Goal: Task Accomplishment & Management: Manage account settings

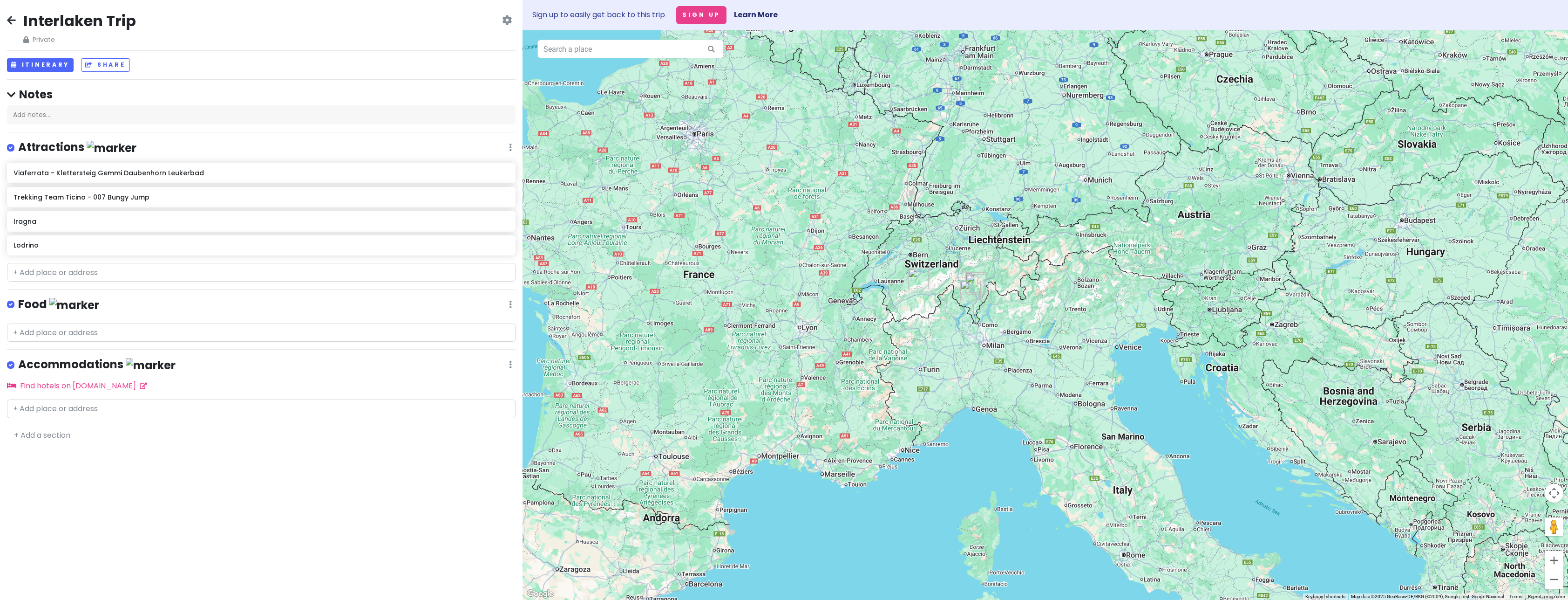
drag, startPoint x: 959, startPoint y: 306, endPoint x: 944, endPoint y: 337, distance: 34.4
click at [944, 337] on div at bounding box center [1045, 315] width 1046 height 570
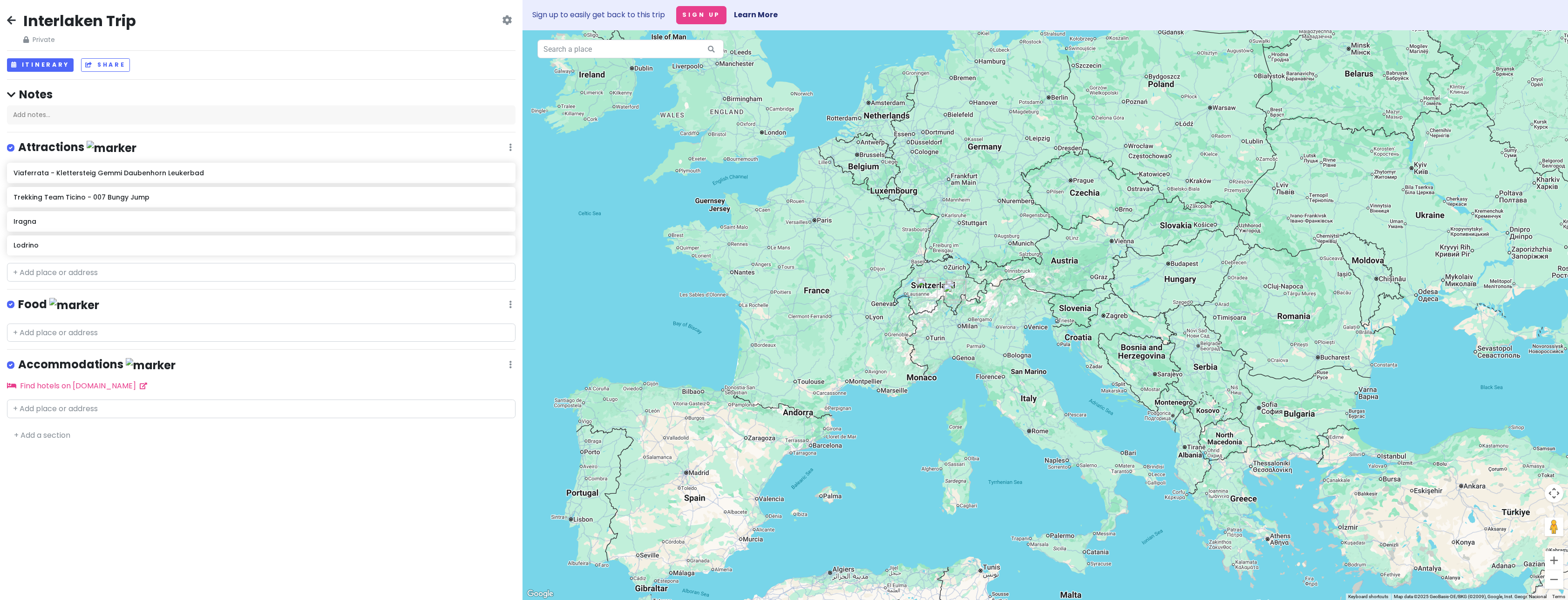
drag, startPoint x: 956, startPoint y: 309, endPoint x: 962, endPoint y: 353, distance: 44.4
click at [962, 353] on div at bounding box center [1045, 315] width 1046 height 570
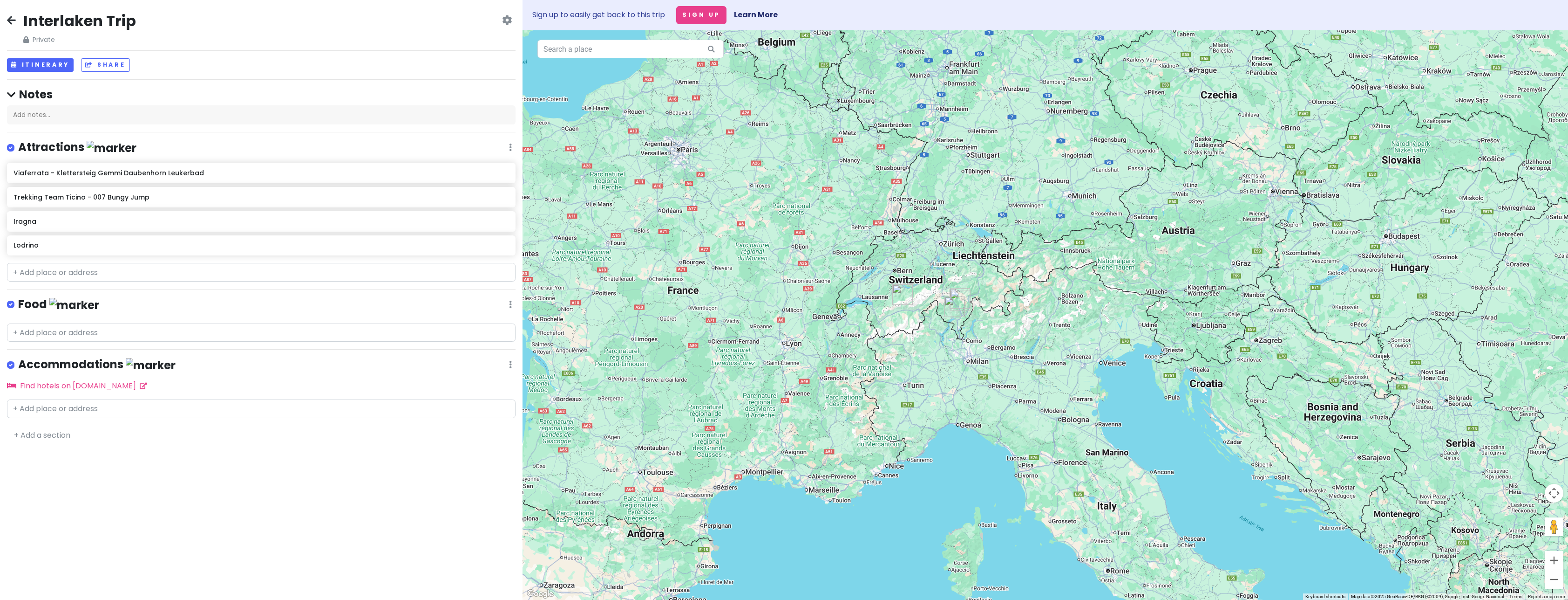
click at [111, 497] on div "Interlaken Trip Private Change Dates Make a Copy Delete Trip Go Pro ⚡️ Give Fee…" at bounding box center [261, 300] width 522 height 600
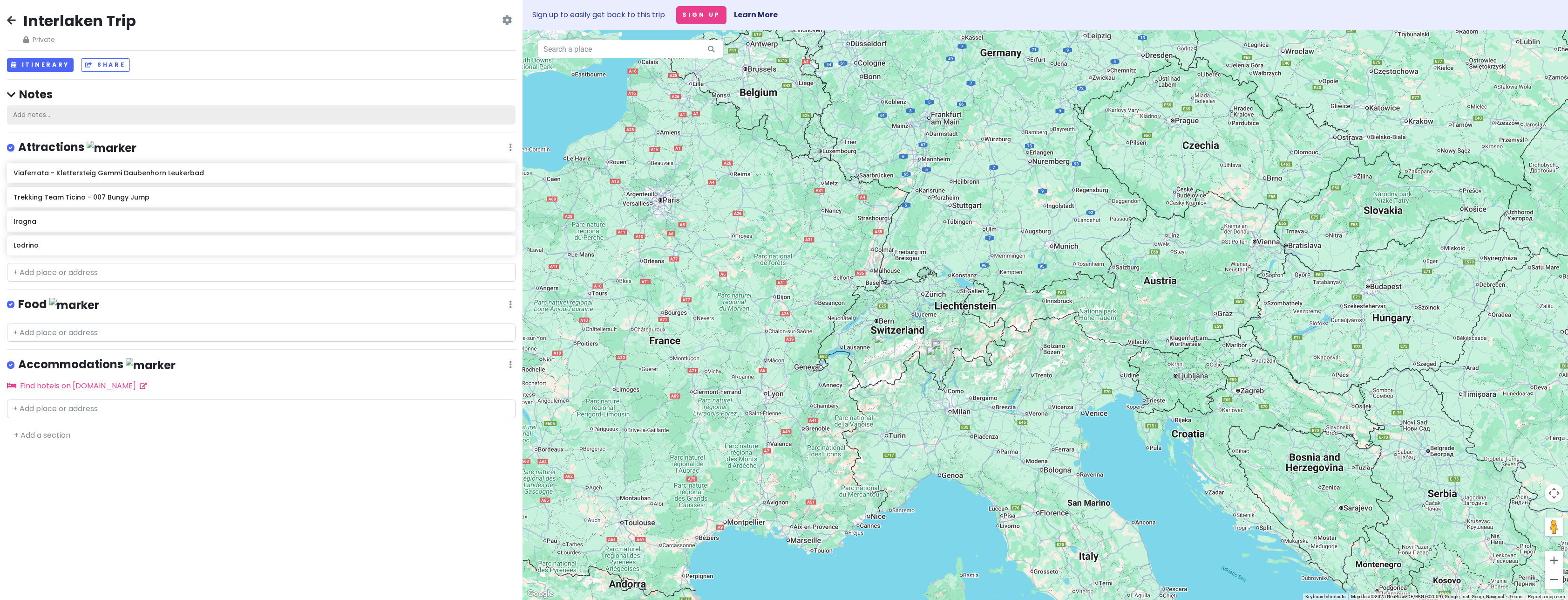
click at [50, 114] on div "Add notes..." at bounding box center [261, 115] width 508 height 19
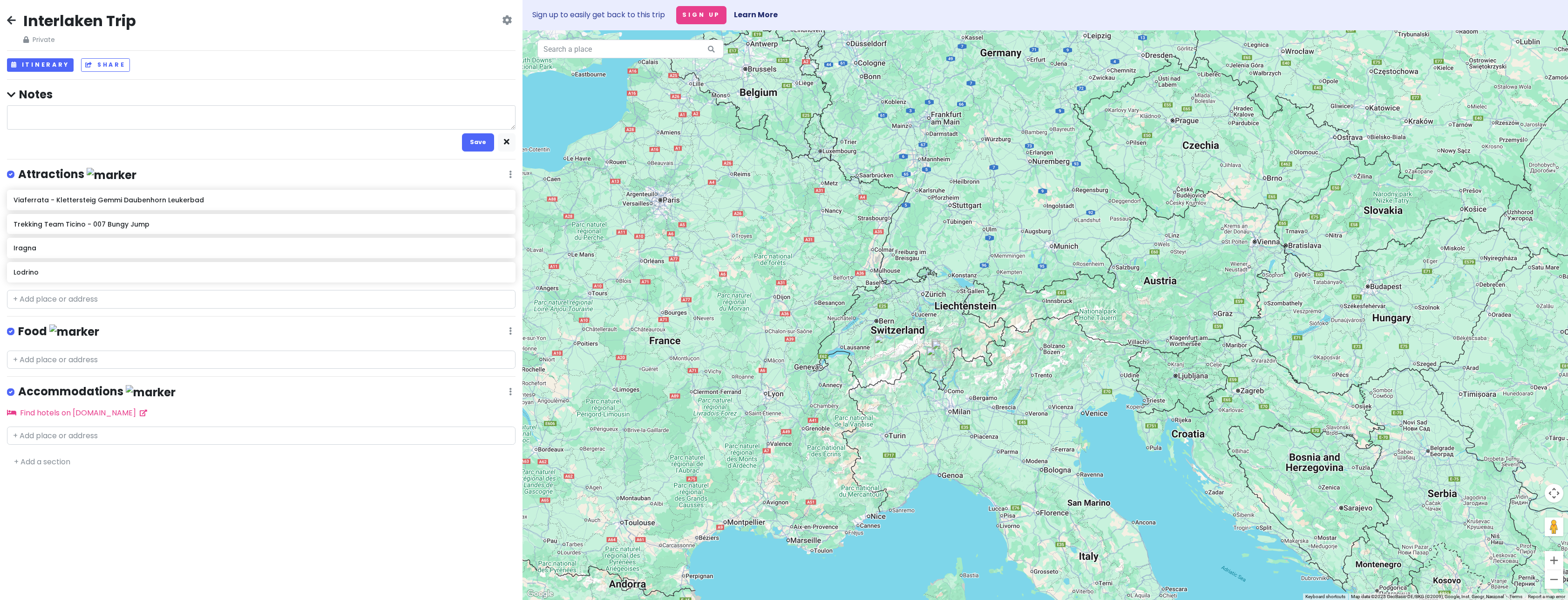
click at [50, 114] on textarea at bounding box center [261, 118] width 508 height 24
type textarea "x"
type textarea "S"
type textarea "x"
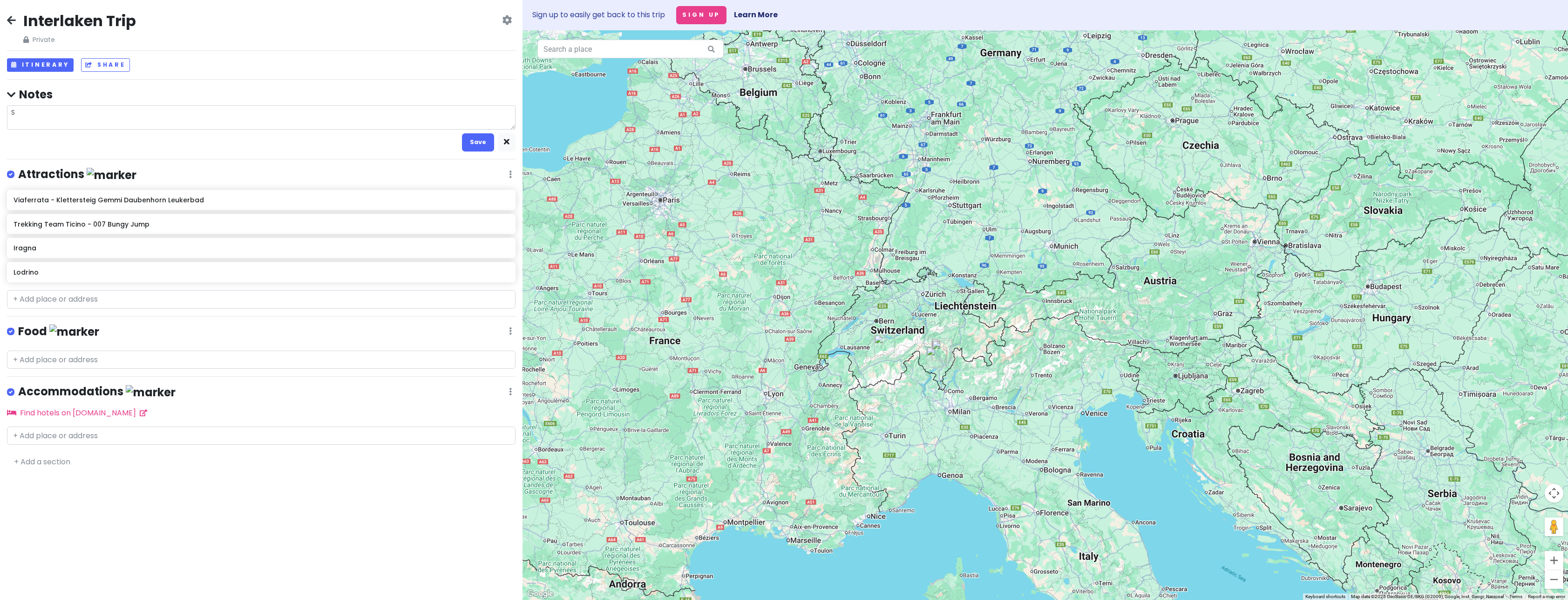
type textarea "Sk"
type textarea "x"
type textarea "Sky"
type textarea "x"
type textarea "Skyd"
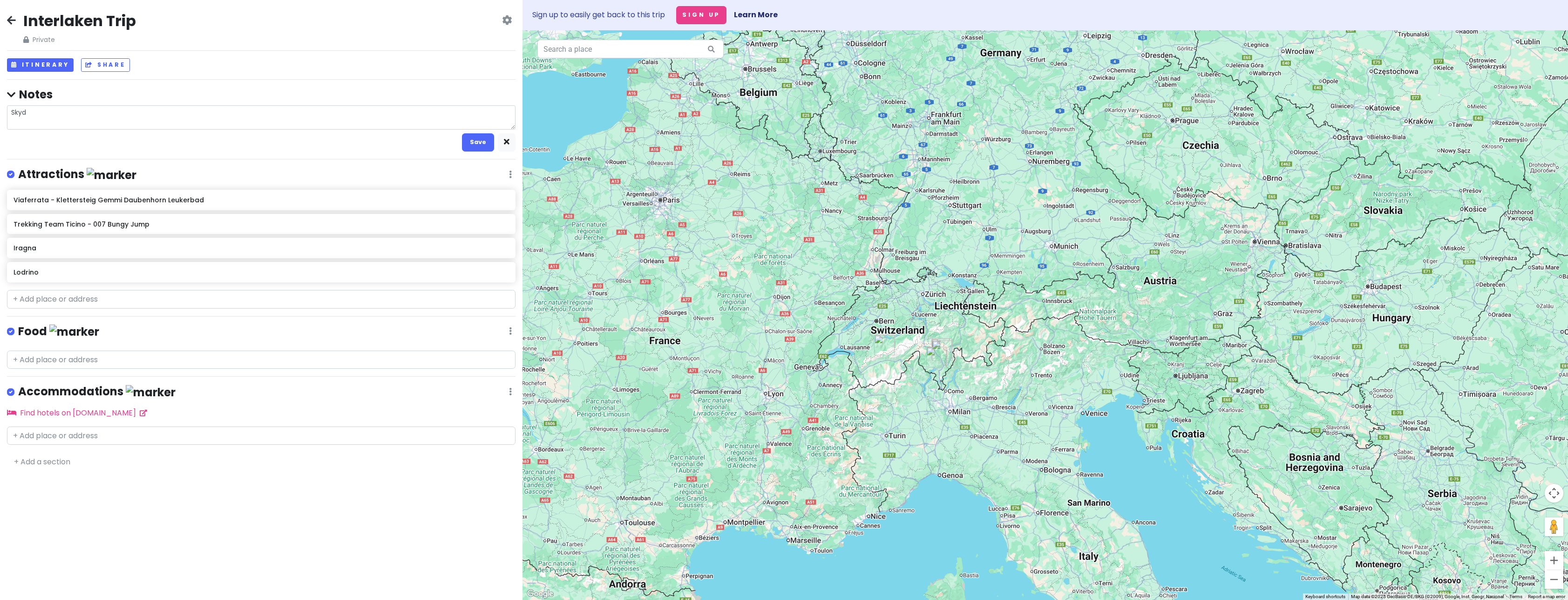
type textarea "x"
type textarea "Skydi"
type textarea "x"
type textarea "Skydiv"
type textarea "x"
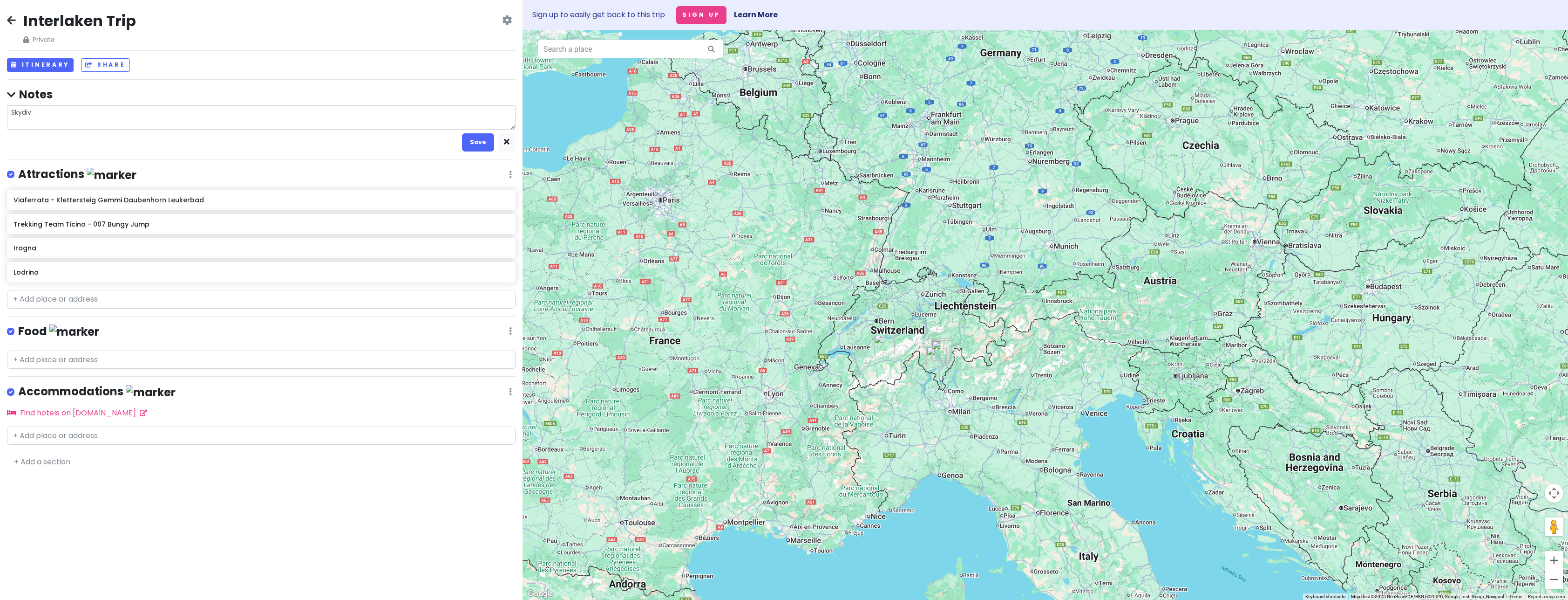
type textarea "Skydive"
type textarea "x"
type textarea "Skydive"
type textarea "x"
type textarea "Skydive"
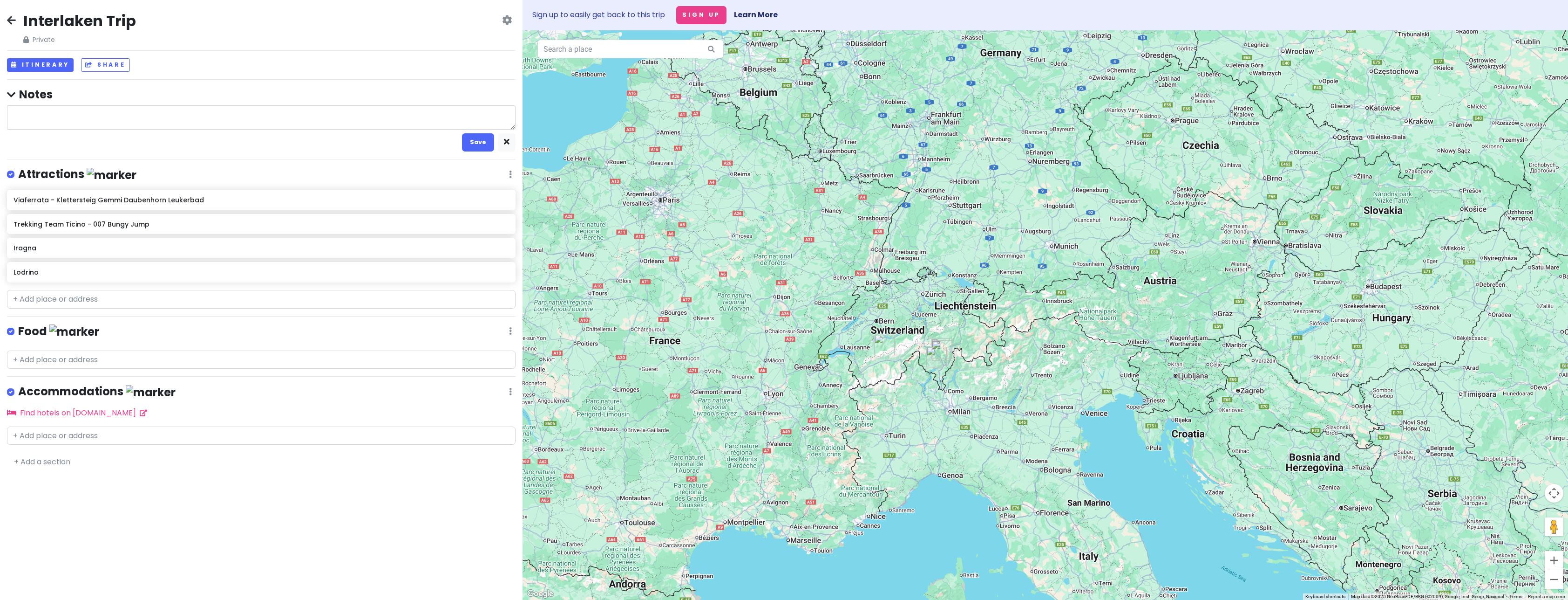
type textarea "x"
type textarea "V"
type textarea "x"
type textarea "Vi"
type textarea "x"
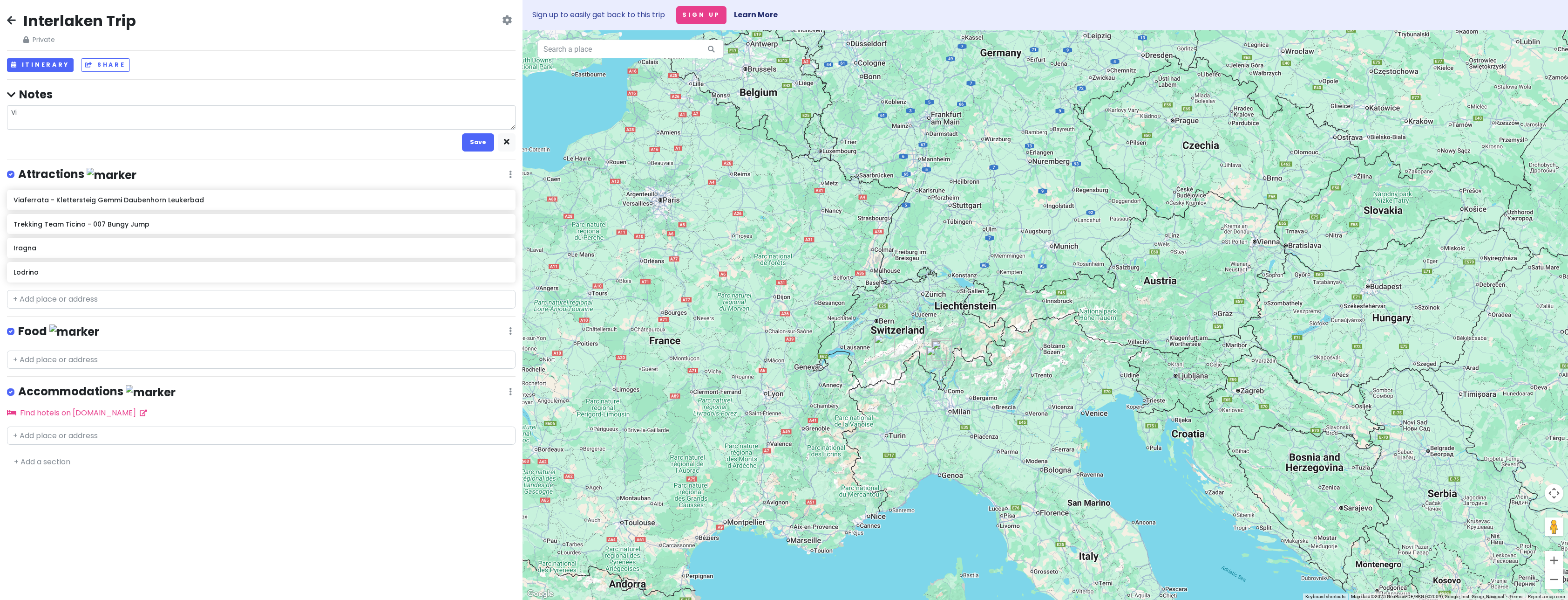
type textarea "Via"
type textarea "x"
type textarea "Via"
type textarea "x"
type textarea "Via F"
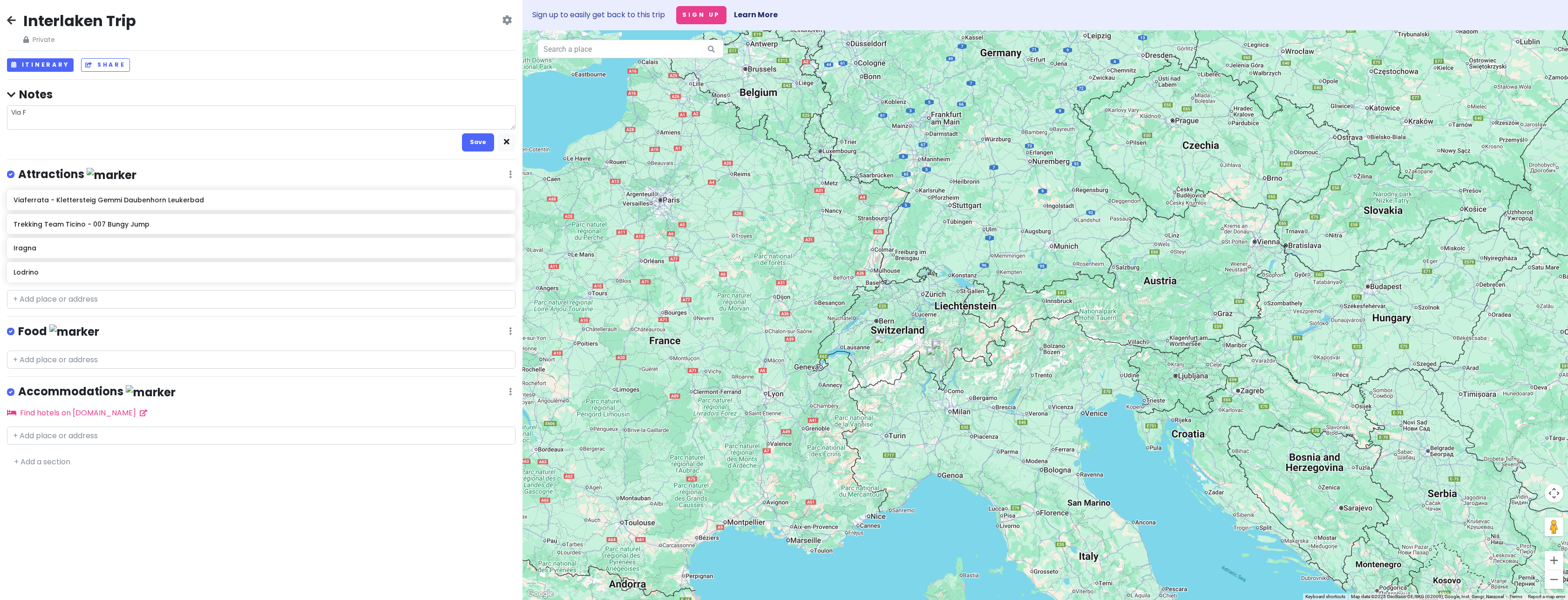
type textarea "x"
type textarea "Via Fe"
type textarea "x"
type textarea "Via Fer"
type textarea "x"
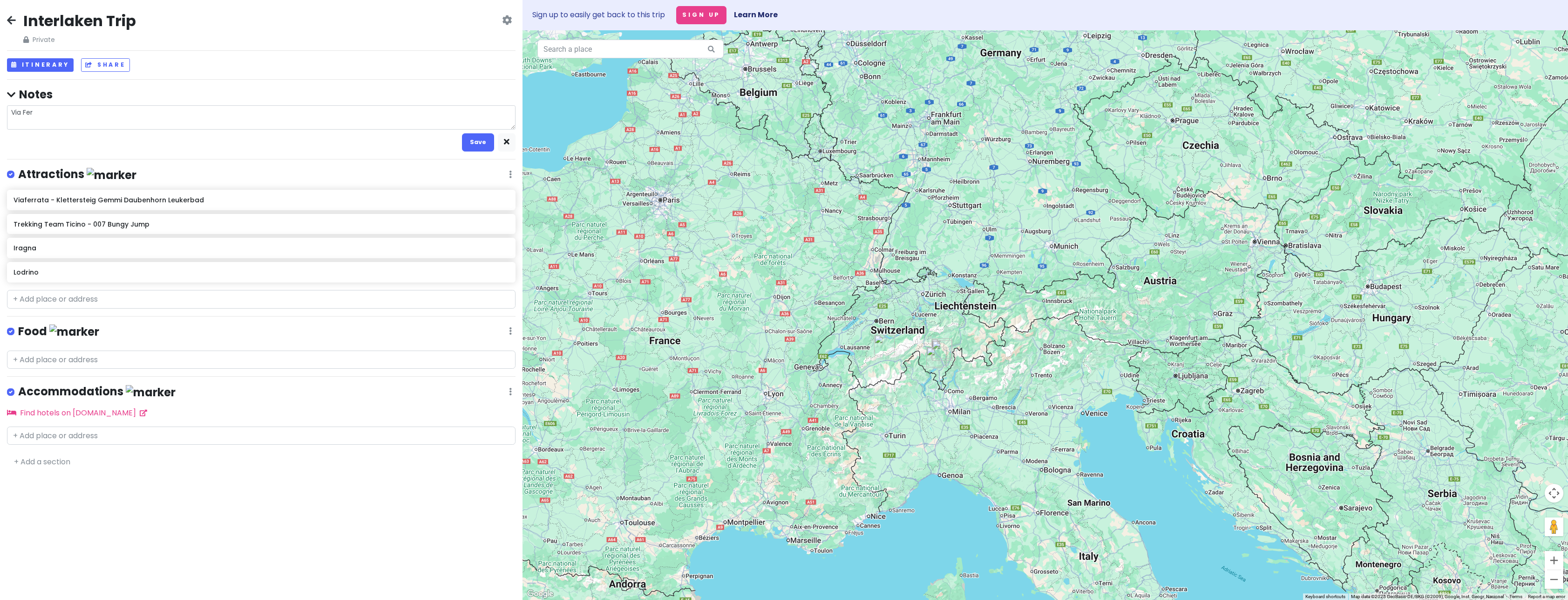
type textarea "Via Ferr"
type textarea "x"
type textarea "Via [PERSON_NAME]"
type textarea "x"
type textarea "Via Ferrat"
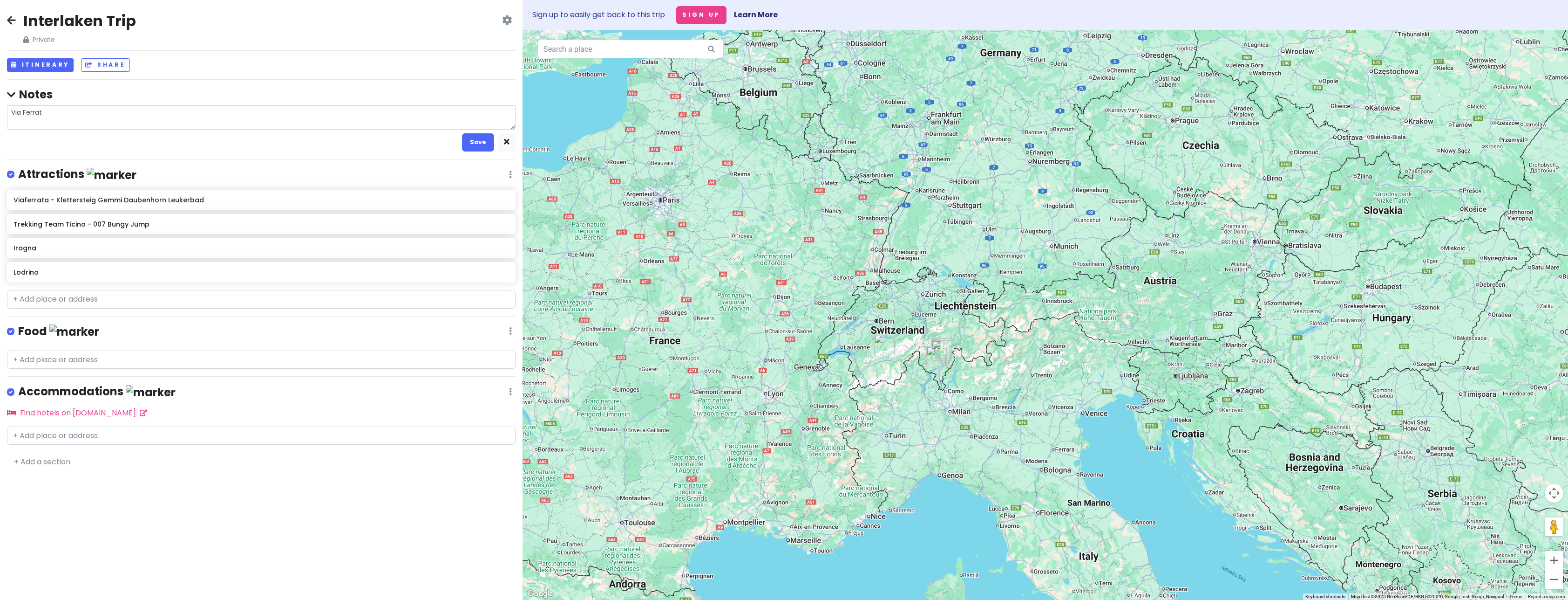
type textarea "x"
type textarea "Via Ferrata"
type textarea "x"
type textarea "Via Ferrata"
type textarea "x"
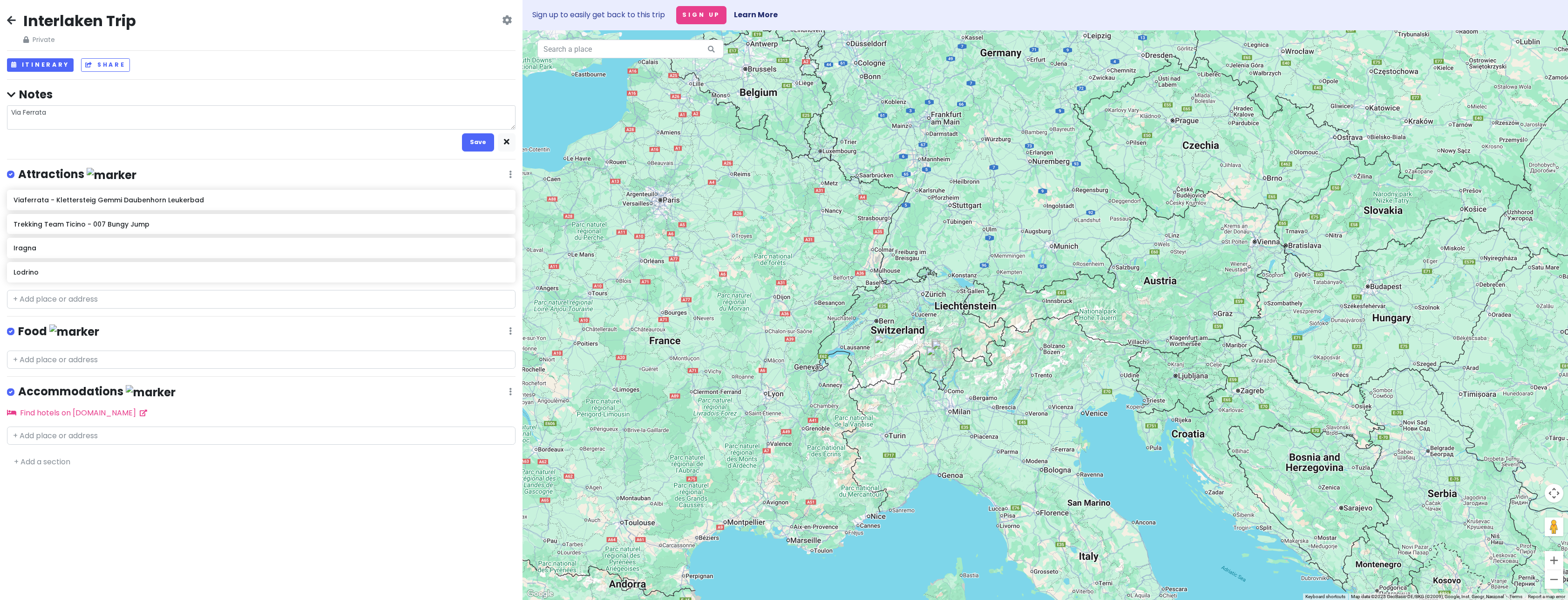
type textarea "-Via Ferrata"
type textarea "x"
type textarea "- Via Ferrata"
type textarea "x"
type textarea "- Via Ferrata -"
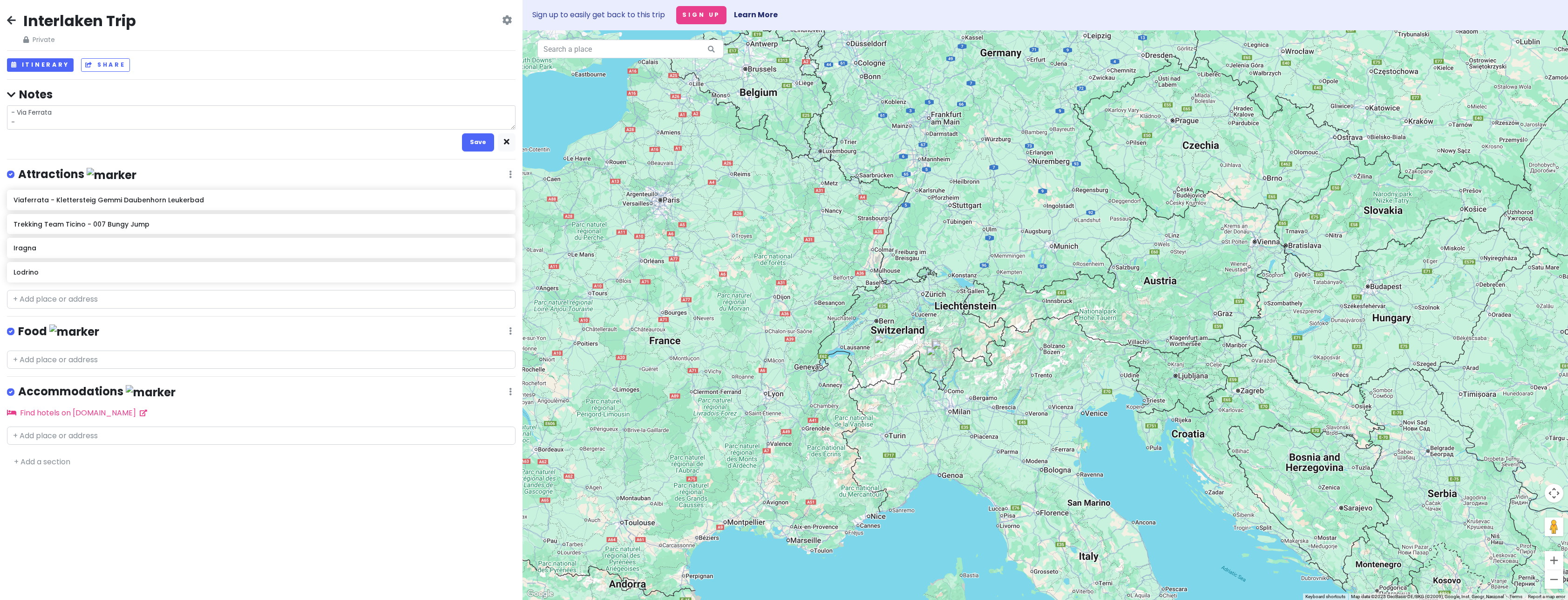
type textarea "x"
type textarea "- Via Ferrata -"
type textarea "x"
type textarea "- Via Ferrata - C"
type textarea "x"
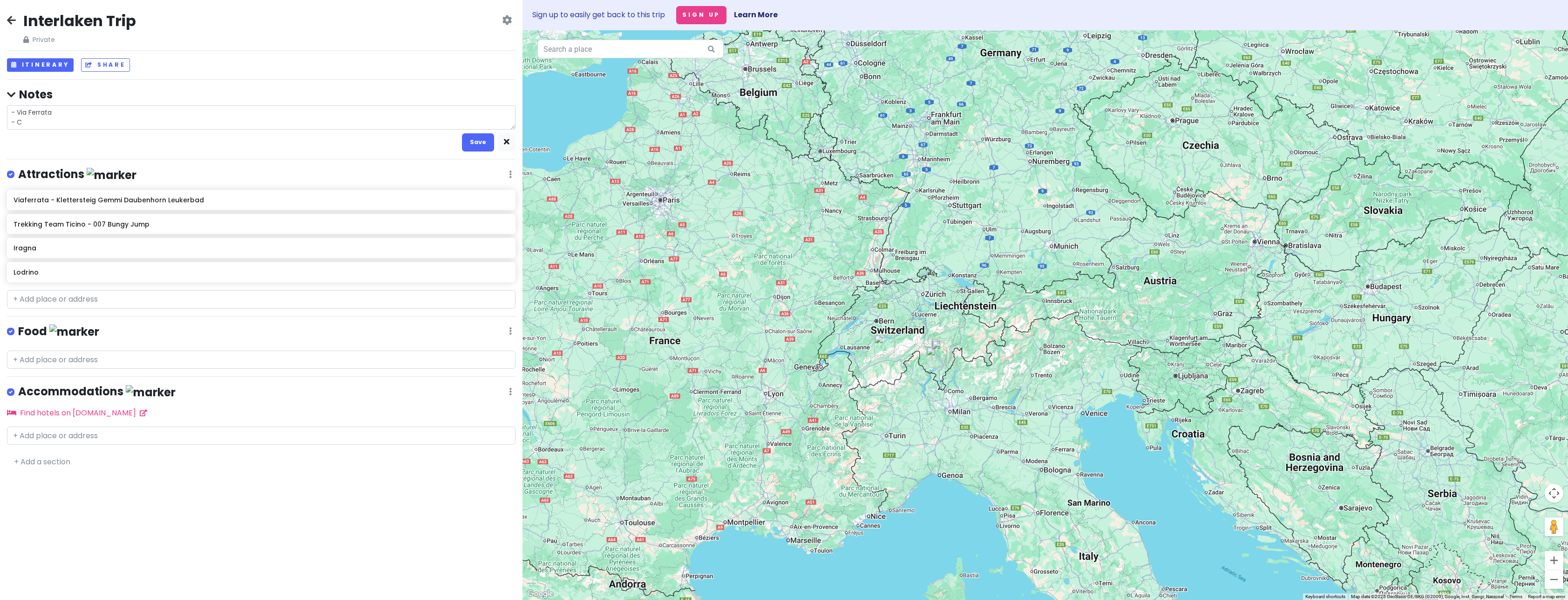
type textarea "- Via Ferrata -"
type textarea "x"
type textarea "- Via Ferrata - B"
type textarea "x"
type textarea "- Via Ferrata - Bu"
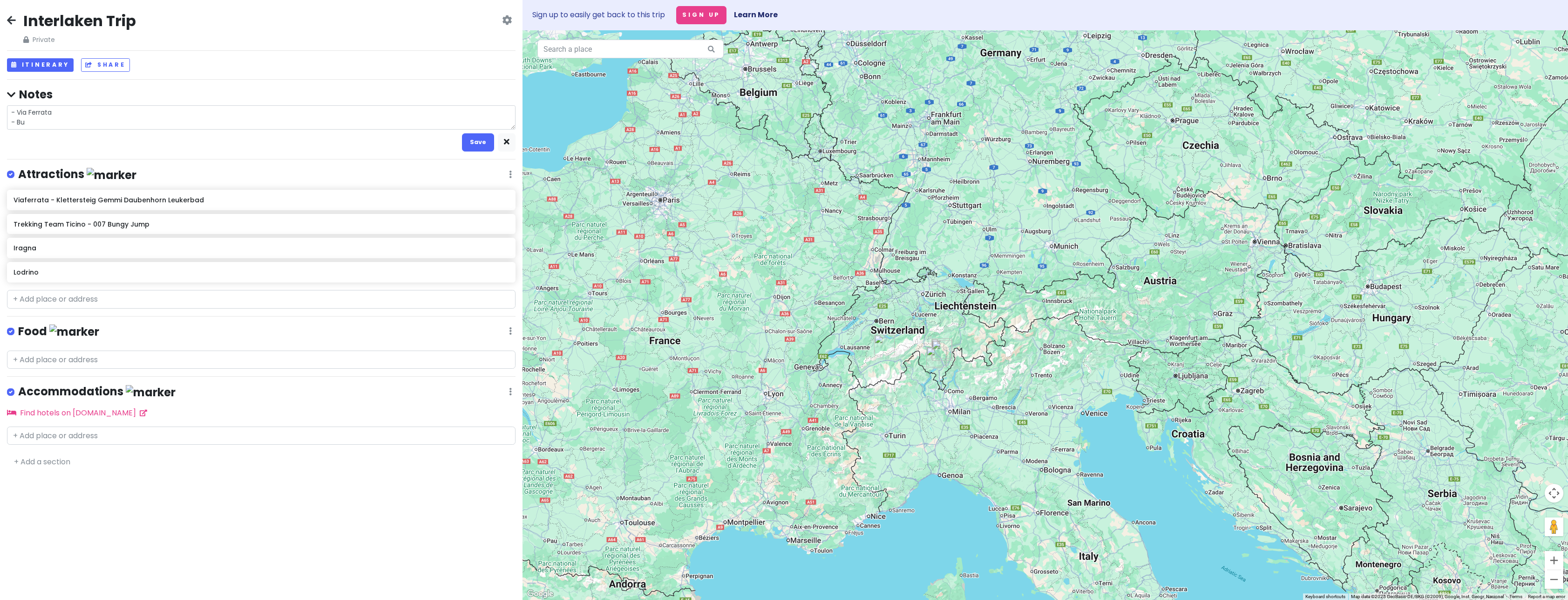
type textarea "x"
type textarea "- Via Ferrata - Bun"
type textarea "x"
type textarea "- Via Ferrata - Bung"
type textarea "x"
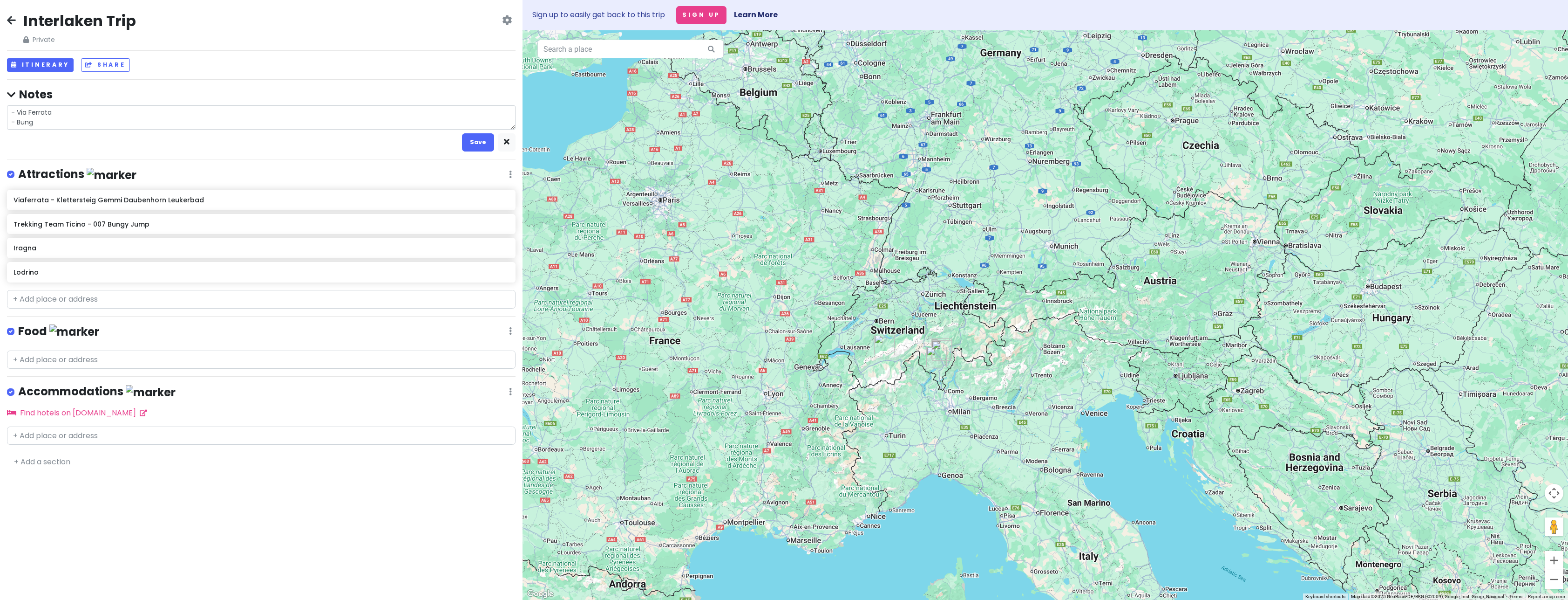
type textarea "- Via Ferrata - Bunge"
type textarea "x"
type textarea "- Via Ferrata - Bungee"
type textarea "x"
type textarea "- Via Ferrata - Bungee"
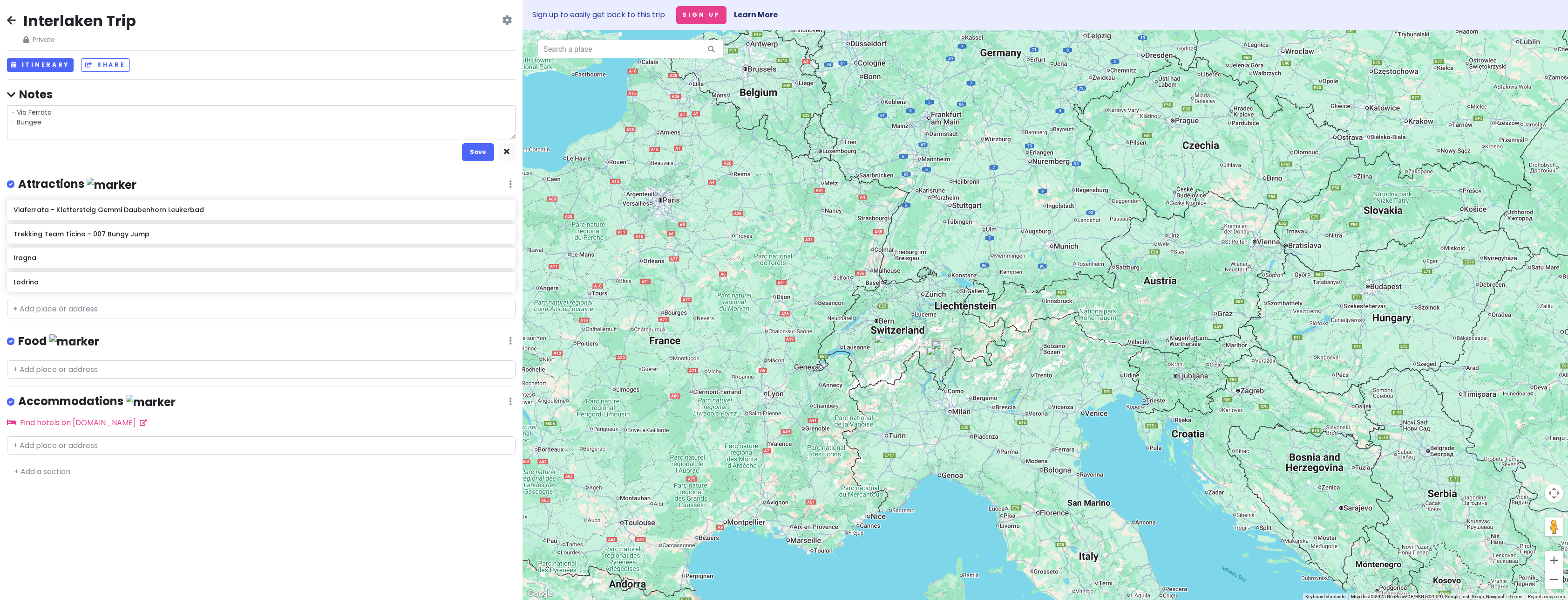
type textarea "x"
type textarea "- Via Ferrata - Bungee -"
type textarea "x"
type textarea "- Via Ferrata - Bungee -"
type textarea "x"
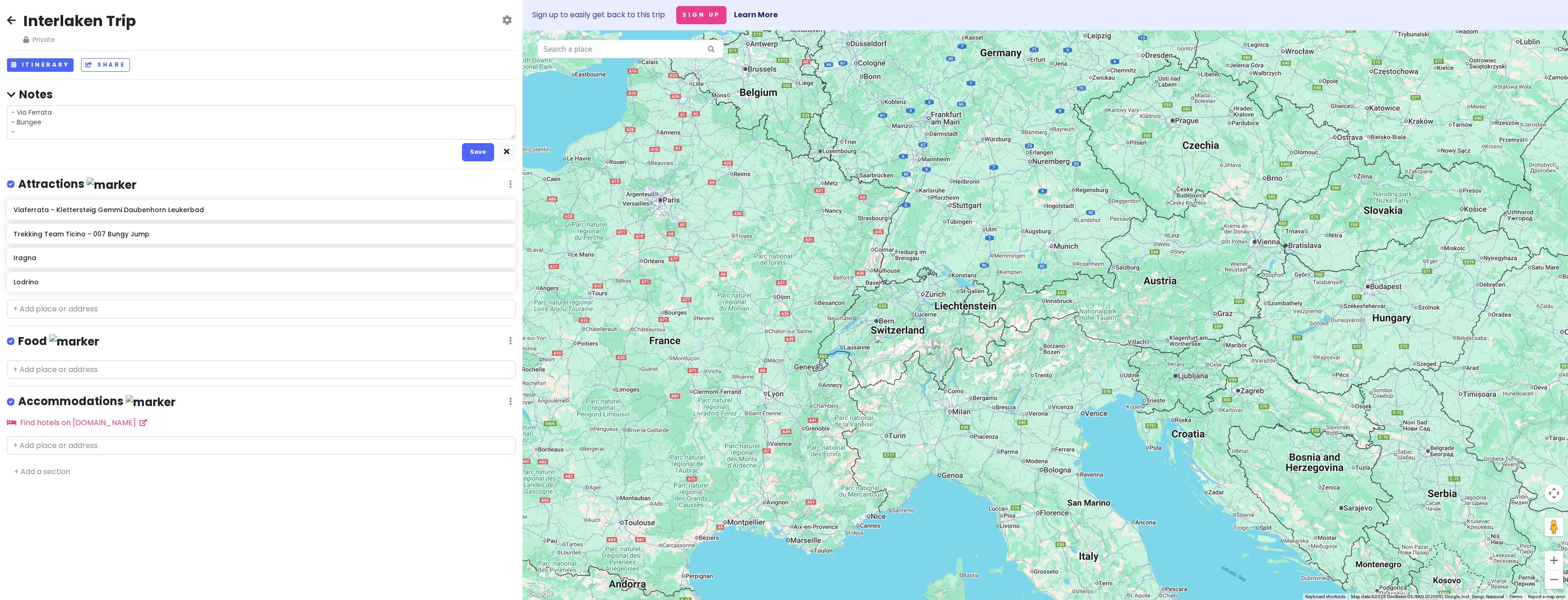
type textarea "- Via Ferrata - Bungee - C"
type textarea "x"
type textarea "- Via Ferrata - Bungee - Ca"
type textarea "x"
type textarea "- Via Ferrata - Bungee - Can"
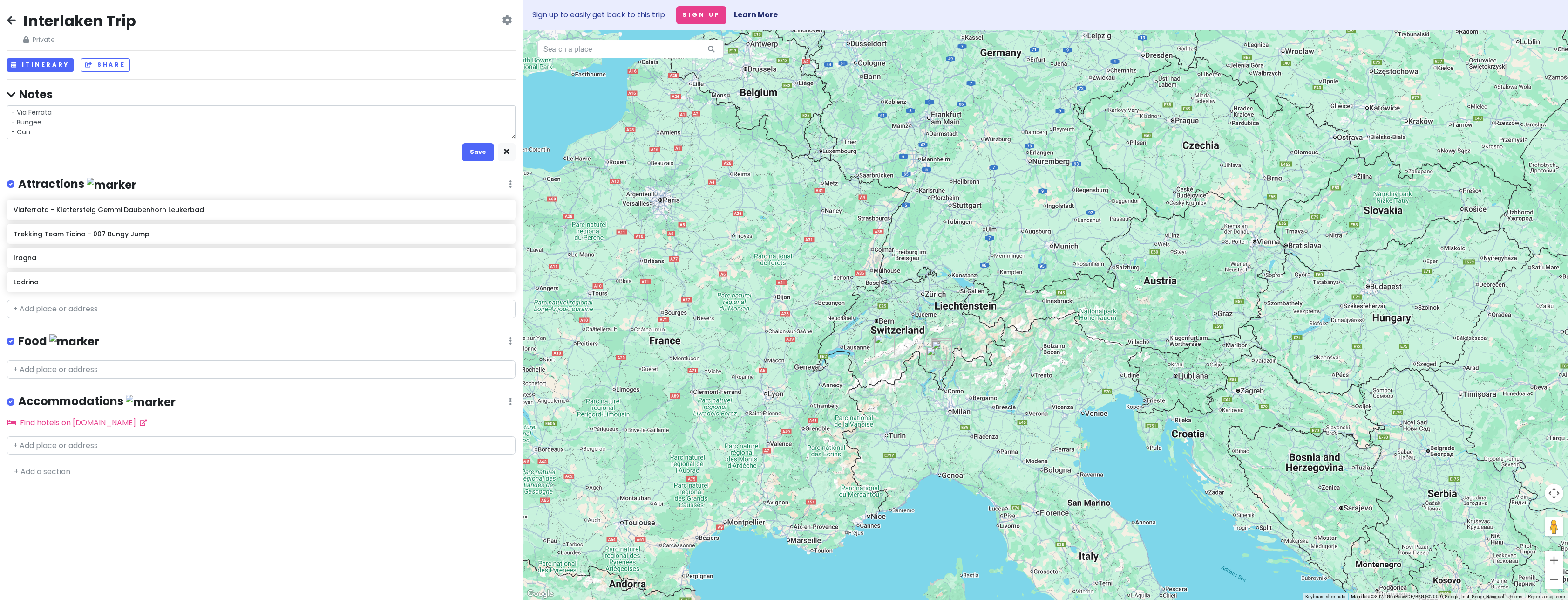
type textarea "x"
type textarea "- Via Ferrata - Bungee - Cany"
type textarea "x"
type textarea "- Via Ferrata - Bungee - Canyo"
type textarea "x"
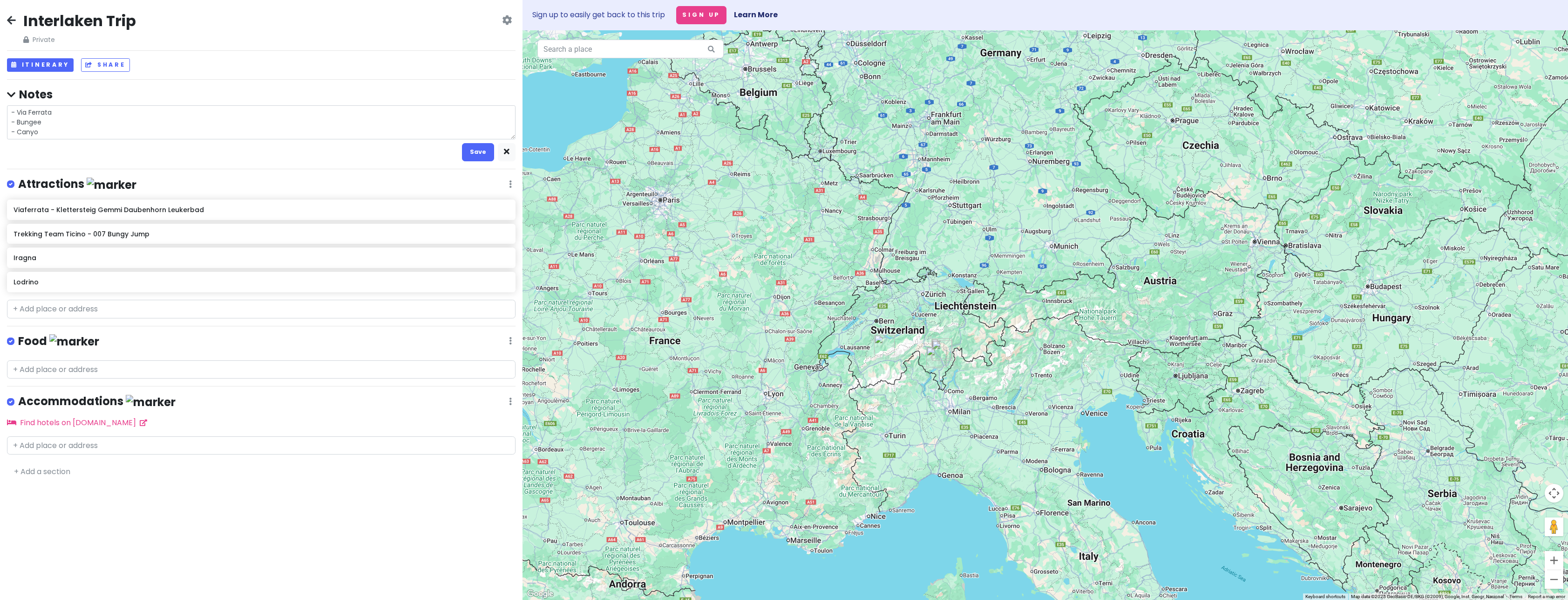
type textarea "- Via Ferrata - [GEOGRAPHIC_DATA]"
type textarea "x"
type textarea "- Via Ferrata - Bungee - [GEOGRAPHIC_DATA]"
type textarea "x"
type textarea "- Via Ferrata - Bungee - [GEOGRAPHIC_DATA]"
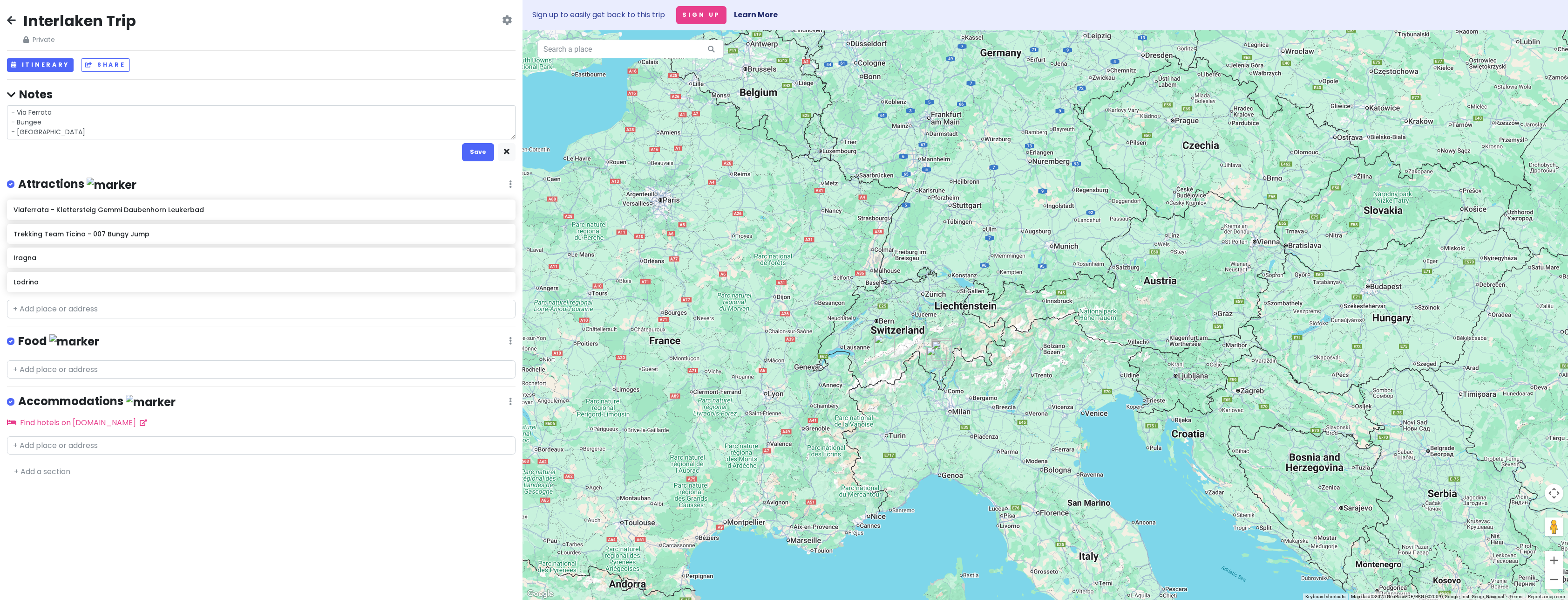
type textarea "x"
type textarea "- Via Ferrata - Bungee - Canyoning"
type textarea "x"
type textarea "- Via Ferrata - Bungee - Canyoning"
type textarea "x"
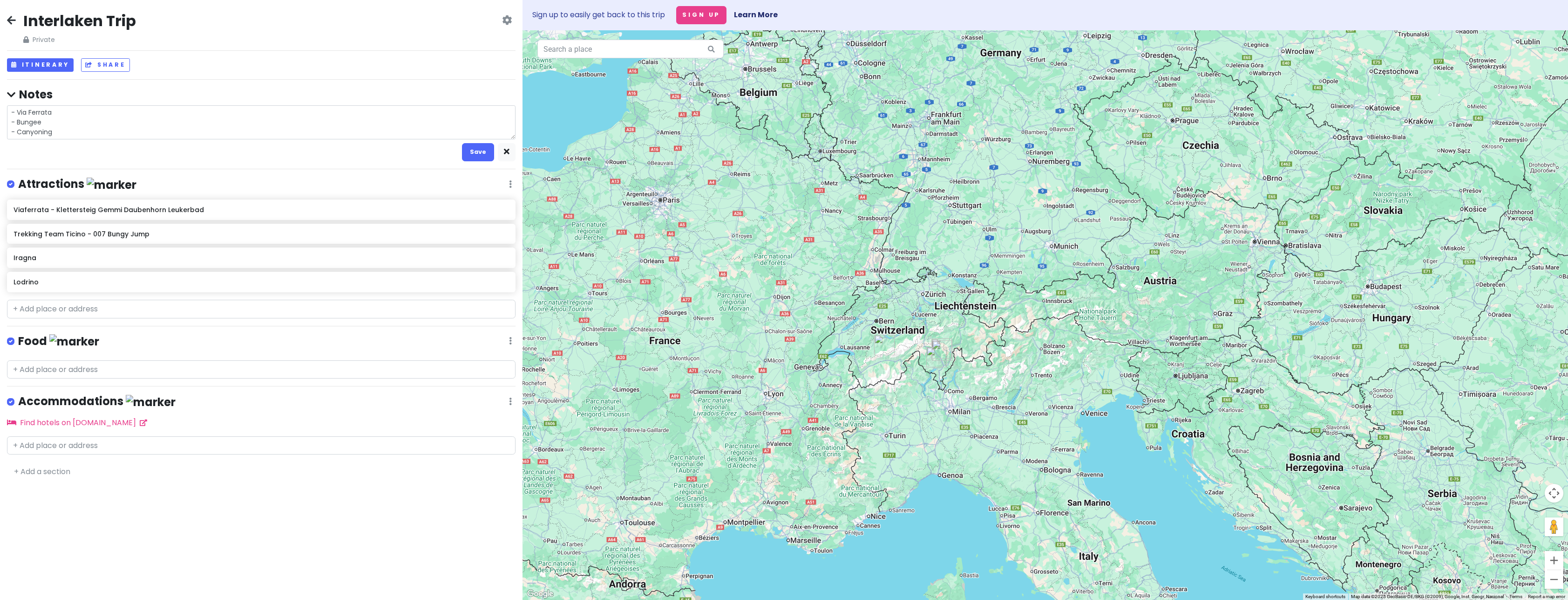
type textarea "- Via Ferrata - Bungee - Canyoning"
type textarea "x"
type textarea "- Via Ferrata - Bungee - Canyoning:"
type textarea "x"
type textarea "- Via Ferrata - Bungee - Canyoning:"
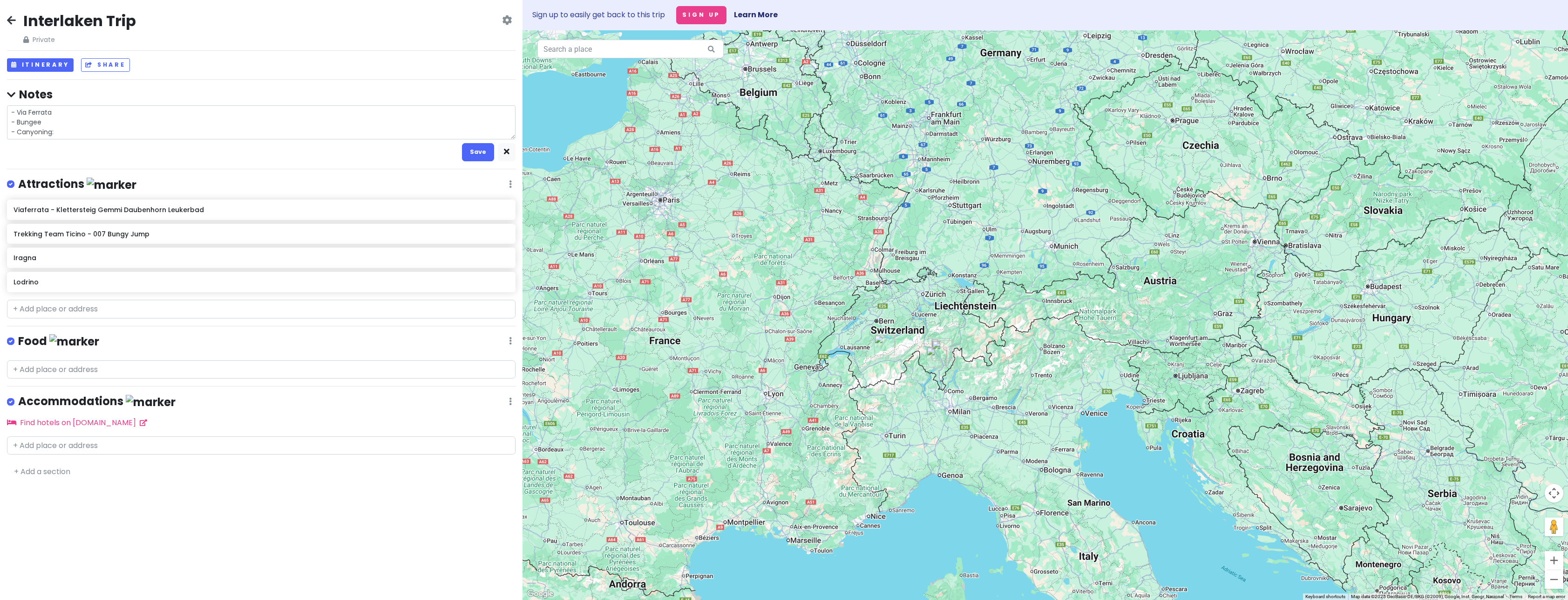
type textarea "x"
type textarea "- Via Ferrata - Bungee - Canyoning: 2"
type textarea "x"
type textarea "- Via Ferrata - Bungee - Canyoning: 2"
type textarea "x"
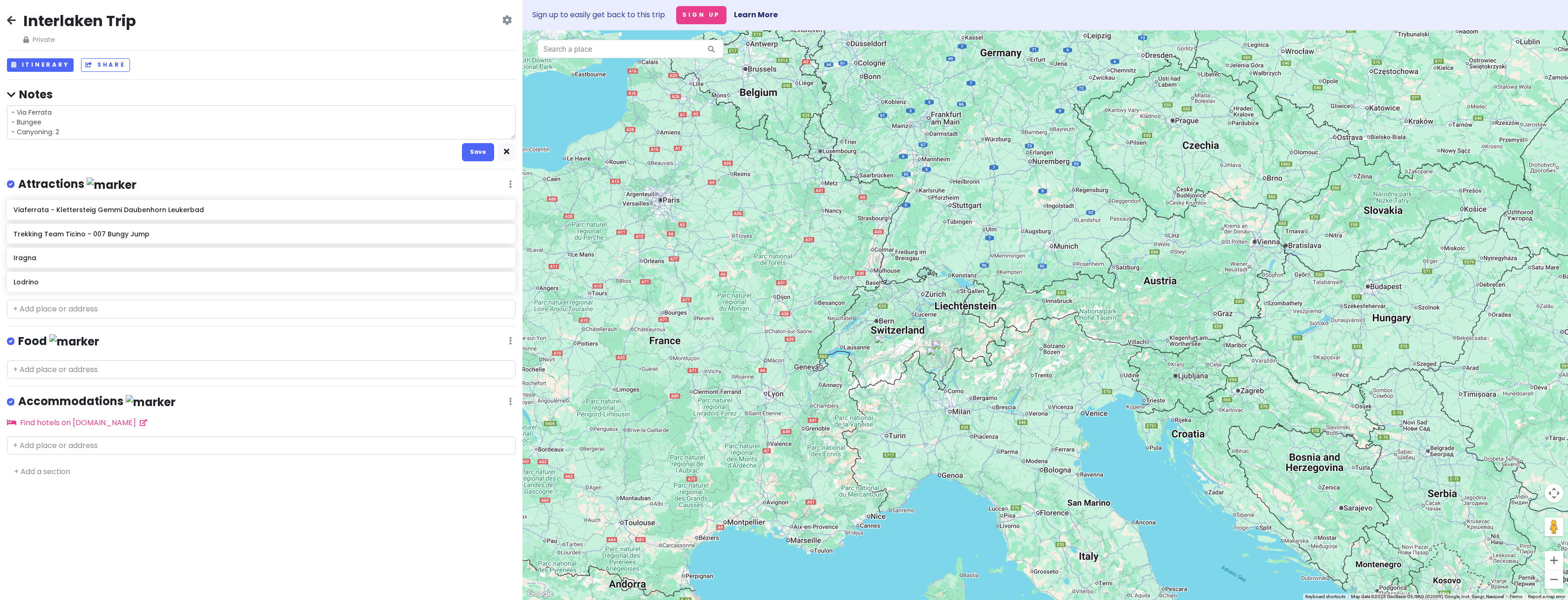
type textarea "- Via Ferrata - Bungee - Canyoning: 2 o"
type textarea "x"
type textarea "- Via Ferrata - Bungee - Canyoning: 2 op"
type textarea "x"
type textarea "- Via Ferrata - Bungee - Canyoning: 2 opt"
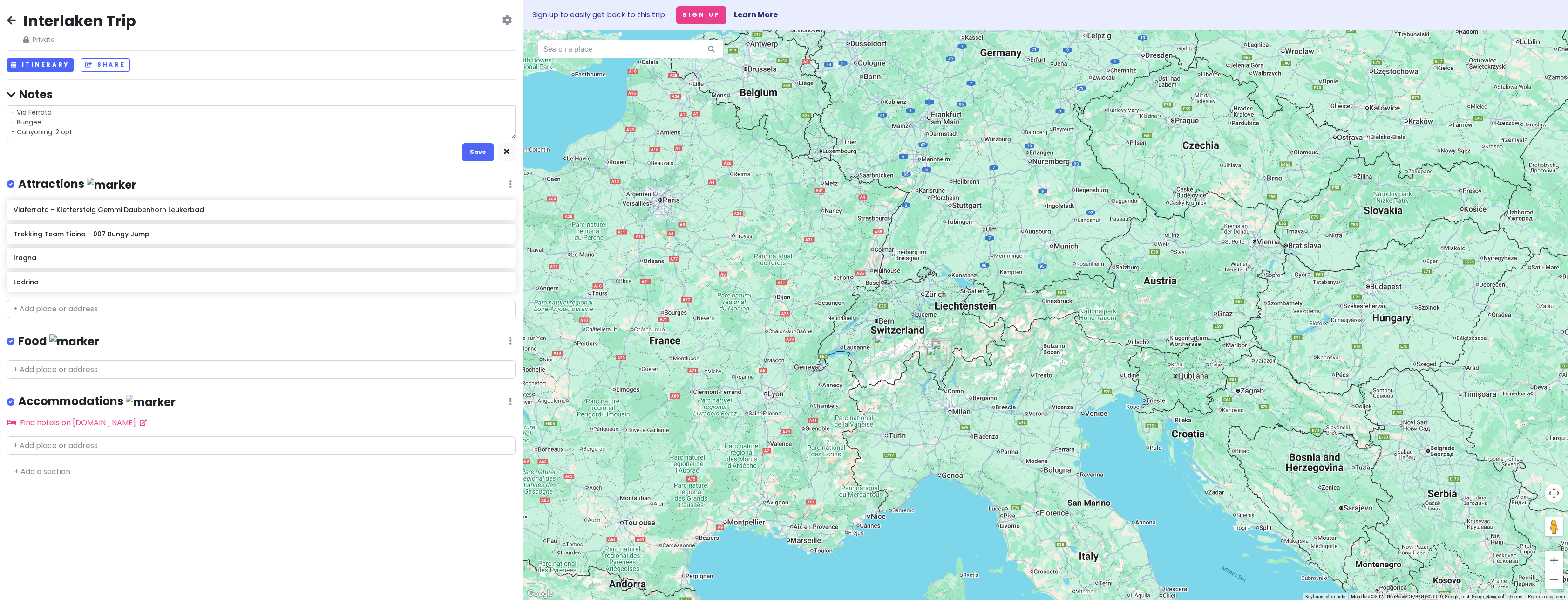
type textarea "x"
type textarea "- Via Ferrata - Bungee - Canyoning: 2 opti"
type textarea "x"
type textarea "- Via Ferrata - Bungee - Canyoning: 2 optio"
type textarea "x"
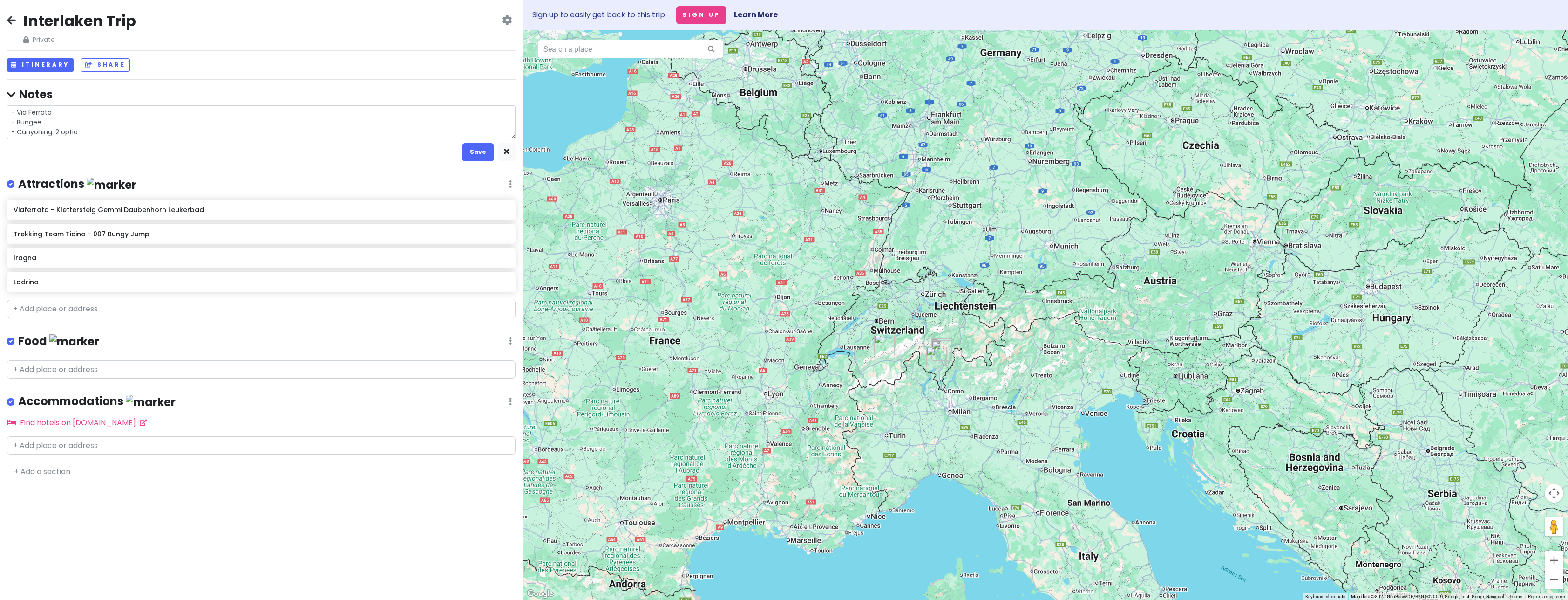
type textarea "- Via Ferrata - Bungee - Canyoning: 2 option"
type textarea "x"
type textarea "- Via Ferrata - Bungee - Canyoning: 2 options"
type textarea "x"
type textarea "- Via Ferrata - Bungee - Canyoning: 2 options"
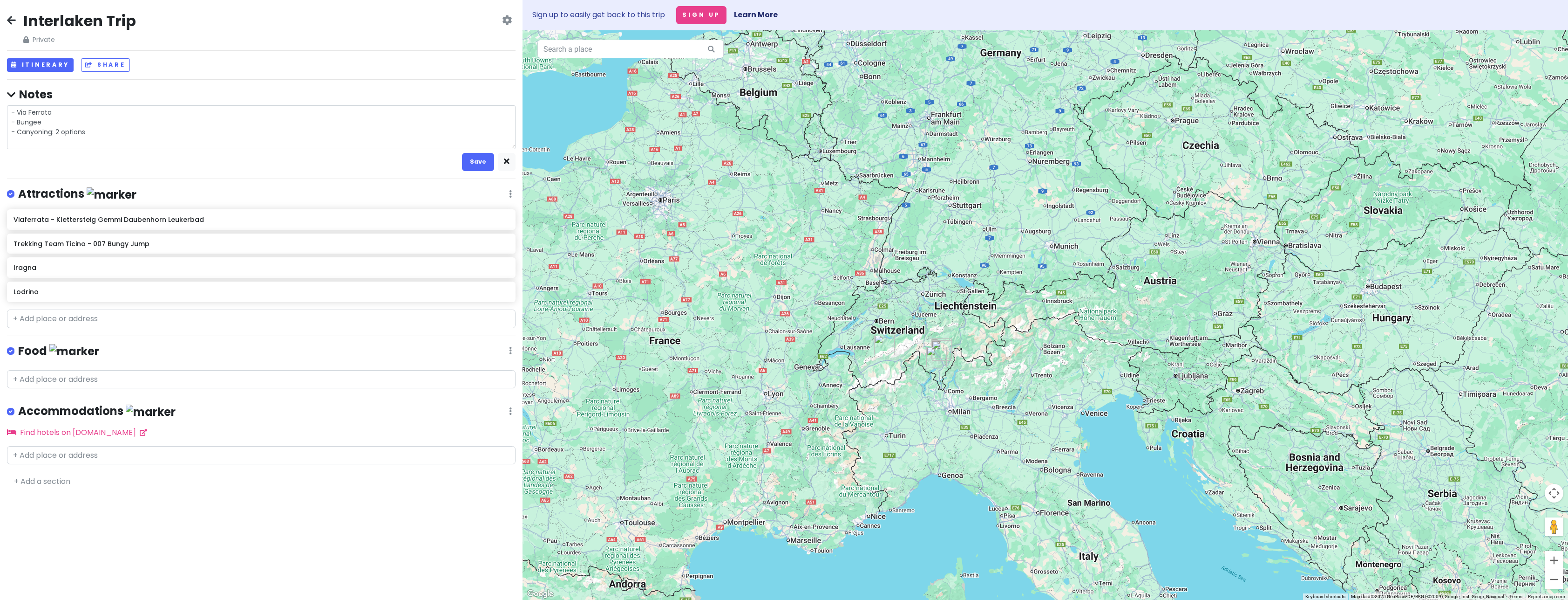
type textarea "x"
type textarea "- Via Ferrata - Bungee - Canyoning: 2 options -"
type textarea "x"
type textarea "- Via Ferrata - Bungee - Canyoning: 2 options -"
type textarea "x"
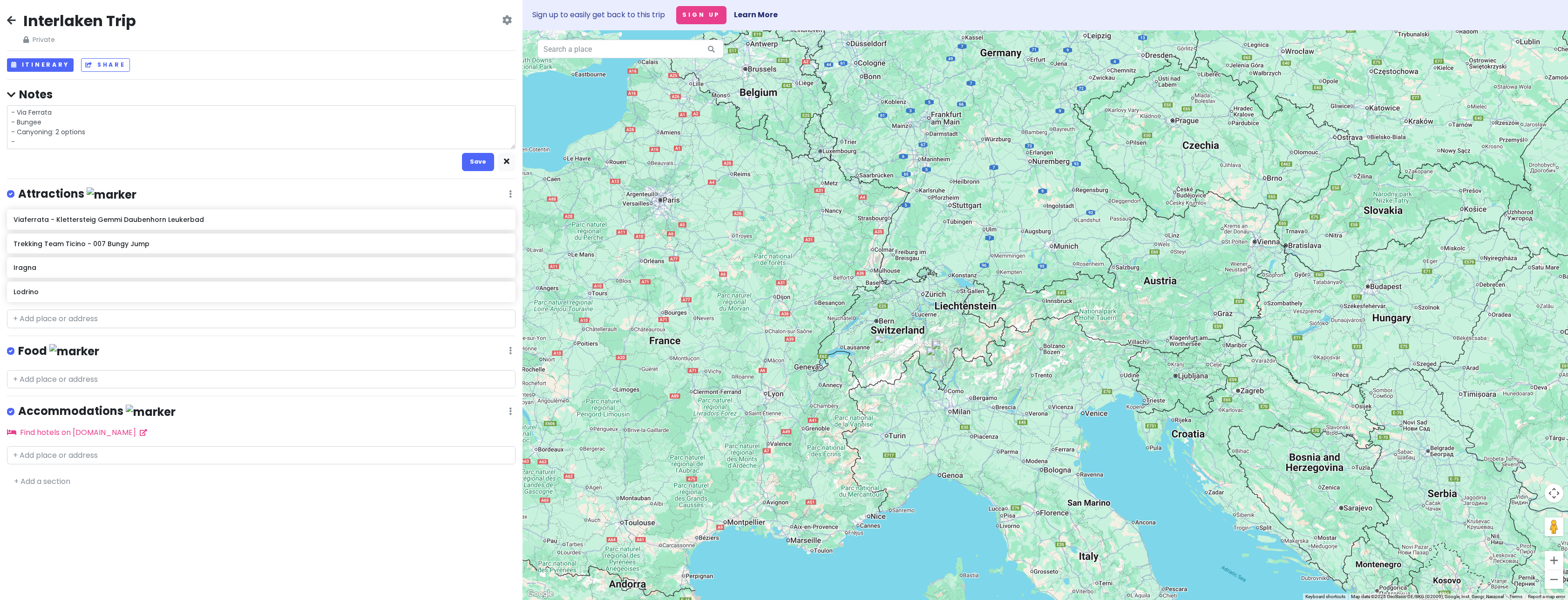
type textarea "- Via Ferrata - Bungee - Canyoning: 2 options - S"
type textarea "x"
type textarea "- Via Ferrata - Bungee - Canyoning: 2 options - Sk"
type textarea "x"
type textarea "- Via Ferrata - Bungee - Canyoning: 2 options - Sky"
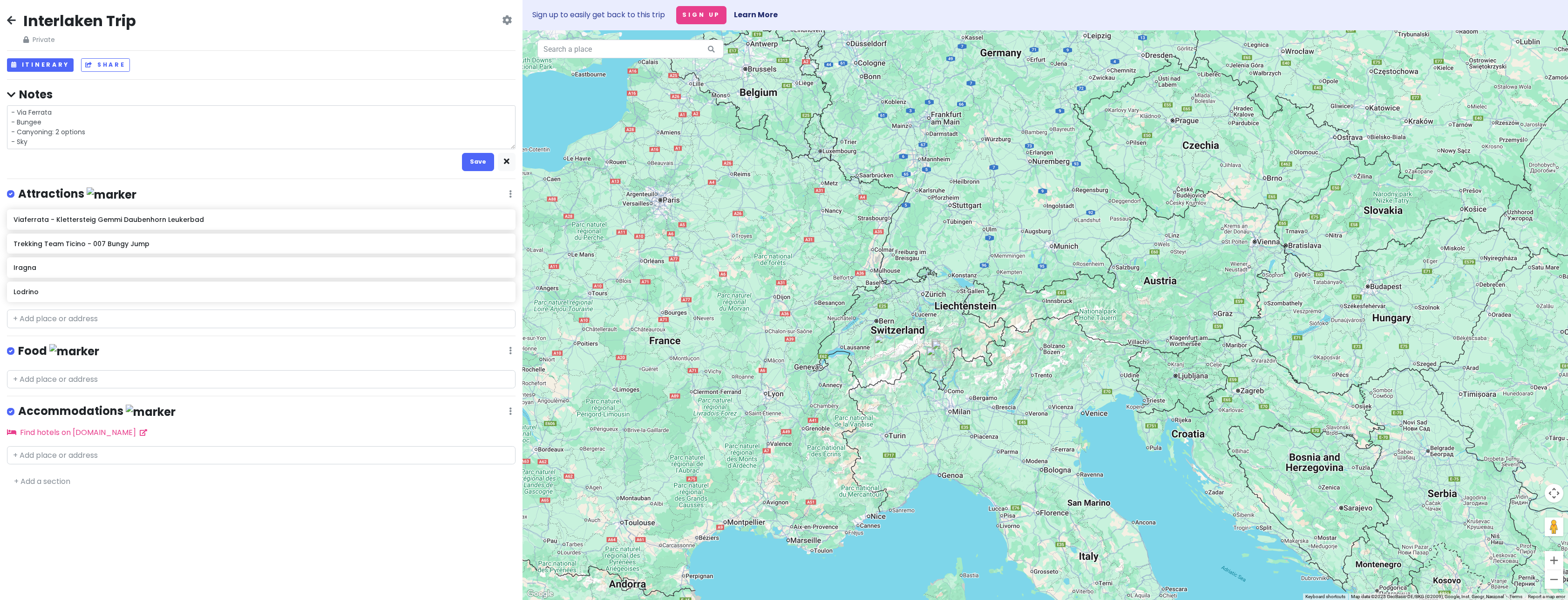
type textarea "x"
type textarea "- Via Ferrata - Bungee - Canyoning: 2 options - Skyd"
type textarea "x"
type textarea "- Via Ferrata - Bungee - Canyoning: 2 options - [GEOGRAPHIC_DATA]"
type textarea "x"
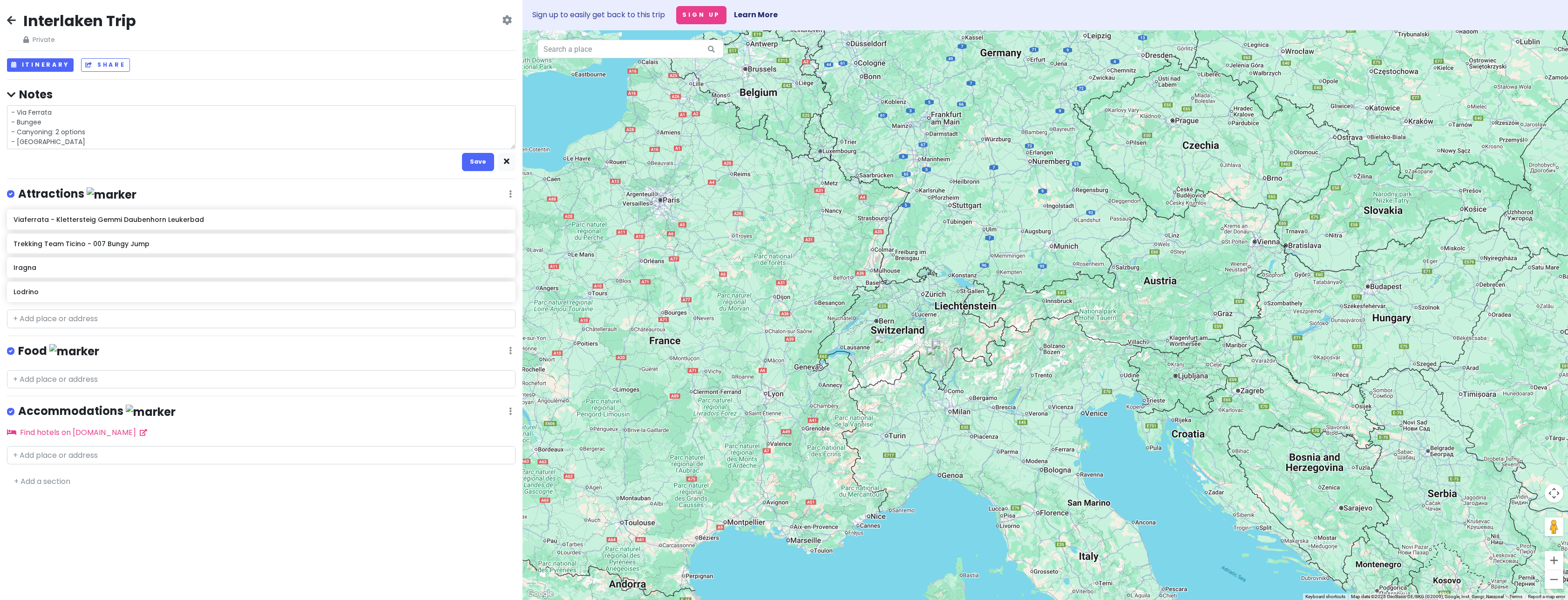
type textarea "- Via Ferrata - Bungee - Canyoning: 2 options - [GEOGRAPHIC_DATA]"
type textarea "x"
type textarea "- Via Ferrata - Bungee - Canyoning: 2 options - [GEOGRAPHIC_DATA]"
type textarea "x"
type textarea "- Via Ferrata - Bungee - Canyoning: 2 options - [GEOGRAPHIC_DATA]"
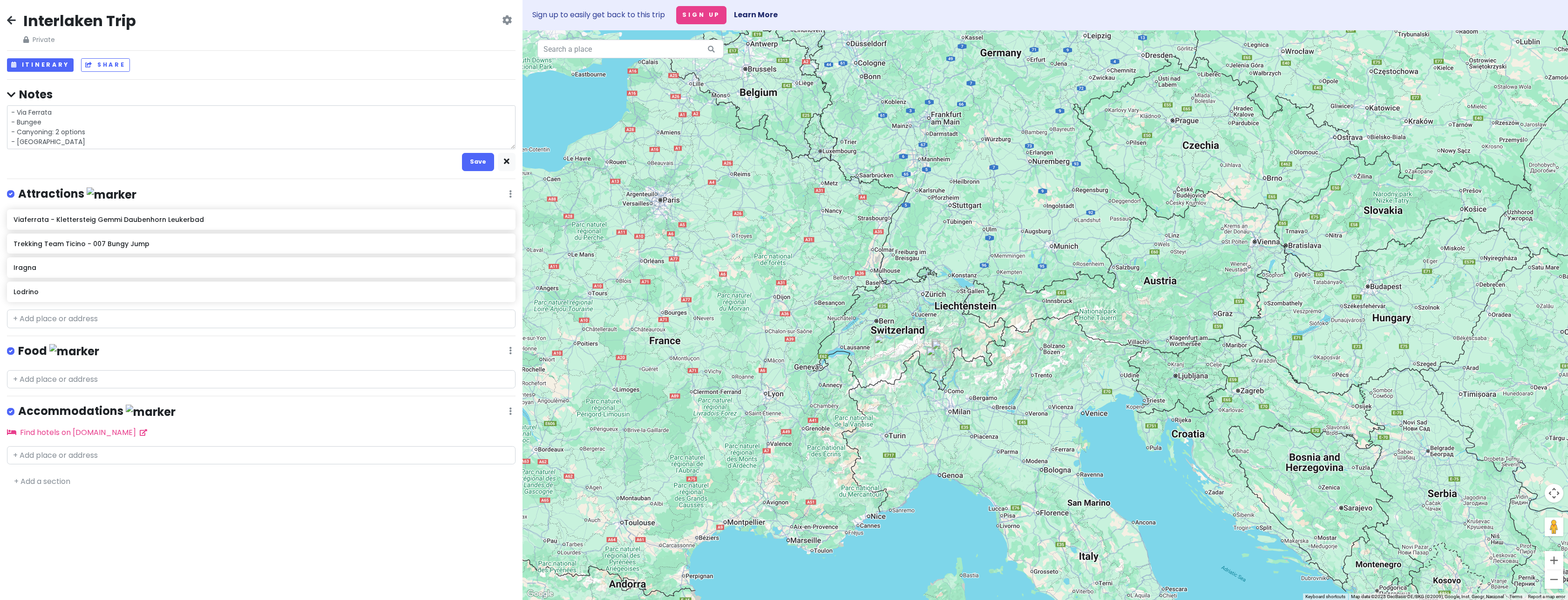
type textarea "x"
type textarea "- Via Ferrata - Bungee - Canyoning: 2 options - [GEOGRAPHIC_DATA]"
type textarea "x"
type textarea "- Via Ferrata - Bungee - Canyoning: 2 options - [GEOGRAPHIC_DATA]"
type textarea "x"
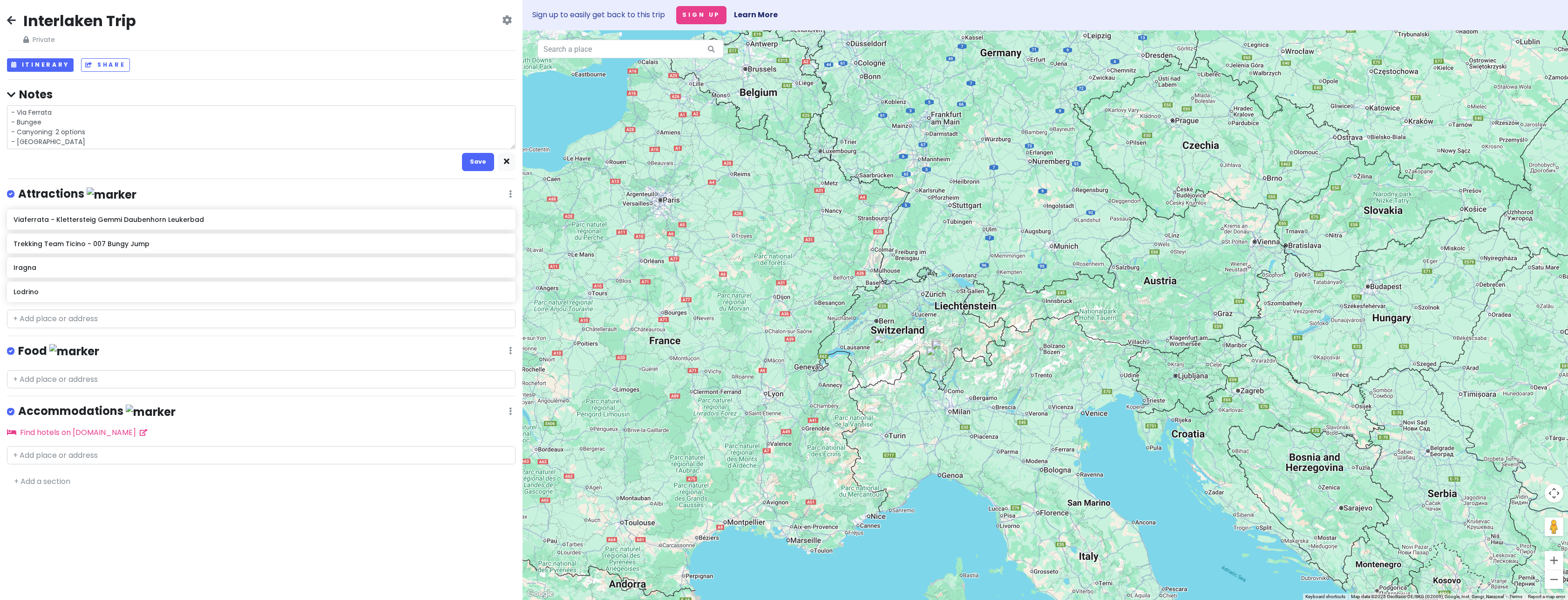
type textarea "- Via Ferrata - Bungee - Canyoning: 2 options - [GEOGRAPHIC_DATA]"
type textarea "x"
type textarea "- Via Ferrata - Bungee - Canyoning: 2 options - [GEOGRAPHIC_DATA]"
type textarea "x"
type textarea "- Via Ferrata - Bungee - Canyoning: 2 options - [GEOGRAPHIC_DATA]"
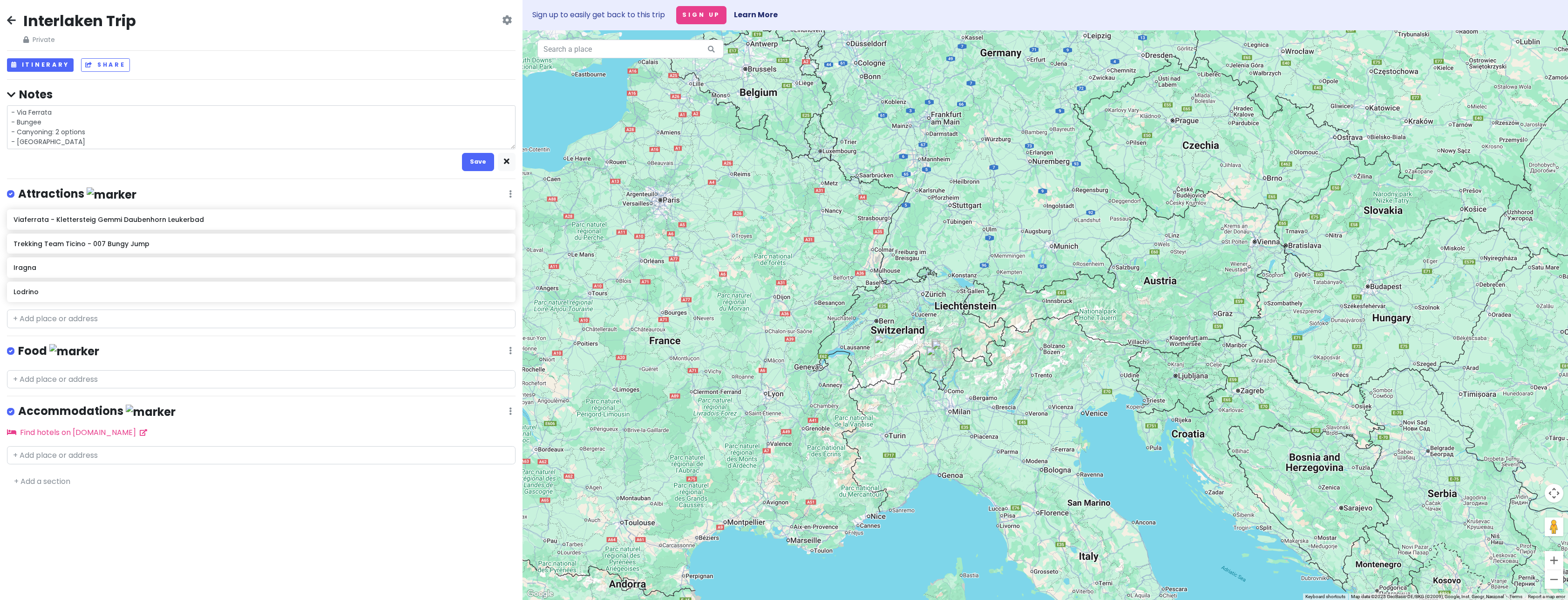
type textarea "x"
type textarea "- Via Ferrata - Bungee - Canyoning: 2 options - [GEOGRAPHIC_DATA]"
type textarea "x"
type textarea "- Via Ferrata - Bungee - Canyoning: 2 options - Skydiving"
type textarea "x"
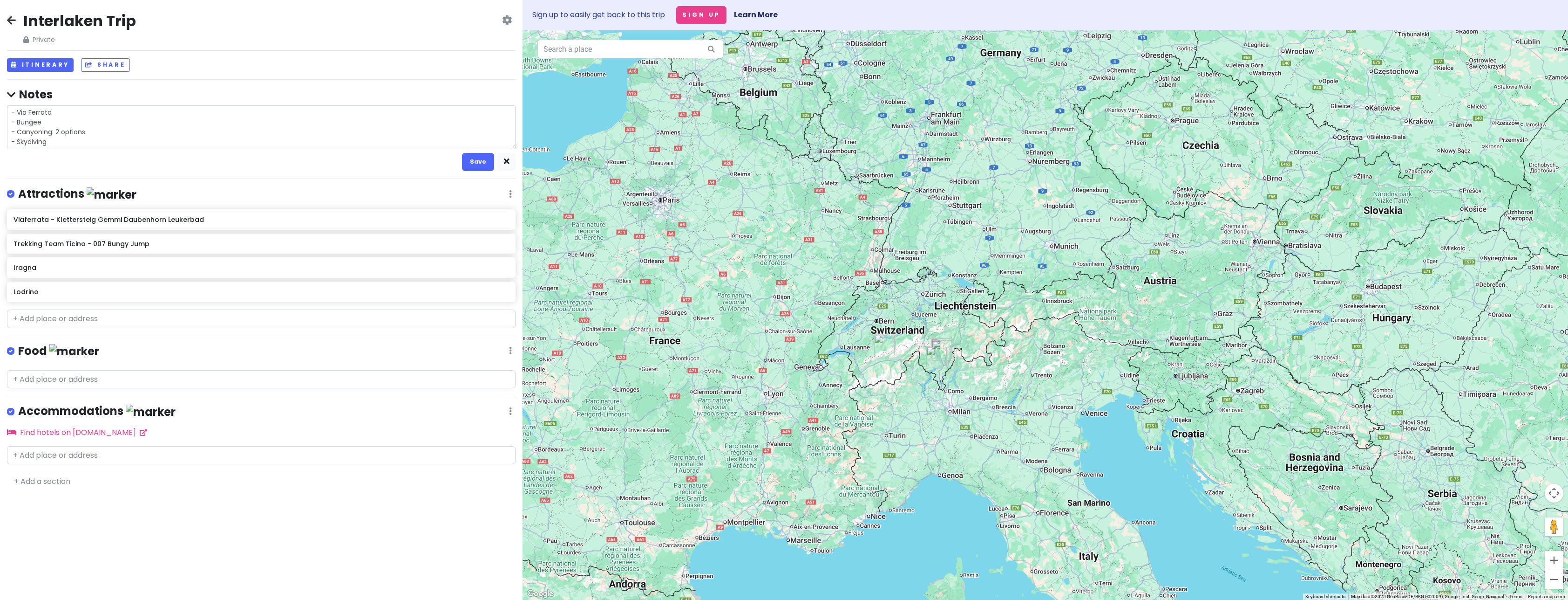
type textarea "- Via Ferrata - Bungee - Canyoning: 2 options - Skydiving"
type textarea "x"
type textarea "- Via Ferrata - Bungee - Canyoning: 2 options - Skydiving a"
type textarea "x"
type textarea "- Via Ferrata - Bungee - Canyoning: 2 options - Skydiving an"
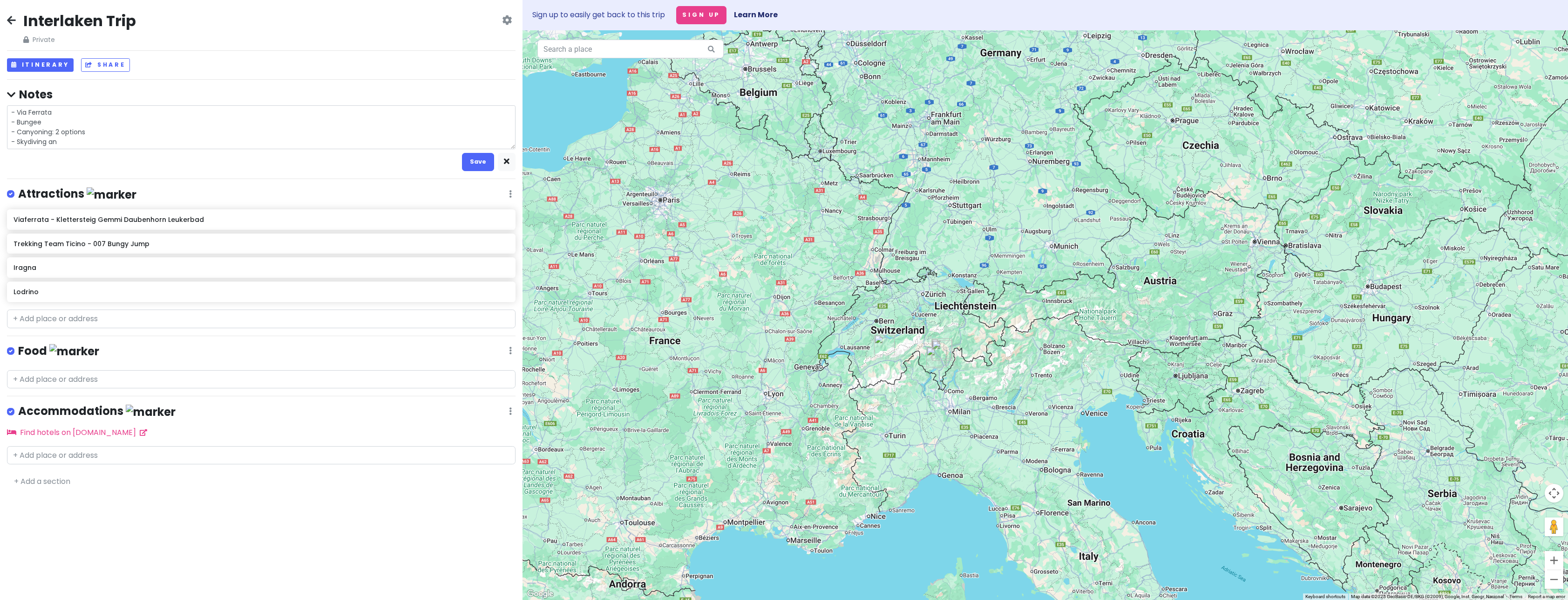
type textarea "x"
type textarea "- Via Ferrata - Bungee - Canyoning: 2 options - Skydiving and"
type textarea "x"
type textarea "- Via Ferrata - Bungee - Canyoning: 2 options - Skydiving and"
type textarea "x"
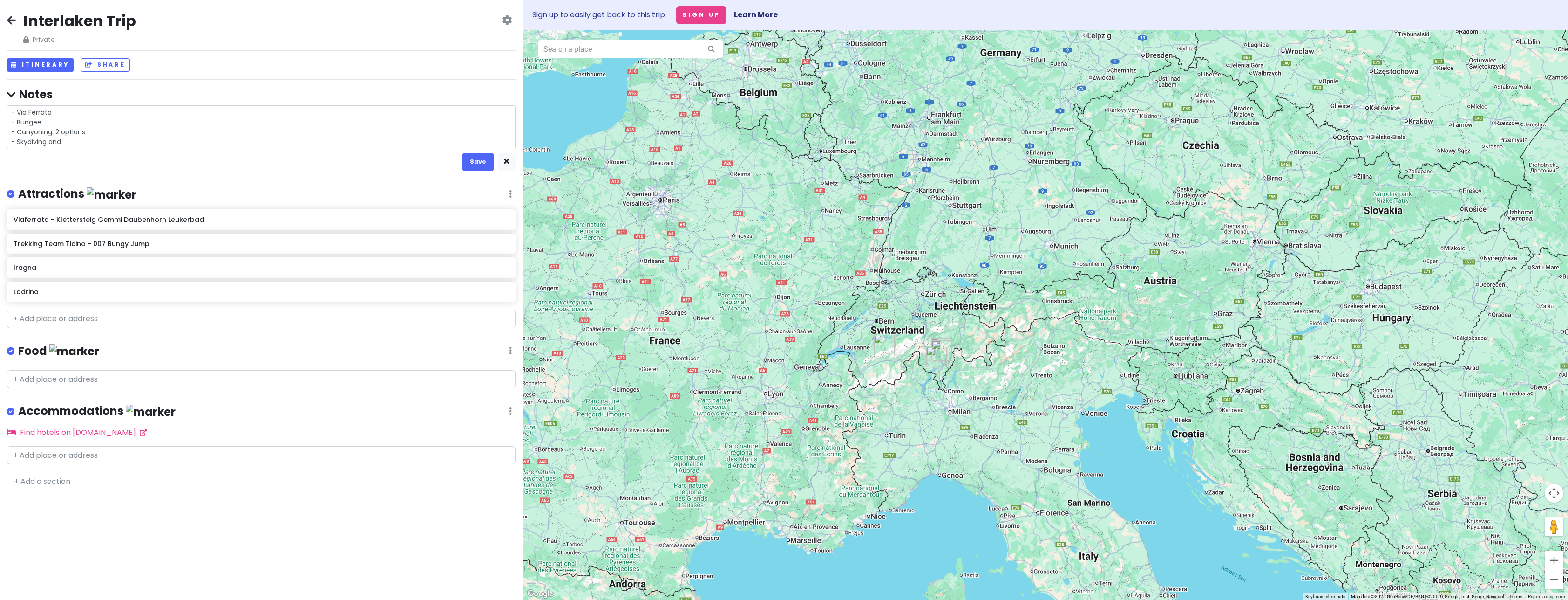
type textarea "- Via Ferrata - Bungee - Canyoning: 2 options - Skydiving and p"
type textarea "x"
type textarea "- Via Ferrata - Bungee - Canyoning: 2 options - Skydiving and [GEOGRAPHIC_DATA]"
type textarea "x"
type textarea "- Via Ferrata - Bungee - Canyoning: 2 options - Skydiving and par"
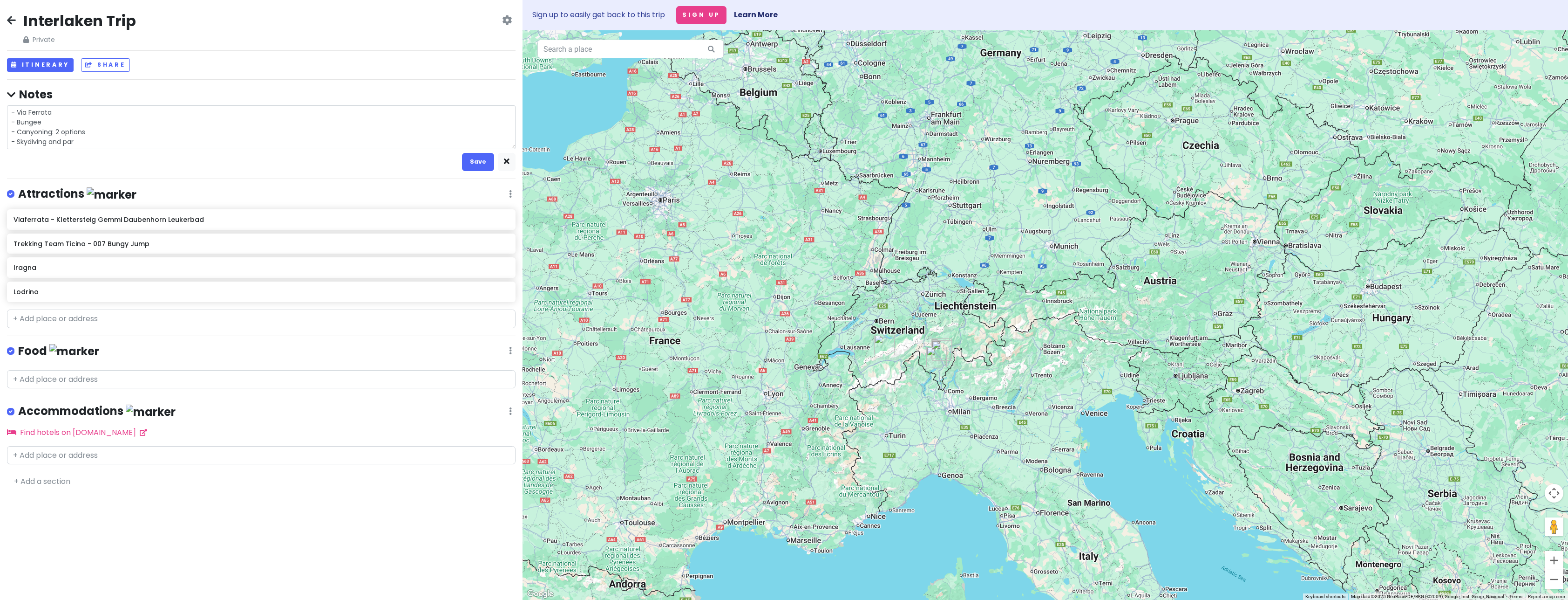
type textarea "x"
type textarea "- Via Ferrata - Bungee - Canyoning: 2 options - Skydiving and para"
type textarea "x"
type textarea "- Via Ferrata - Bungee - Canyoning: 2 options - Skydiving and [PERSON_NAME]"
type textarea "x"
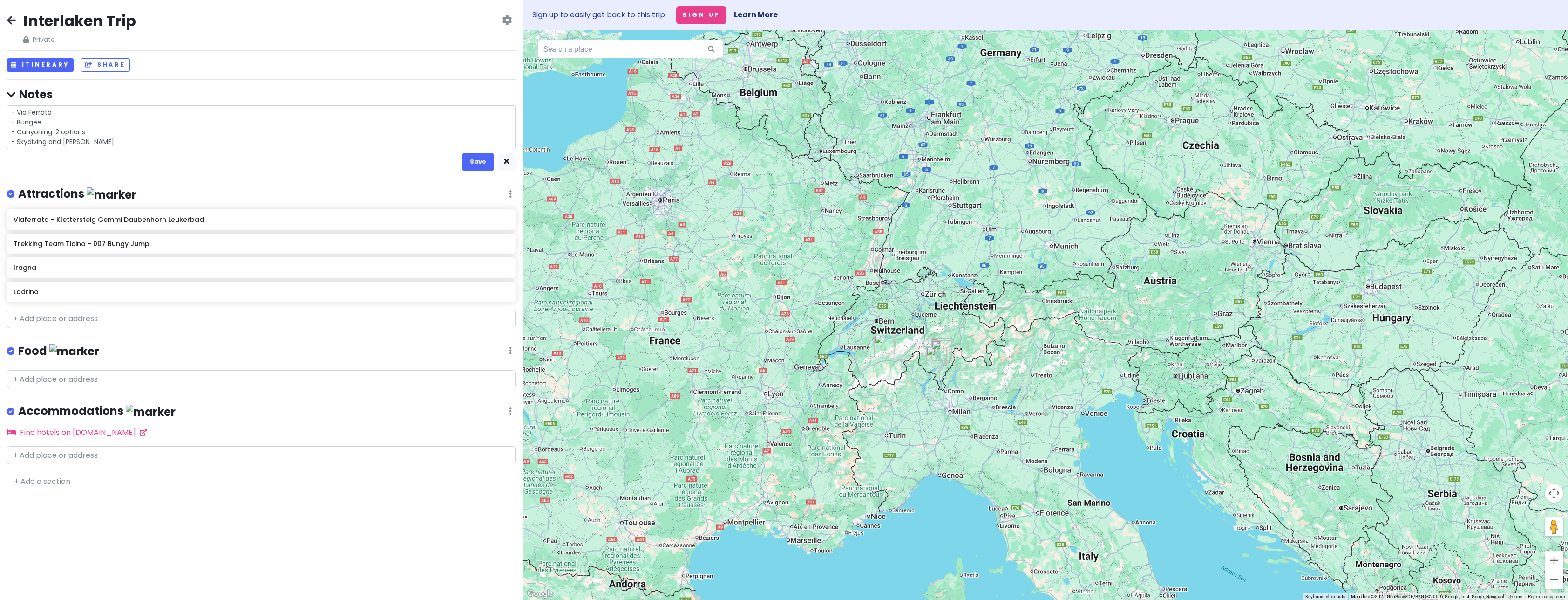
type textarea "- Via Ferrata - Bungee - Canyoning: 2 options - Skydiving and paragl"
type textarea "x"
type textarea "- Via Ferrata - Bungee - Canyoning: 2 options - Skydiving and paragli"
type textarea "x"
type textarea "- Via Ferrata - Bungee - Canyoning: 2 options - Skydiving and paraglid"
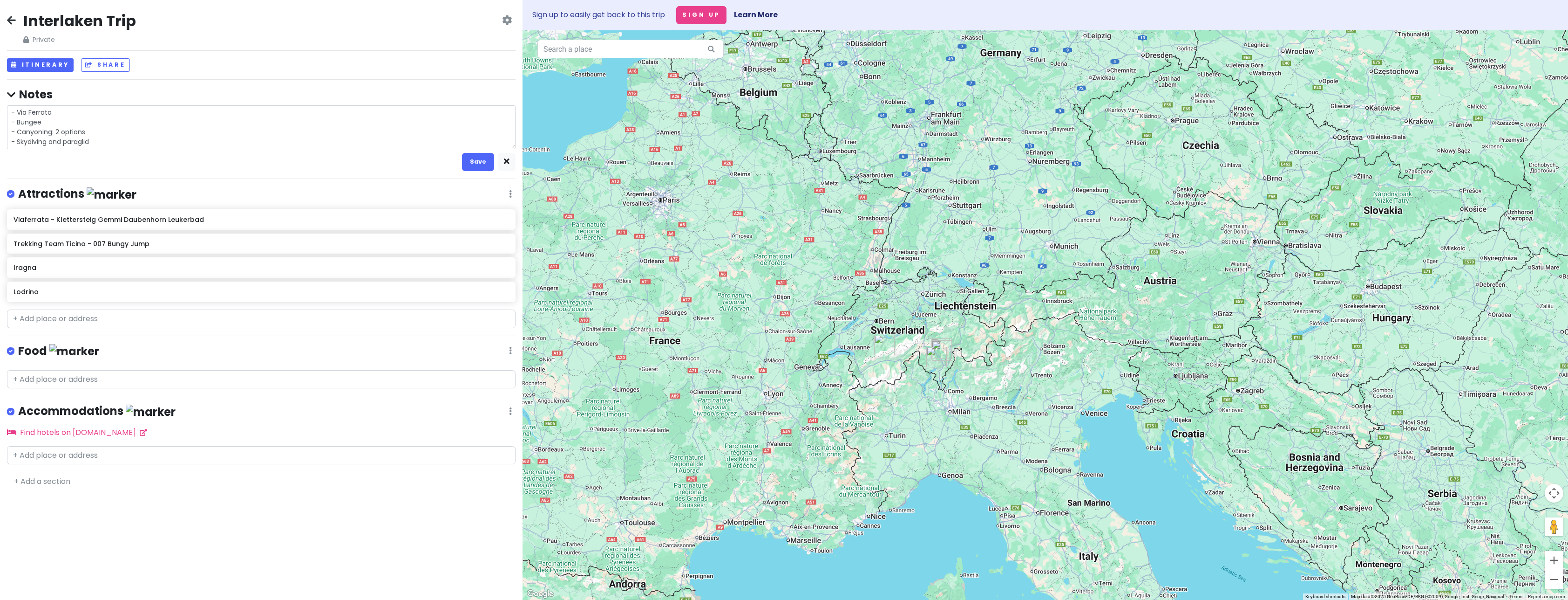
type textarea "x"
type textarea "- Via Ferrata - Bungee - Canyoning: 2 options - Skydiving and paraglidi"
type textarea "x"
type textarea "- Via Ferrata - Bungee - Canyoning: 2 options - Skydiving and paraglidin"
type textarea "x"
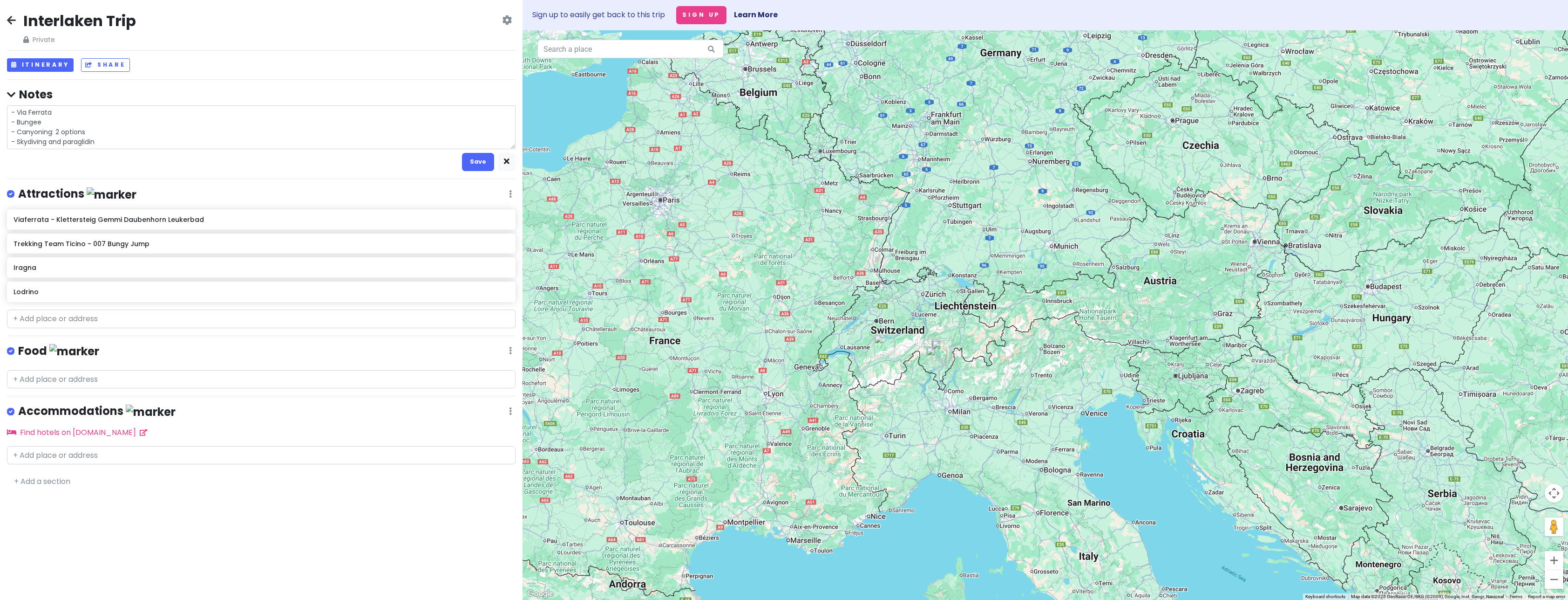
type textarea "- Via Ferrata - Bungee - Canyoning: 2 options - Skydiving and paragliding"
type textarea "x"
type textarea "- Via Ferrata - Bungee - Canyoning: 2 options - Skydiving and paragliding"
type textarea "x"
type textarea "- Via Ferrata - Bungee - Canyoning: 2 options - Skydiving and paragliding t"
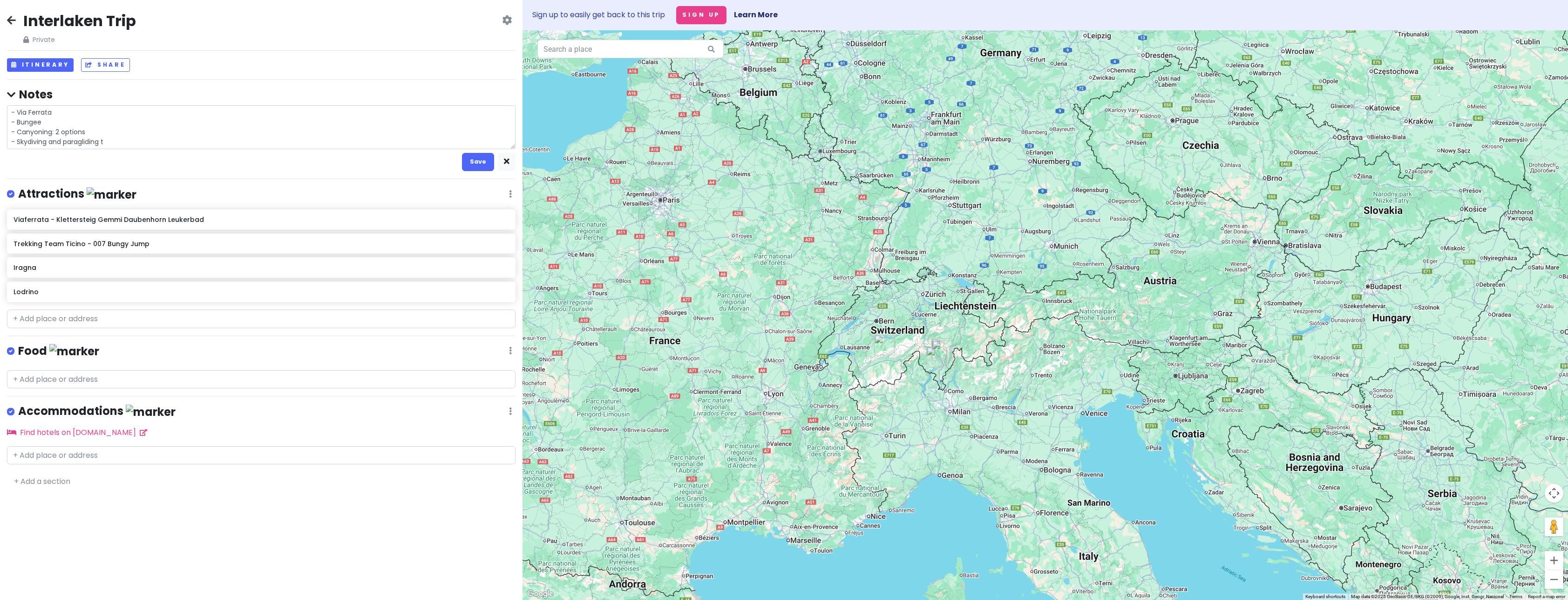
type textarea "x"
type textarea "- Via Ferrata - Bungee - Canyoning: 2 options - Skydiving and paragliding tb"
type textarea "x"
type textarea "- Via Ferrata - Bungee - Canyoning: 2 options - Skydiving and paragliding tbt"
type textarea "x"
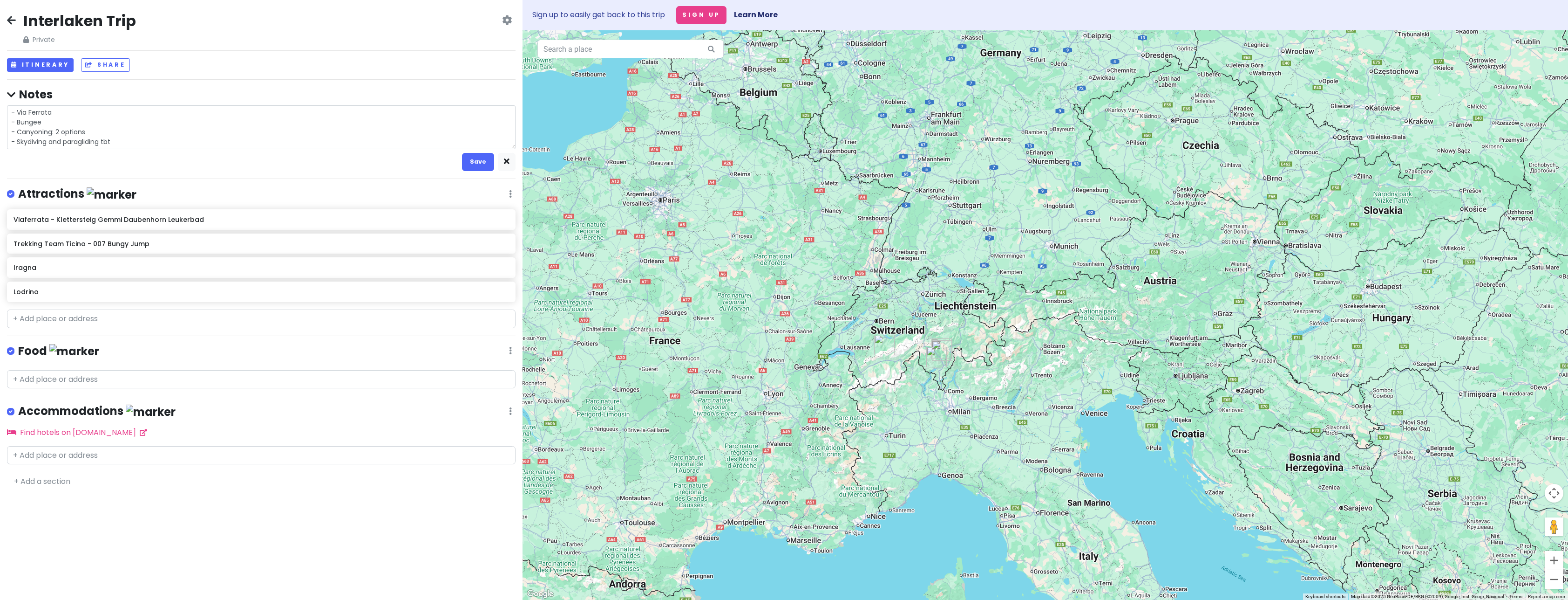
type textarea "- Via Ferrata - Bungee - Canyoning: 2 options - Skydiving and paragliding tb"
type textarea "x"
type textarea "- Via Ferrata - Bungee - Canyoning: 2 options - Skydiving and paragliding tbd"
type textarea "x"
type textarea "- Via Ferrata - Bungee - Canyoning: 2 options - Skydiving and paragliding tbd"
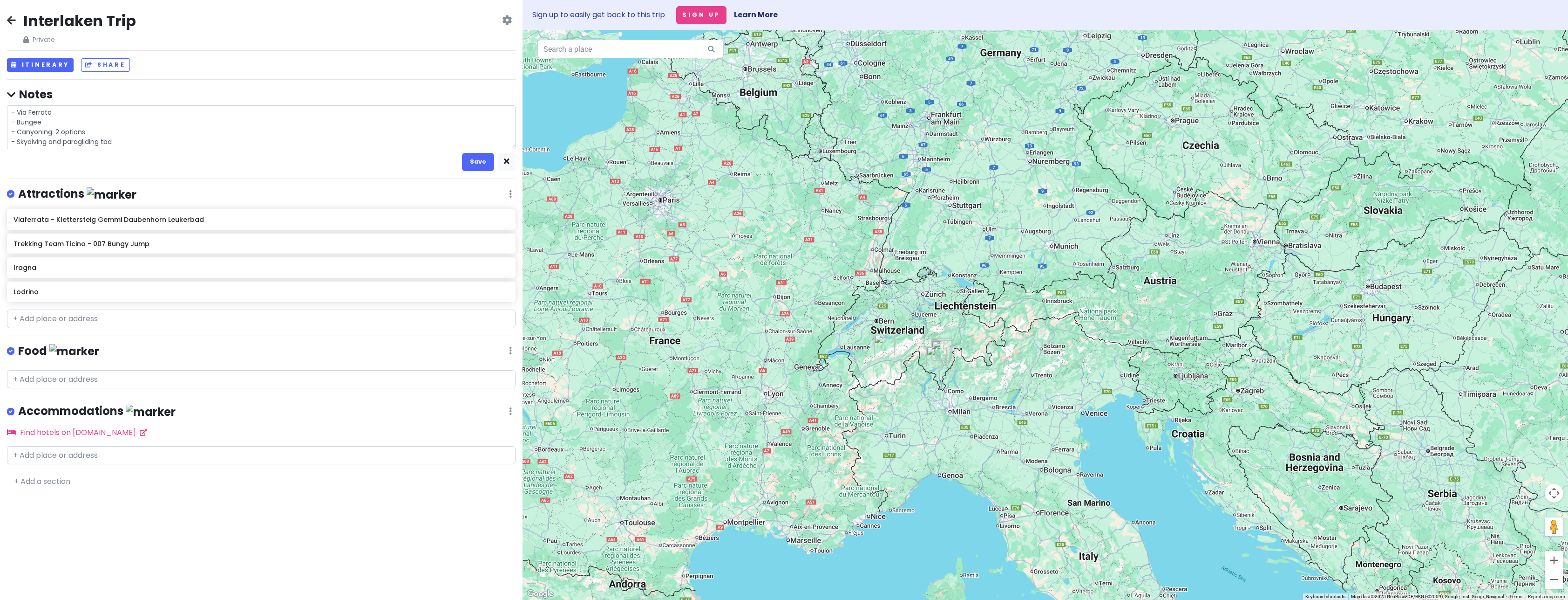
type textarea "x"
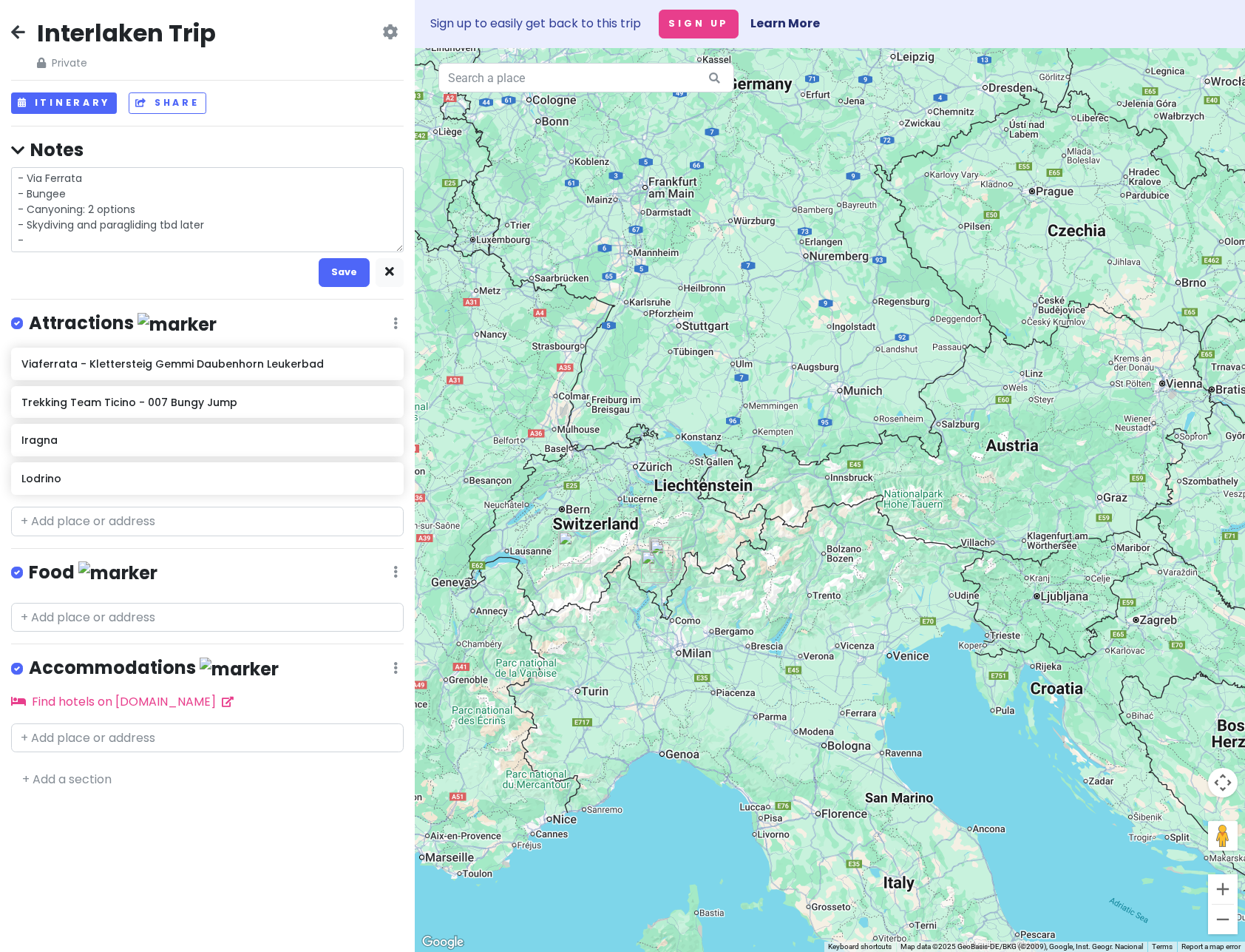
click at [62, 235] on textarea "- Via Ferrata - Bungee - Canyoning: 2 options - Skydiving and paragliding tbd l…" at bounding box center [207, 210] width 392 height 85
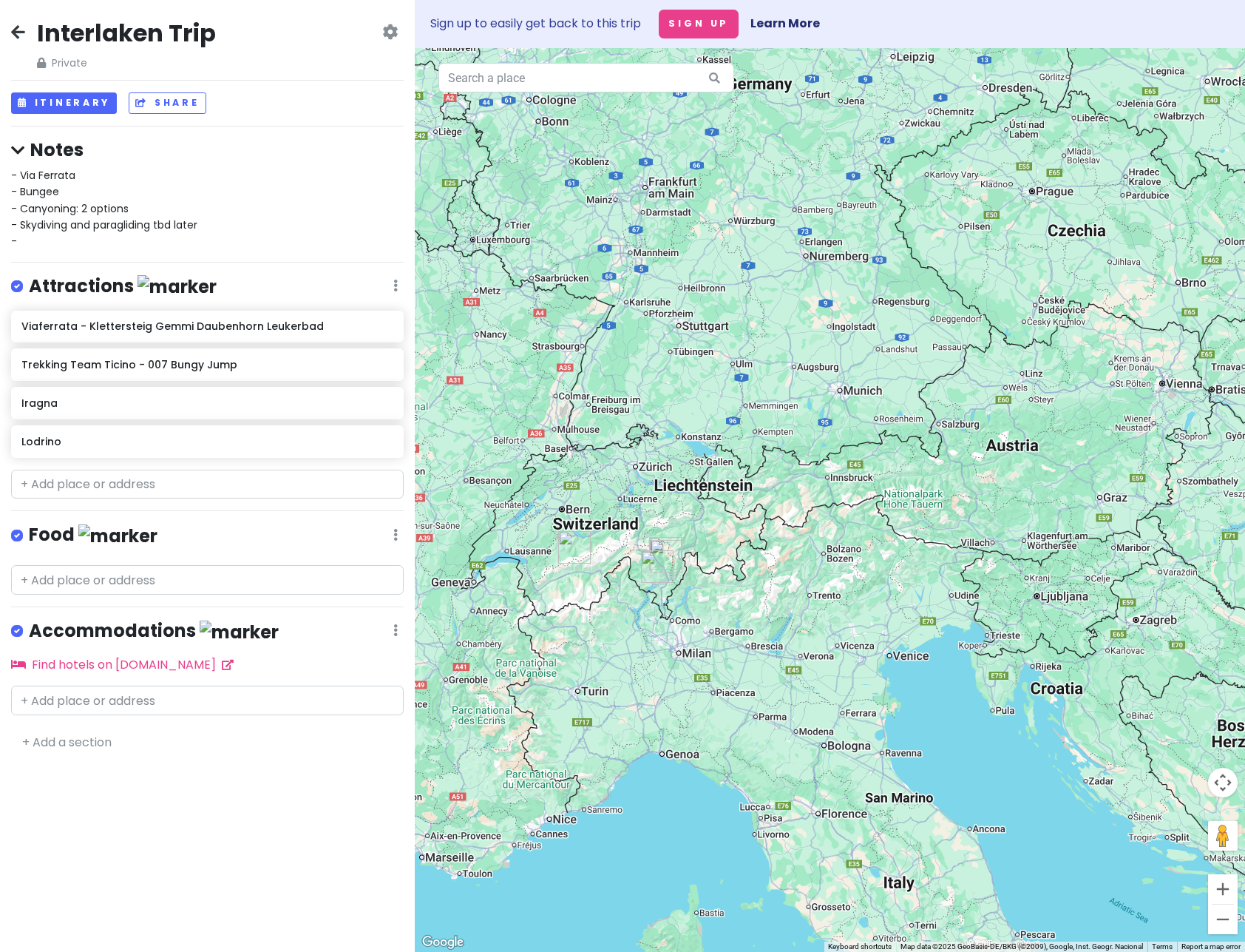
click at [33, 178] on span "- Via Ferrata - Bungee - Canyoning: 2 options - Skydiving and paragliding tbd l…" at bounding box center [103, 209] width 187 height 81
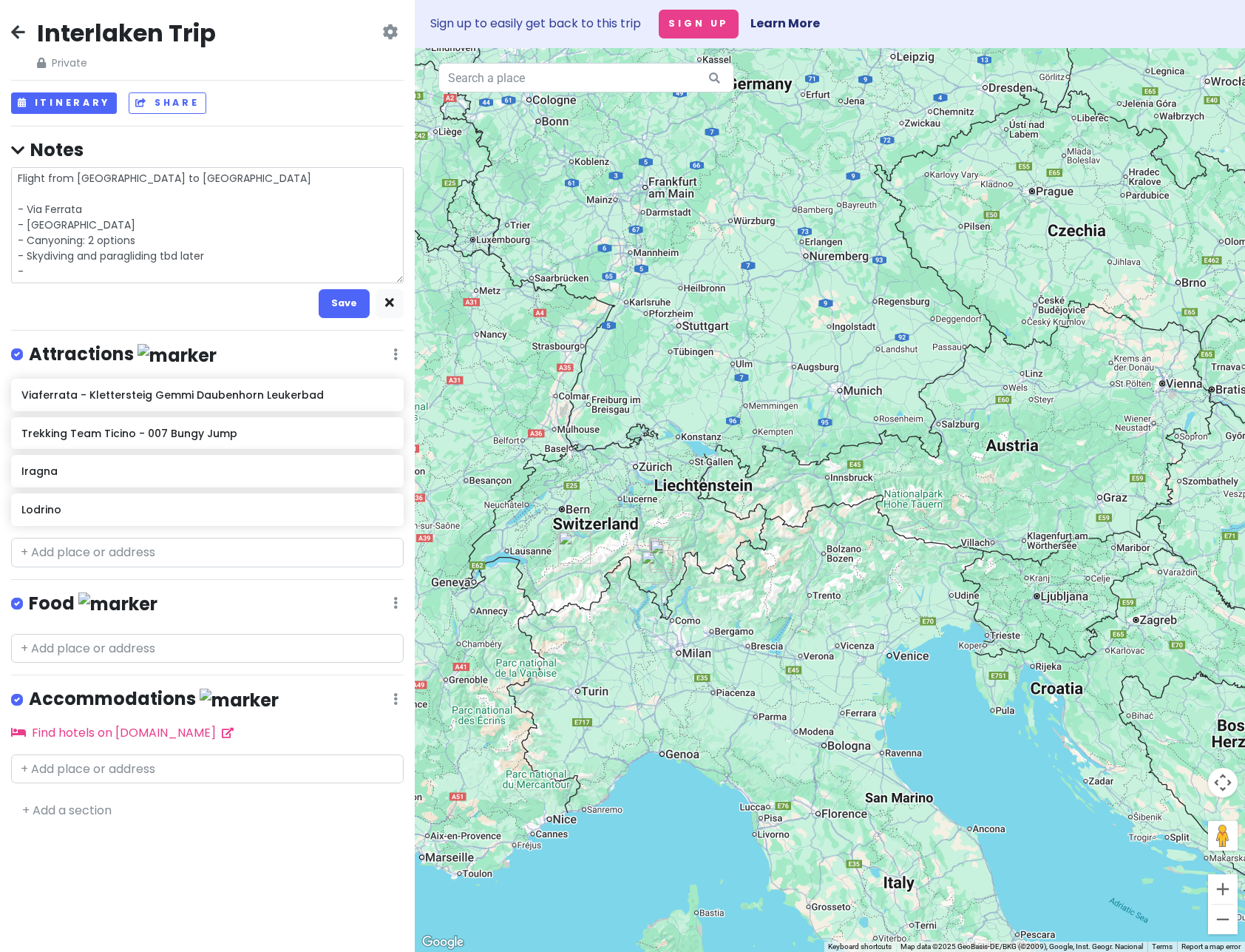
click at [102, 178] on textarea "Flight from [GEOGRAPHIC_DATA] to [GEOGRAPHIC_DATA] - Via Ferrata - [GEOGRAPHIC_…" at bounding box center [207, 225] width 392 height 116
click at [171, 179] on textarea "Flight from [GEOGRAPHIC_DATA] to [GEOGRAPHIC_DATA] - Via Ferrata - [GEOGRAPHIC_…" at bounding box center [207, 225] width 392 height 116
click at [202, 179] on textarea "Flight from [GEOGRAPHIC_DATA] to [GEOGRAPHIC_DATA] - Via Ferrata - [GEOGRAPHIC_…" at bounding box center [207, 225] width 392 height 116
click at [200, 174] on textarea "Flight from [GEOGRAPHIC_DATA] to [GEOGRAPHIC_DATA] - Via Ferrata - [GEOGRAPHIC_…" at bounding box center [207, 225] width 392 height 116
click at [390, 184] on textarea "Flight from [GEOGRAPHIC_DATA] to [GEOGRAPHIC_DATA]; Rent car in [GEOGRAPHIC_DAT…" at bounding box center [207, 225] width 392 height 116
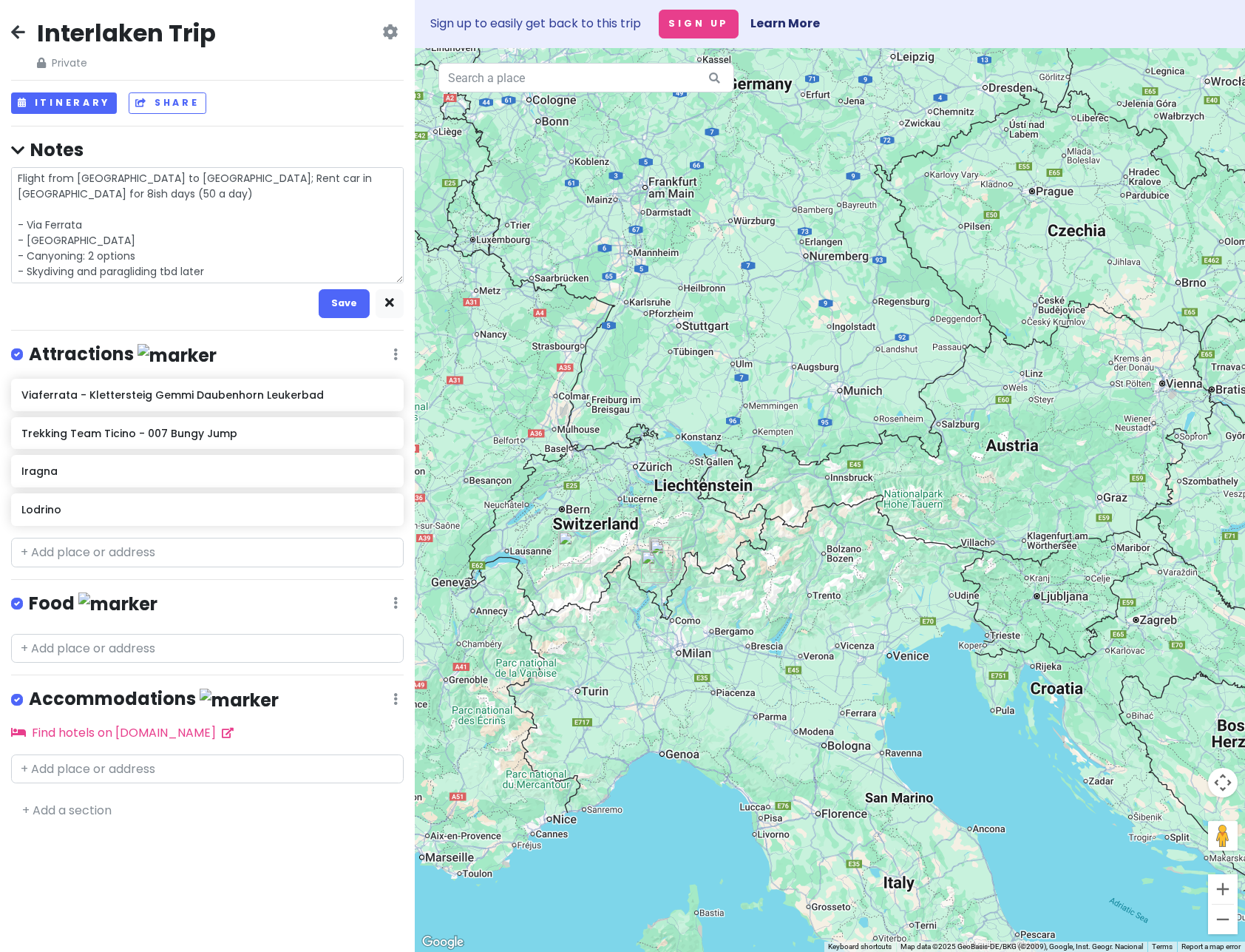
click at [385, 188] on textarea "Flight from [GEOGRAPHIC_DATA] to [GEOGRAPHIC_DATA]; Rent car in [GEOGRAPHIC_DAT…" at bounding box center [207, 225] width 392 height 116
click at [392, 176] on textarea "Flight from [GEOGRAPHIC_DATA] to [GEOGRAPHIC_DATA]; Rent car in [GEOGRAPHIC_DAT…" at bounding box center [207, 225] width 392 height 116
click at [188, 190] on textarea "Flight from [GEOGRAPHIC_DATA] to [GEOGRAPHIC_DATA]; Rent car in [GEOGRAPHIC_DAT…" at bounding box center [207, 225] width 392 height 116
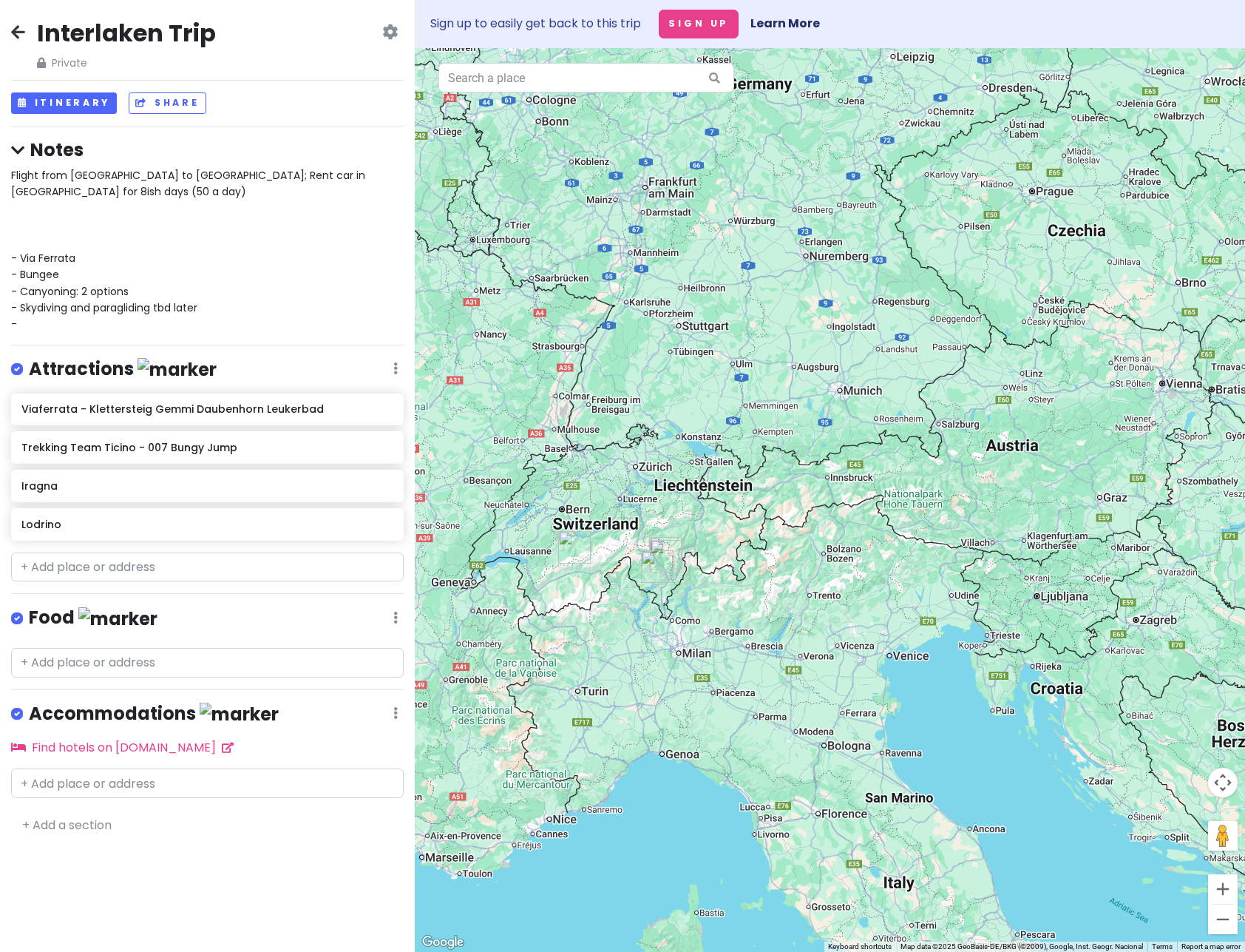
click at [275, 172] on span "Flight from [GEOGRAPHIC_DATA] to [GEOGRAPHIC_DATA]; Rent car in [GEOGRAPHIC_DAT…" at bounding box center [189, 250] width 358 height 164
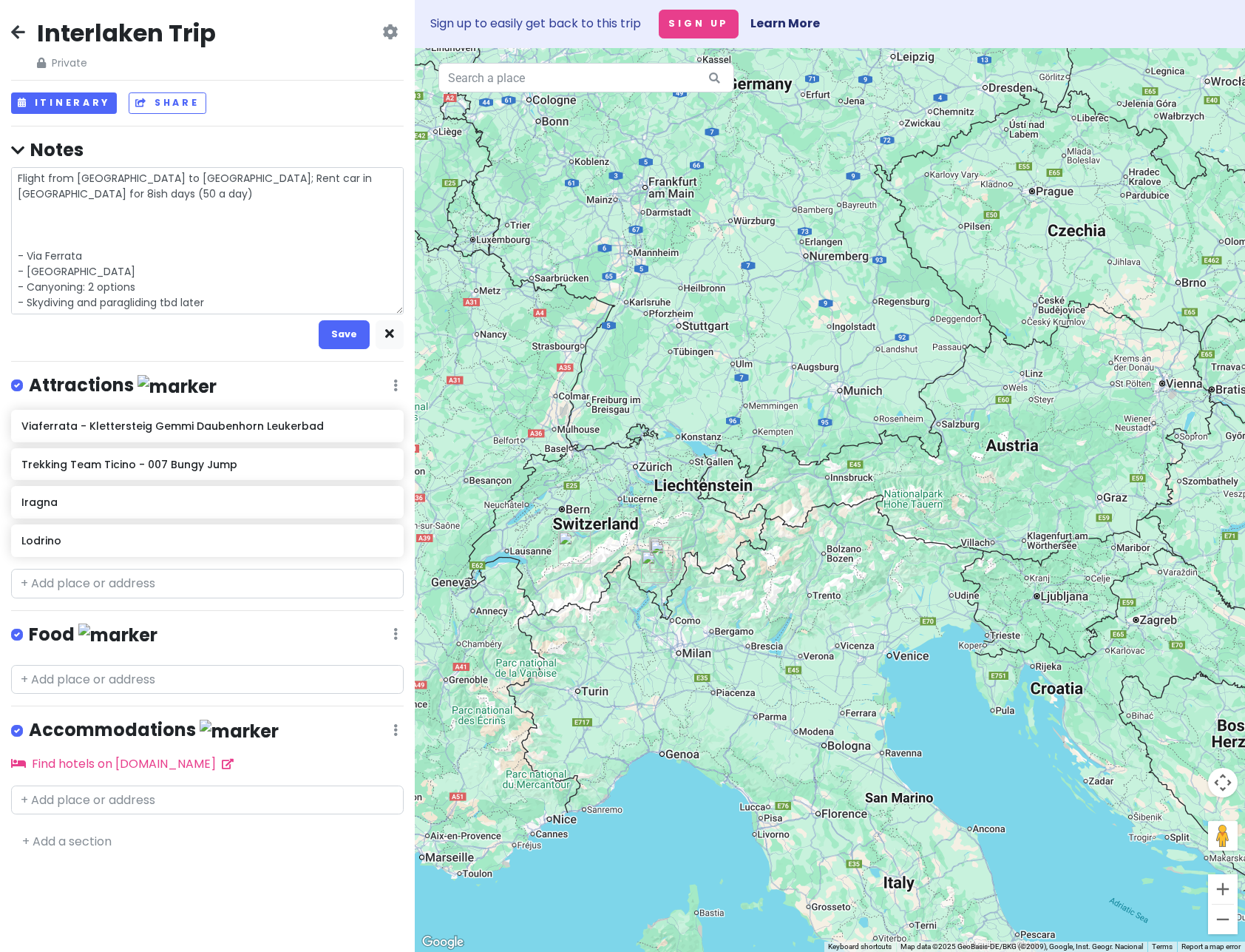
click at [281, 176] on textarea "Flight from [GEOGRAPHIC_DATA] to [GEOGRAPHIC_DATA]; Rent car in [GEOGRAPHIC_DAT…" at bounding box center [207, 241] width 392 height 147
click at [314, 212] on textarea "Flight from [GEOGRAPHIC_DATA] to [GEOGRAPHIC_DATA]; Rent car in [GEOGRAPHIC_DAT…" at bounding box center [207, 241] width 392 height 147
click at [330, 200] on textarea "Flight from [GEOGRAPHIC_DATA] to [GEOGRAPHIC_DATA]; Rent car in [GEOGRAPHIC_DAT…" at bounding box center [207, 241] width 392 height 147
click at [341, 210] on textarea "Flight from [GEOGRAPHIC_DATA] to [GEOGRAPHIC_DATA]; Rent car in [GEOGRAPHIC_DAT…" at bounding box center [207, 241] width 392 height 147
click at [203, 231] on textarea "Flight from [GEOGRAPHIC_DATA] to [GEOGRAPHIC_DATA]; Rent car in [GEOGRAPHIC_DAT…" at bounding box center [207, 241] width 392 height 147
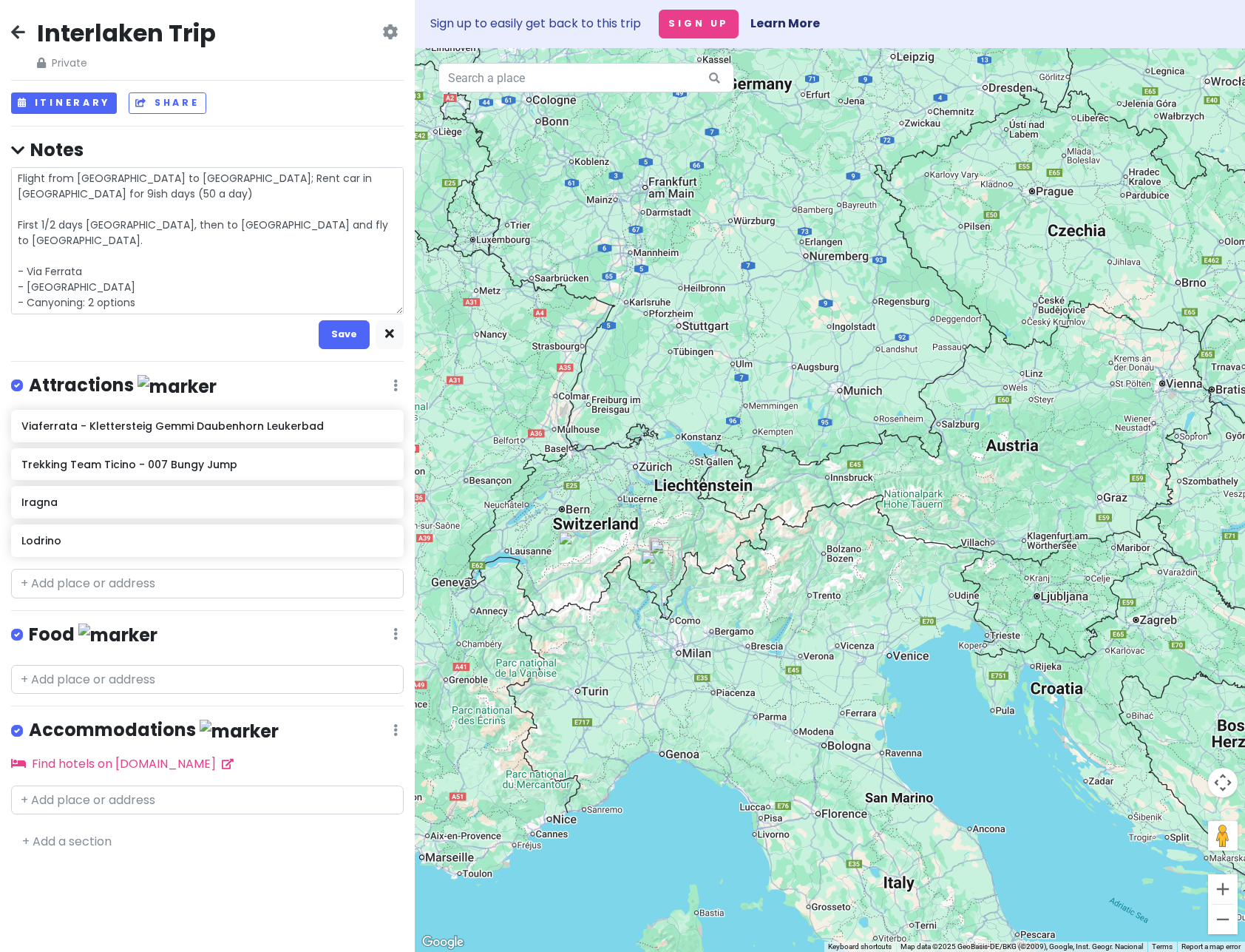
drag, startPoint x: 63, startPoint y: 244, endPoint x: 154, endPoint y: 236, distance: 91.4
click at [154, 236] on textarea "Flight from [GEOGRAPHIC_DATA] to [GEOGRAPHIC_DATA]; Rent car in [GEOGRAPHIC_DAT…" at bounding box center [207, 241] width 392 height 147
click at [134, 233] on textarea "Flight from [GEOGRAPHIC_DATA] to [GEOGRAPHIC_DATA]; Rent car in [GEOGRAPHIC_DAT…" at bounding box center [207, 241] width 392 height 147
click at [139, 253] on textarea "Flight from [GEOGRAPHIC_DATA] to [GEOGRAPHIC_DATA]; Rent car in [GEOGRAPHIC_DAT…" at bounding box center [207, 241] width 392 height 147
click at [210, 270] on textarea "Flight from [GEOGRAPHIC_DATA] to [GEOGRAPHIC_DATA]; Rent car in [GEOGRAPHIC_DAT…" at bounding box center [207, 241] width 392 height 147
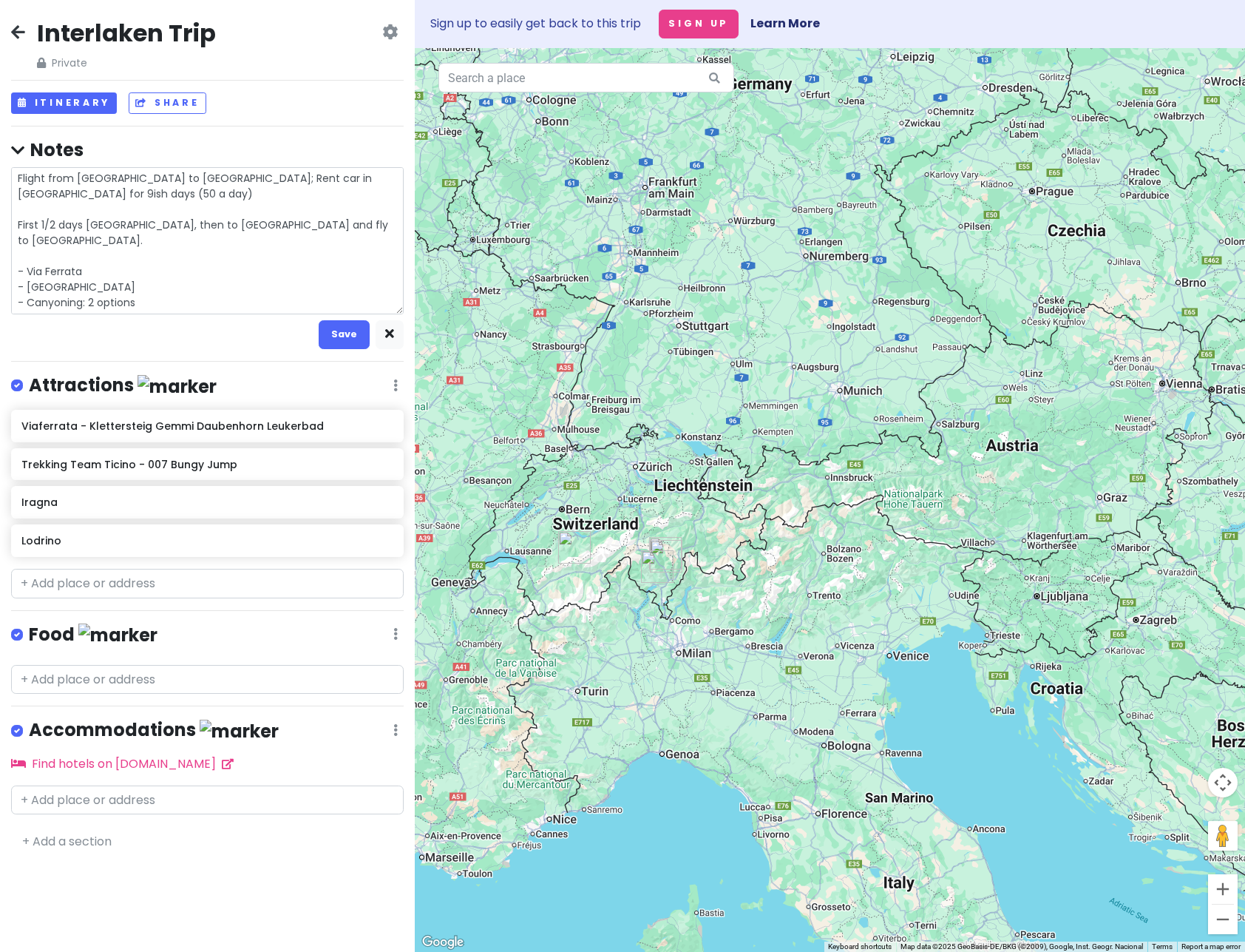
click at [275, 303] on textarea "Flight from [GEOGRAPHIC_DATA] to [GEOGRAPHIC_DATA]; Rent car in [GEOGRAPHIC_DAT…" at bounding box center [207, 241] width 392 height 147
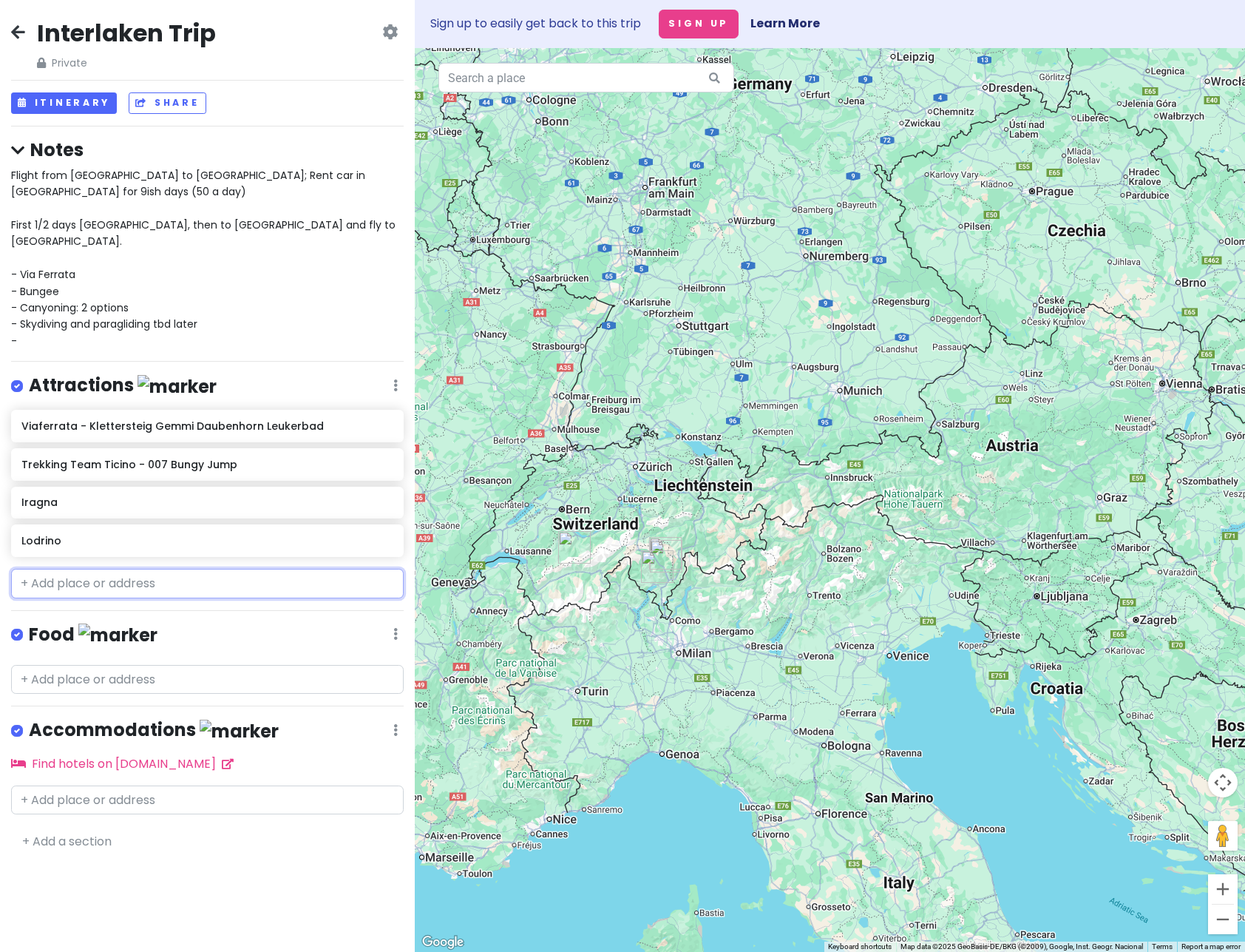
click at [103, 568] on input "text" at bounding box center [207, 583] width 392 height 30
paste input "Vorderrhein"
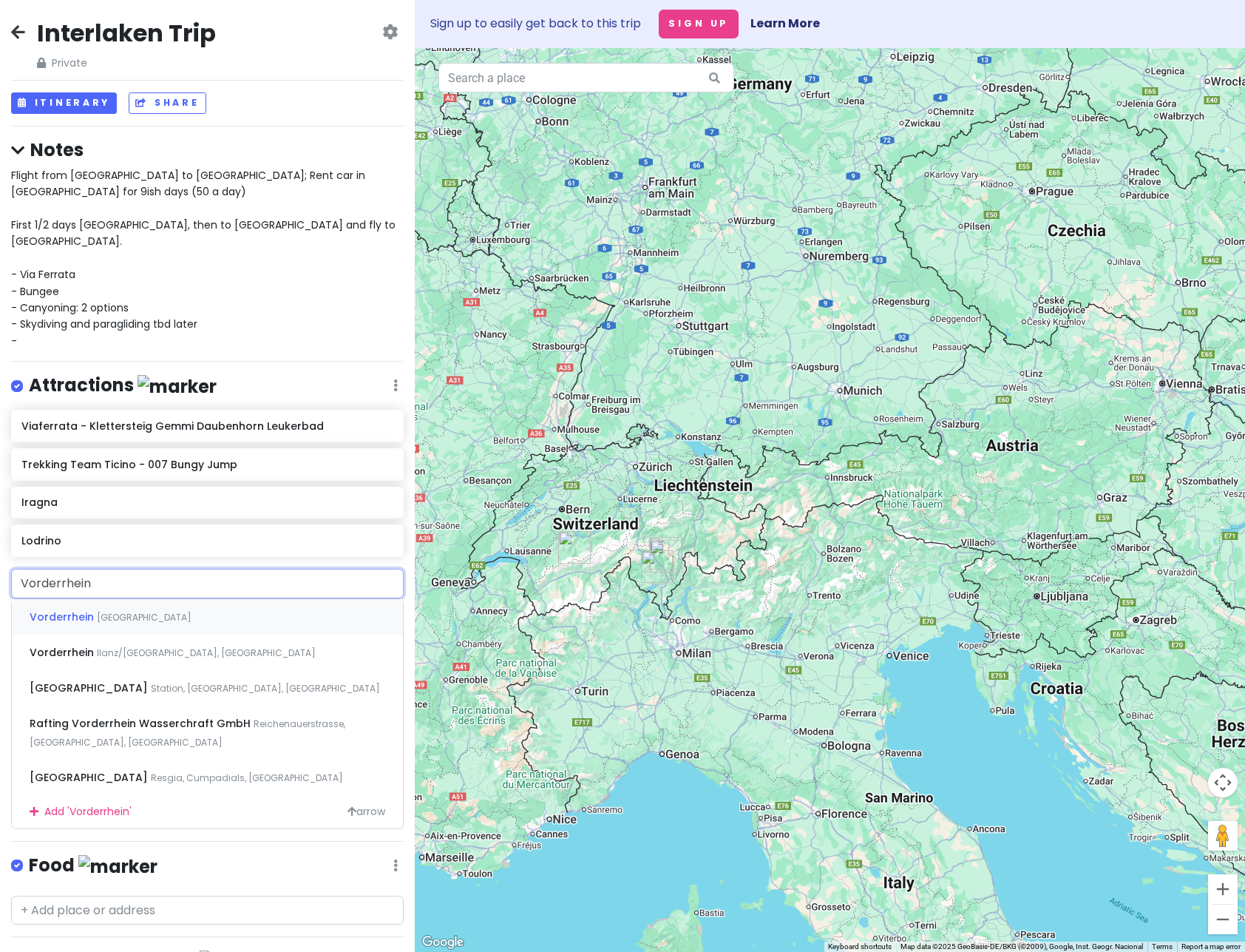
click at [115, 599] on div "Vorderrhein [GEOGRAPHIC_DATA]" at bounding box center [207, 617] width 391 height 36
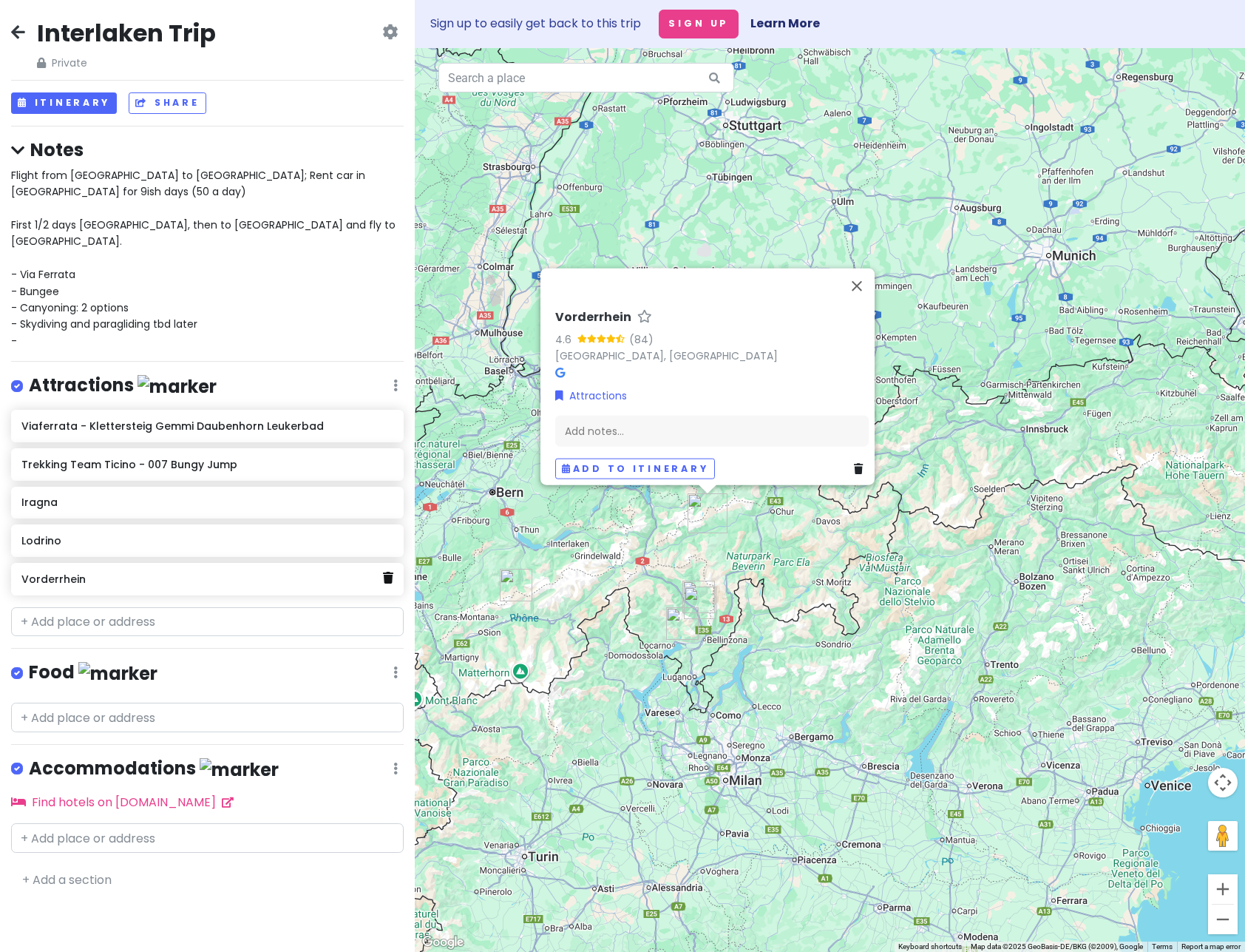
click at [388, 571] on icon at bounding box center [388, 577] width 11 height 12
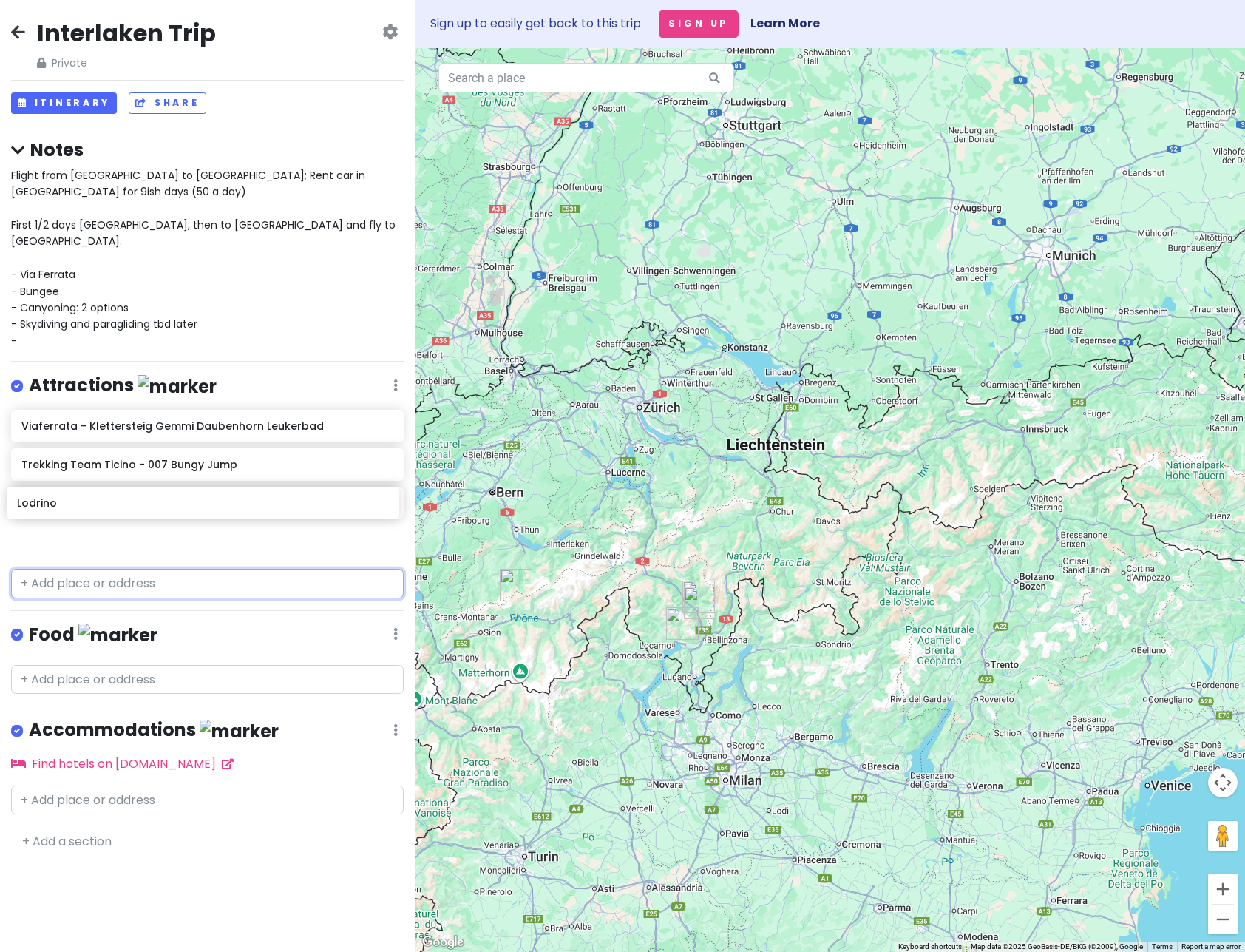
click at [211, 506] on div "Viaferrata - Klettersteig Gemmi Daubenhorn Leukerbad Trekking Team Ticino - 007…" at bounding box center [207, 486] width 415 height 153
click at [391, 373] on div "Attractions Edit Reorder Delete List" at bounding box center [207, 388] width 392 height 30
click at [395, 379] on icon at bounding box center [395, 385] width 5 height 12
click at [371, 412] on link "Edit" at bounding box center [352, 429] width 118 height 36
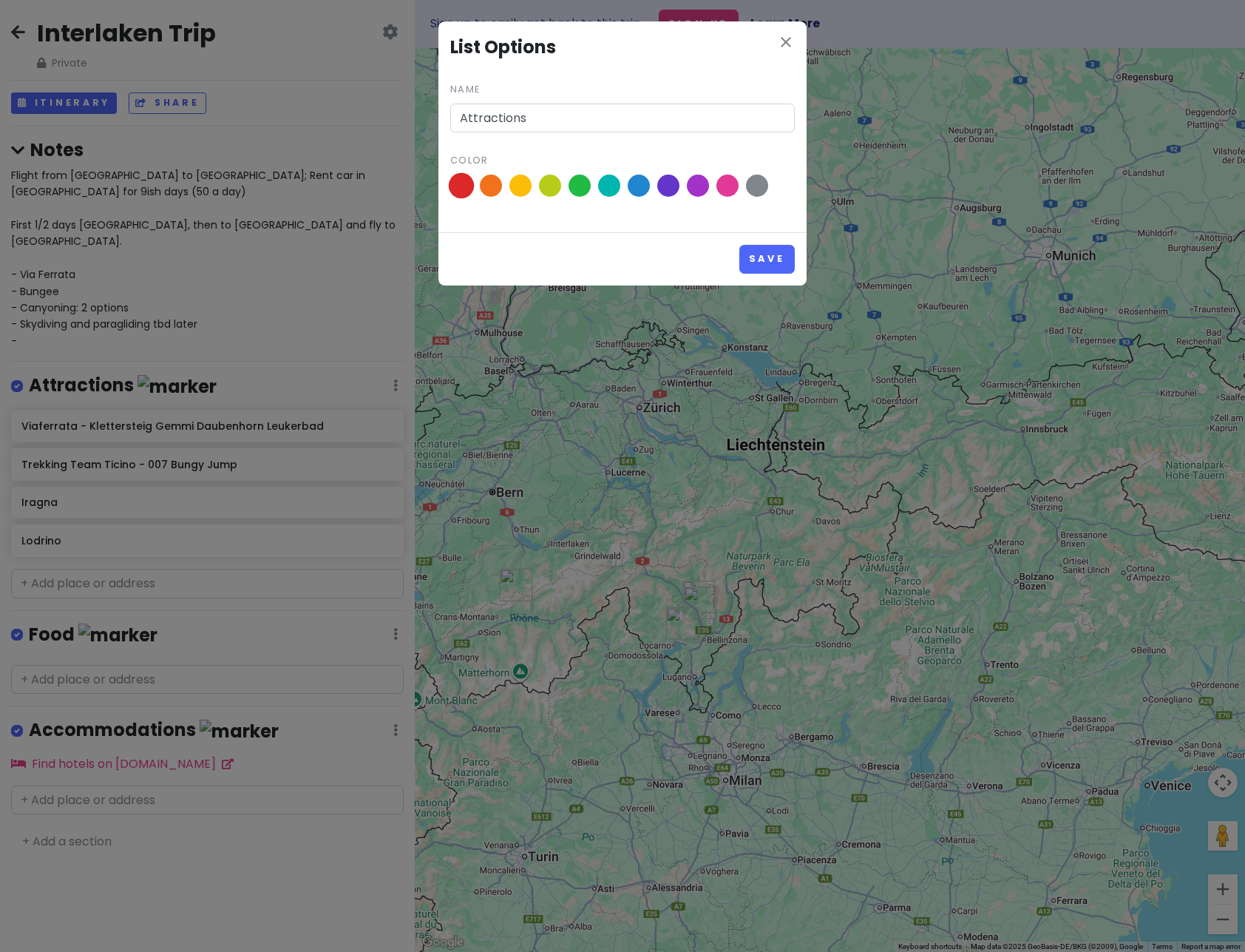
click at [466, 188] on span at bounding box center [461, 186] width 26 height 26
click at [0, 0] on input "radio" at bounding box center [0, 0] width 0 height 0
click at [563, 185] on div at bounding box center [622, 188] width 345 height 28
click at [581, 187] on span at bounding box center [580, 186] width 26 height 26
click at [0, 0] on input "radio" at bounding box center [0, 0] width 0 height 0
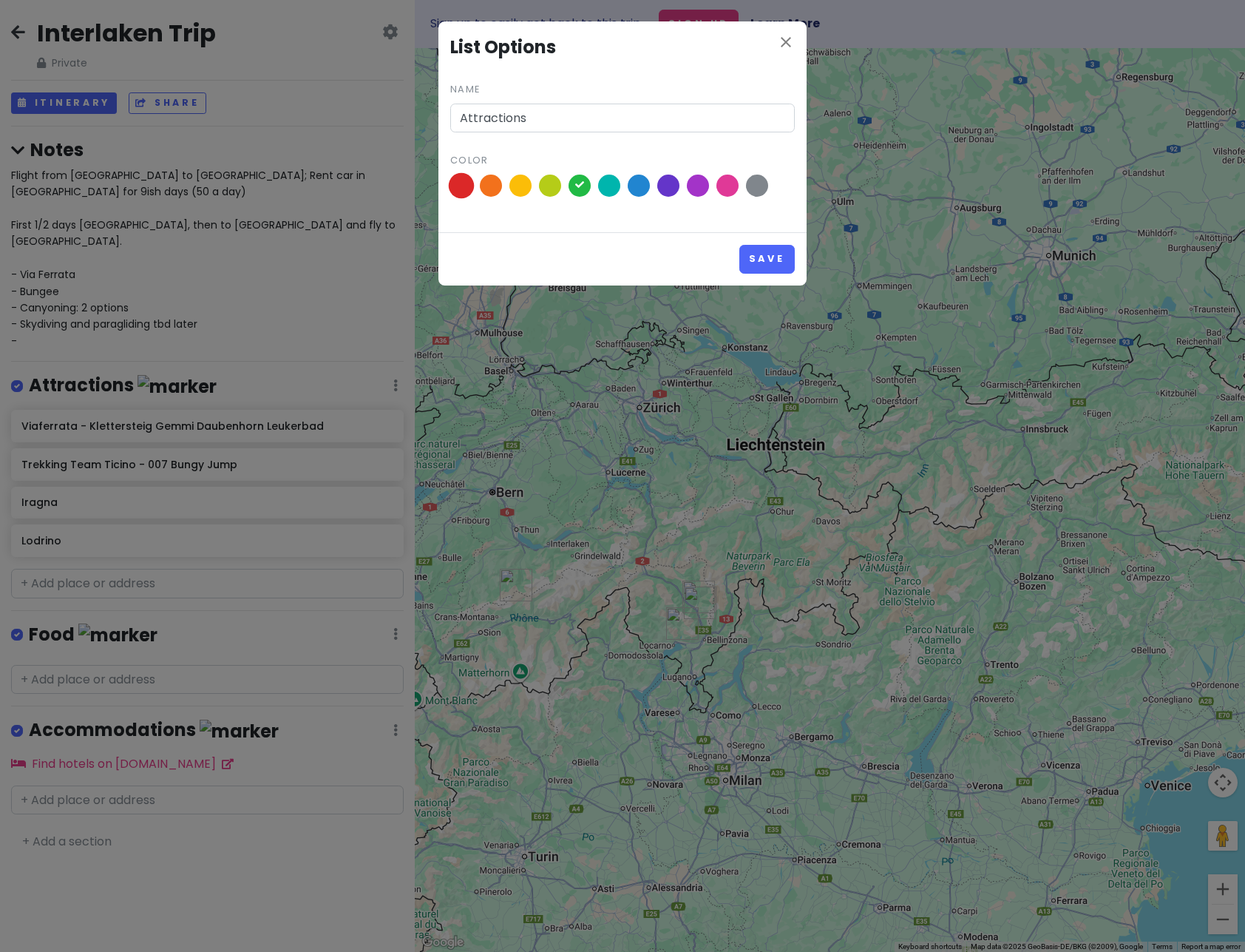
click at [462, 184] on span at bounding box center [461, 186] width 26 height 26
click at [0, 0] on input "radio" at bounding box center [0, 0] width 0 height 0
click at [779, 264] on button "Save" at bounding box center [767, 259] width 55 height 29
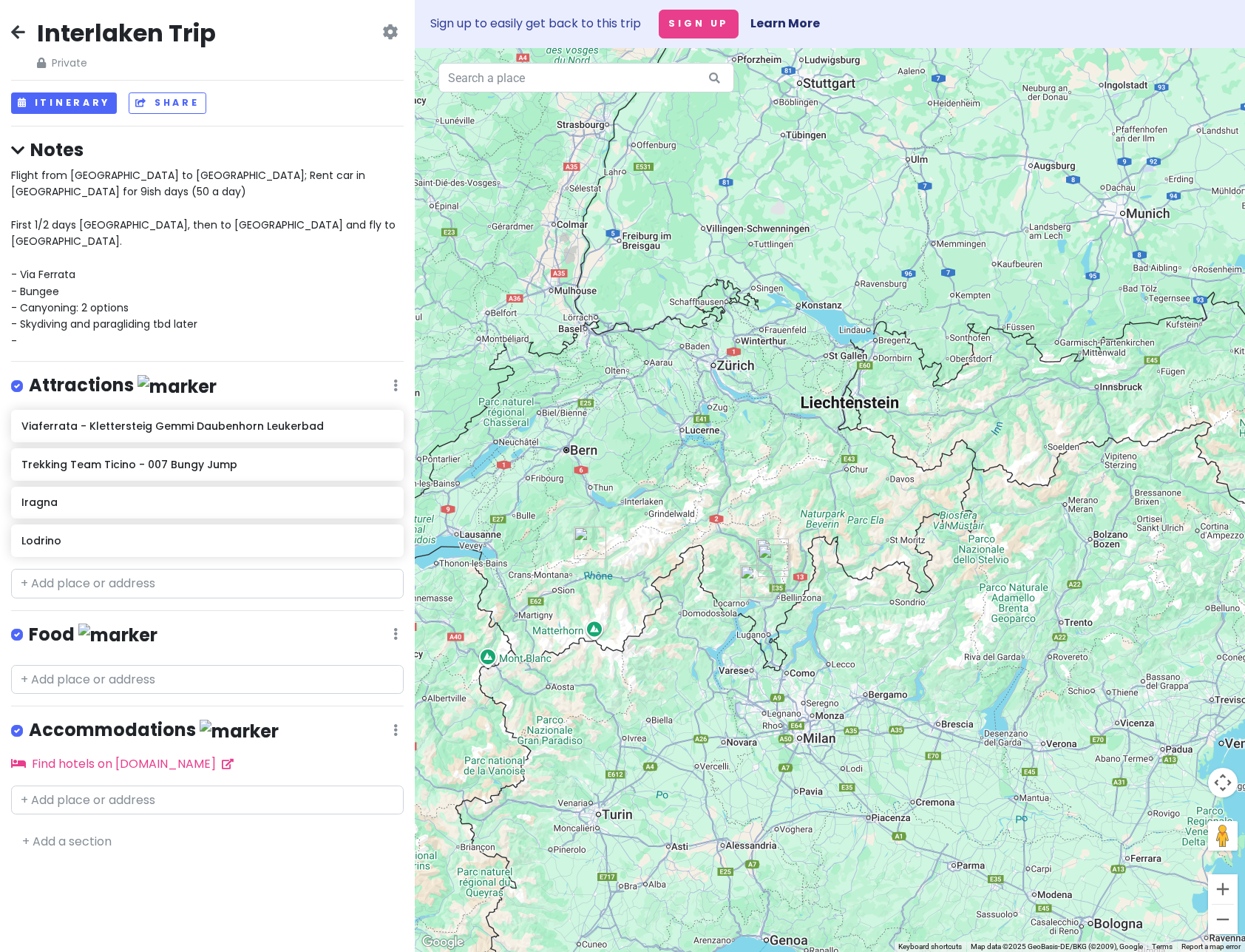
drag, startPoint x: 633, startPoint y: 616, endPoint x: 709, endPoint y: 571, distance: 88.3
click at [709, 571] on div at bounding box center [829, 500] width 830 height 904
click at [87, 298] on span "Flight from [GEOGRAPHIC_DATA] to [GEOGRAPHIC_DATA]; Rent car in [GEOGRAPHIC_DAT…" at bounding box center [204, 258] width 388 height 181
click at [87, 298] on textarea "Flight from [GEOGRAPHIC_DATA] to [GEOGRAPHIC_DATA]; Rent car in [GEOGRAPHIC_DAT…" at bounding box center [207, 241] width 392 height 147
click at [231, 286] on textarea "Flight from [GEOGRAPHIC_DATA] to [GEOGRAPHIC_DATA]; Rent car in [GEOGRAPHIC_DAT…" at bounding box center [207, 241] width 392 height 147
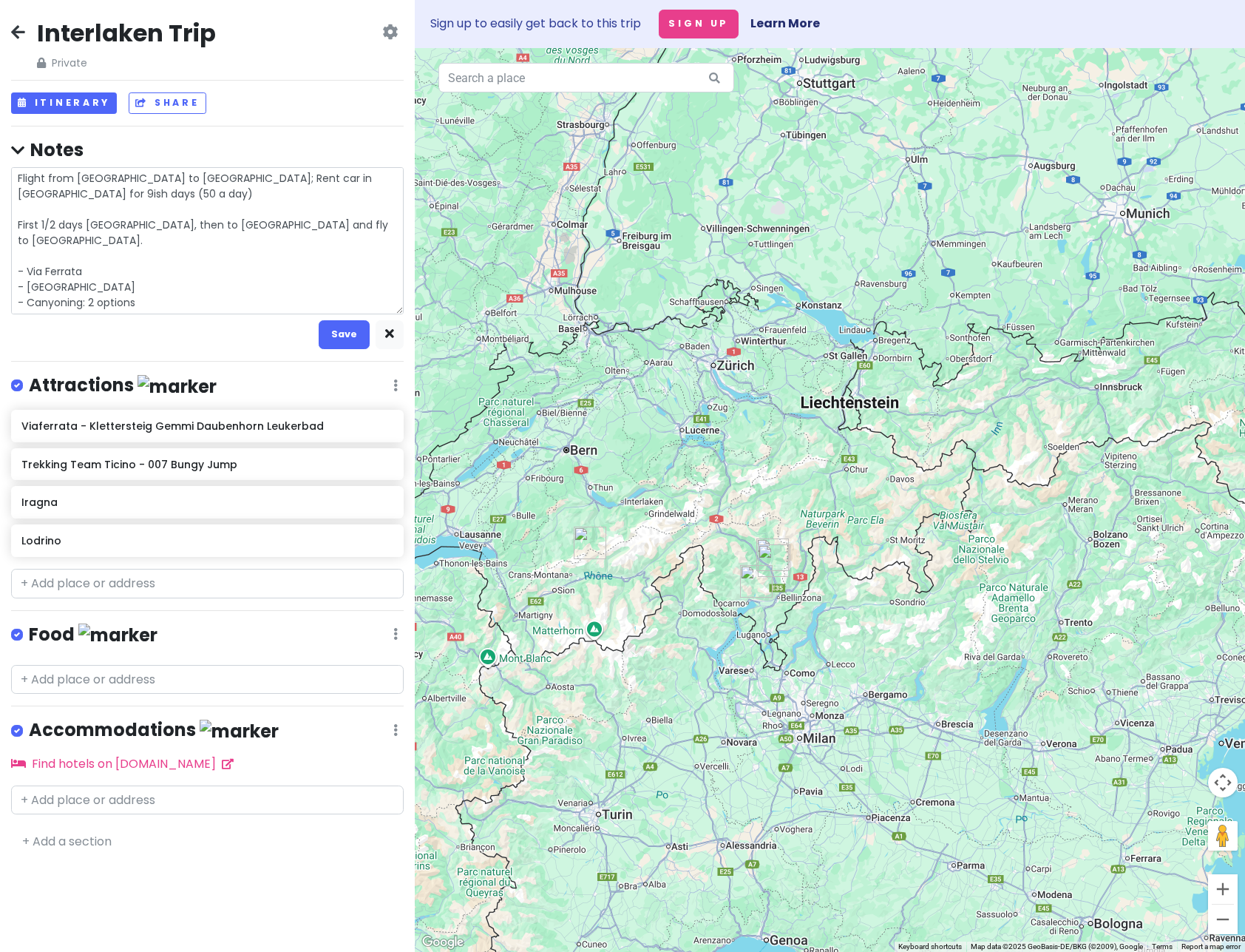
click at [247, 301] on textarea "Flight from [GEOGRAPHIC_DATA] to [GEOGRAPHIC_DATA]; Rent car in [GEOGRAPHIC_DAT…" at bounding box center [207, 241] width 392 height 147
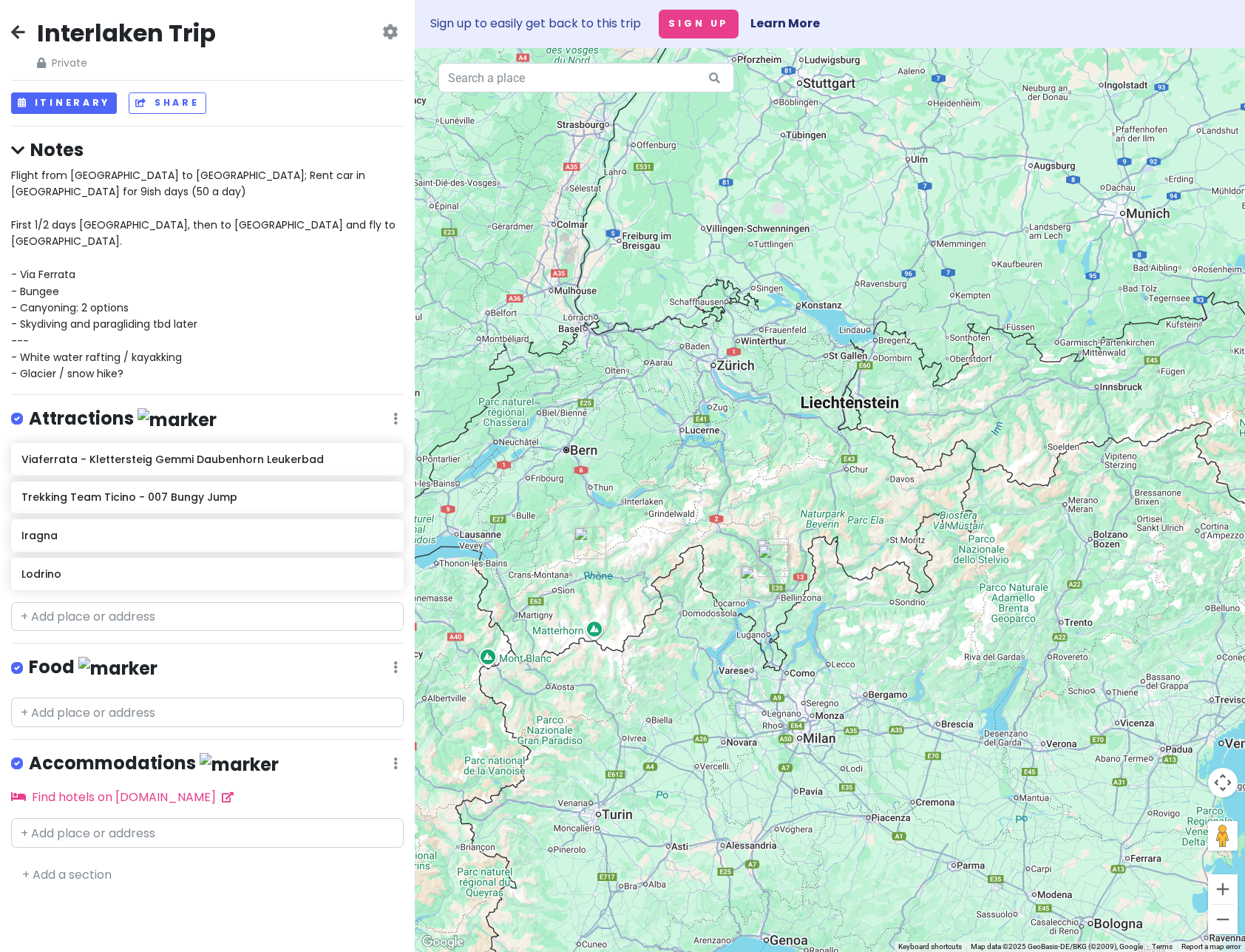
click at [99, 338] on span "Flight from [GEOGRAPHIC_DATA] to [GEOGRAPHIC_DATA]; Rent car in [GEOGRAPHIC_DAT…" at bounding box center [204, 274] width 388 height 214
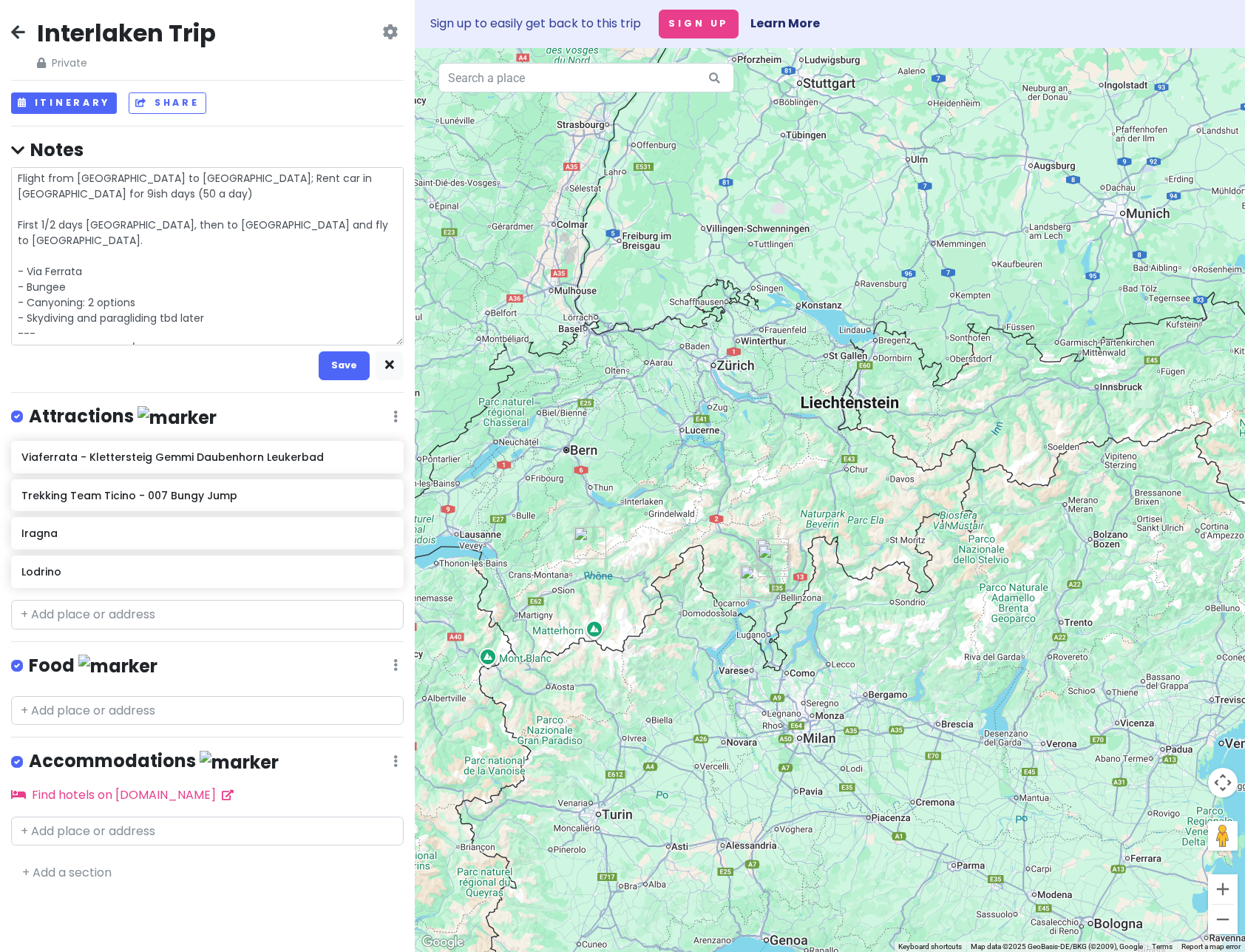
click at [159, 332] on textarea "Flight from [GEOGRAPHIC_DATA] to [GEOGRAPHIC_DATA]; Rent car in [GEOGRAPHIC_DAT…" at bounding box center [207, 256] width 392 height 178
drag, startPoint x: 140, startPoint y: 331, endPoint x: 65, endPoint y: 332, distance: 75.0
click at [65, 332] on textarea "Flight from [GEOGRAPHIC_DATA] to [GEOGRAPHIC_DATA]; Rent car in [GEOGRAPHIC_DAT…" at bounding box center [207, 256] width 392 height 178
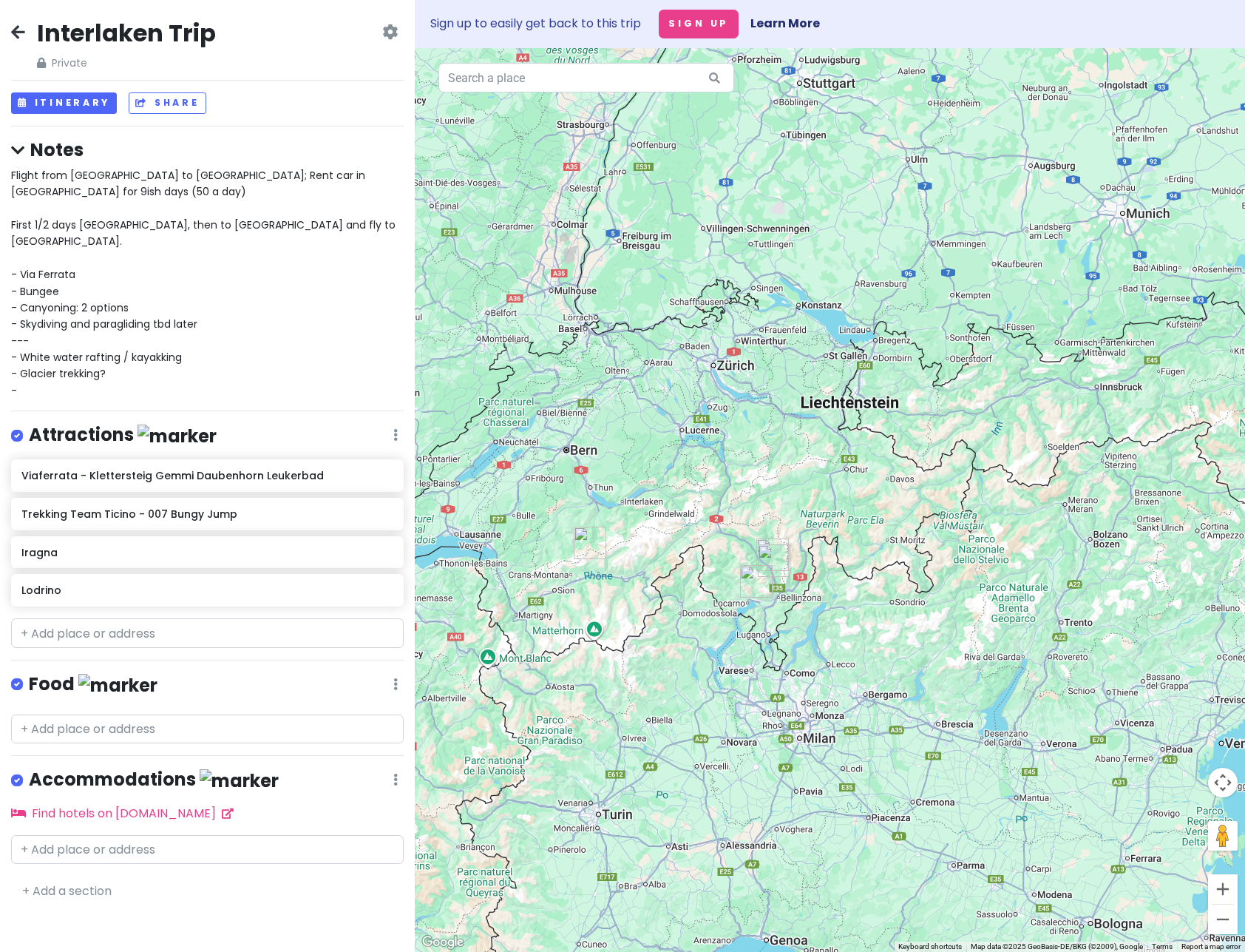
click at [162, 357] on div "Flight from [GEOGRAPHIC_DATA] to [GEOGRAPHIC_DATA]; Rent car in [GEOGRAPHIC_DAT…" at bounding box center [207, 282] width 392 height 231
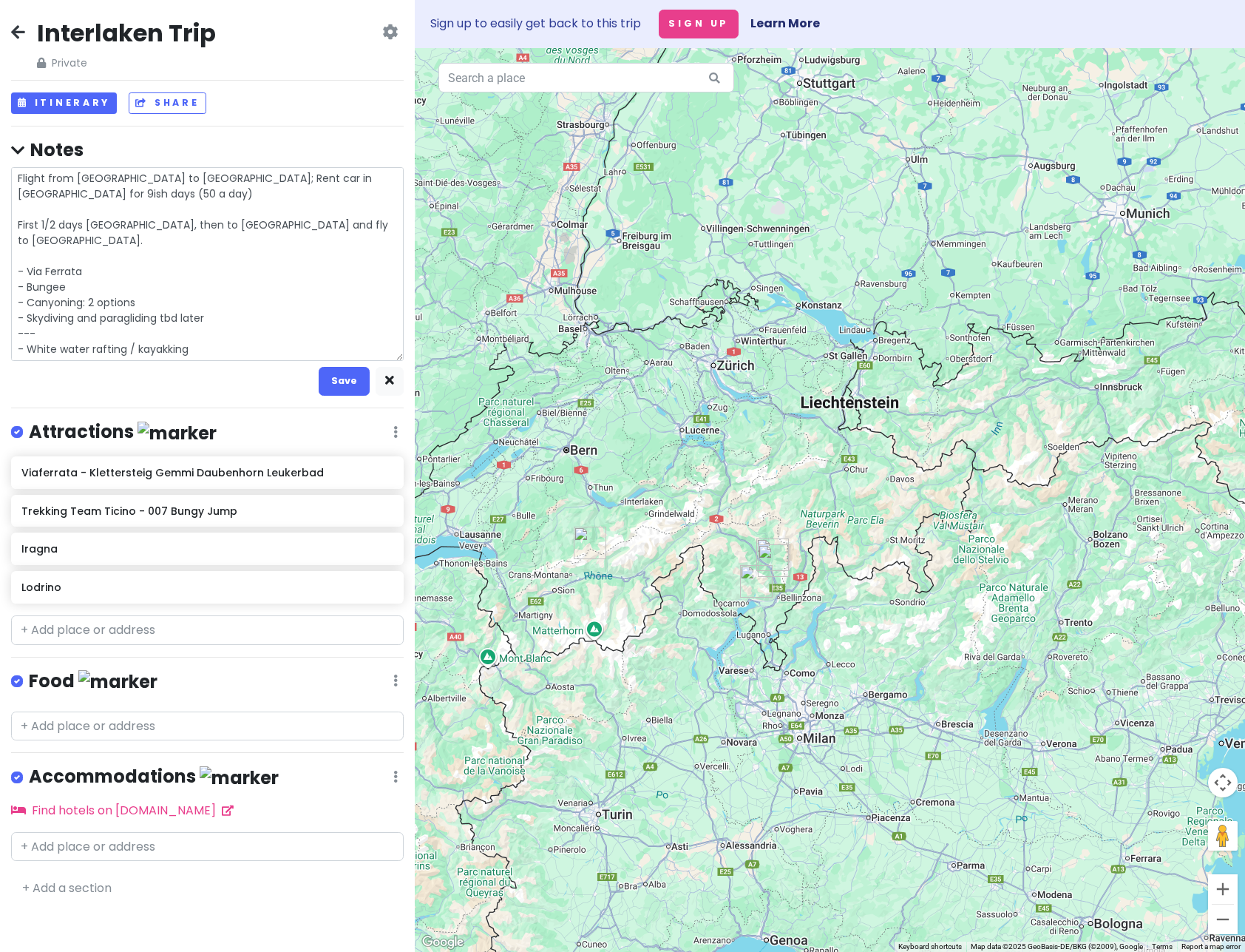
click at [168, 352] on textarea "Flight from [GEOGRAPHIC_DATA] to [GEOGRAPHIC_DATA]; Rent car in [GEOGRAPHIC_DAT…" at bounding box center [207, 264] width 392 height 193
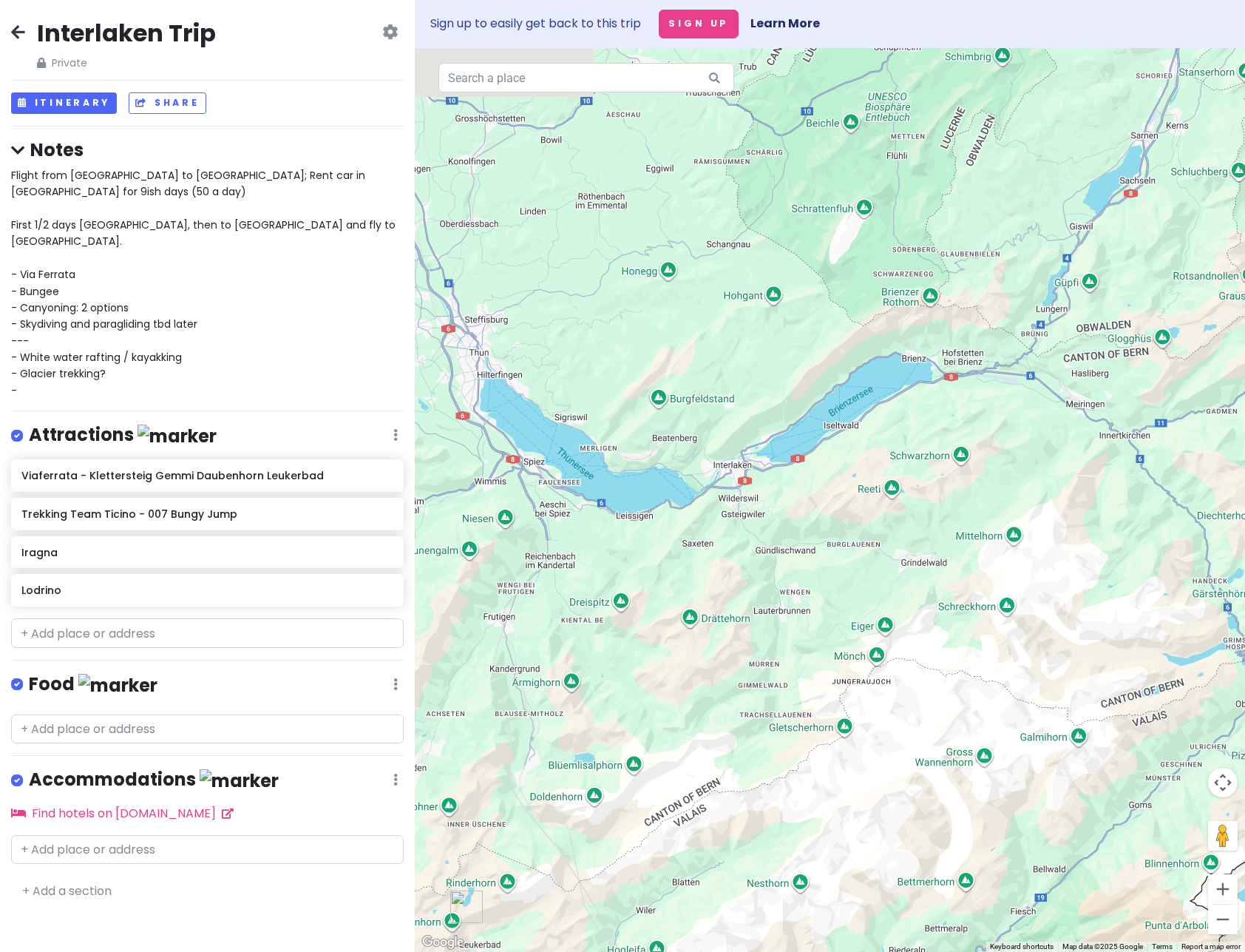
drag, startPoint x: 603, startPoint y: 487, endPoint x: 863, endPoint y: 562, distance: 270.6
click at [863, 562] on div at bounding box center [829, 500] width 830 height 904
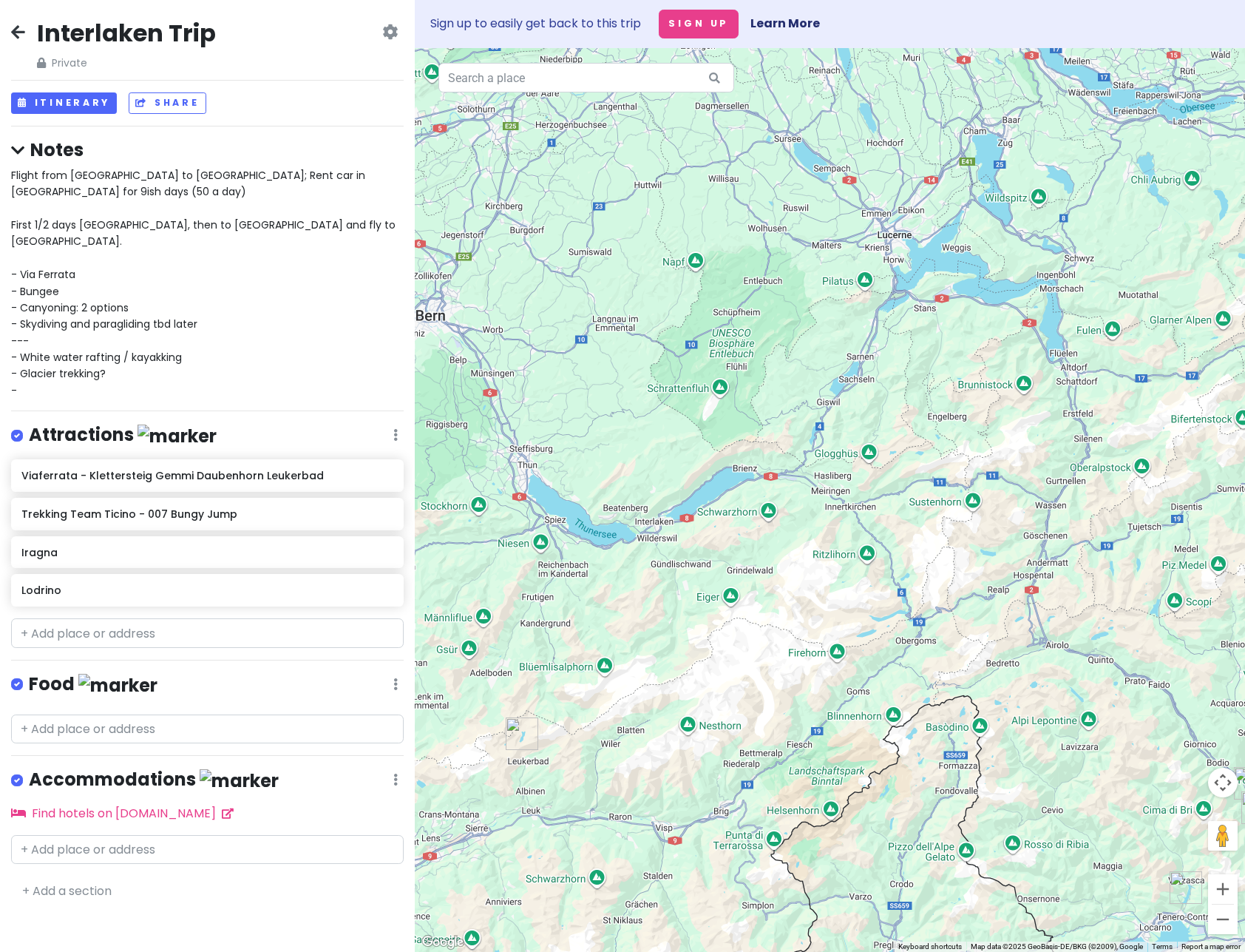
drag, startPoint x: 849, startPoint y: 560, endPoint x: 767, endPoint y: 552, distance: 82.4
click at [767, 552] on div at bounding box center [829, 500] width 830 height 904
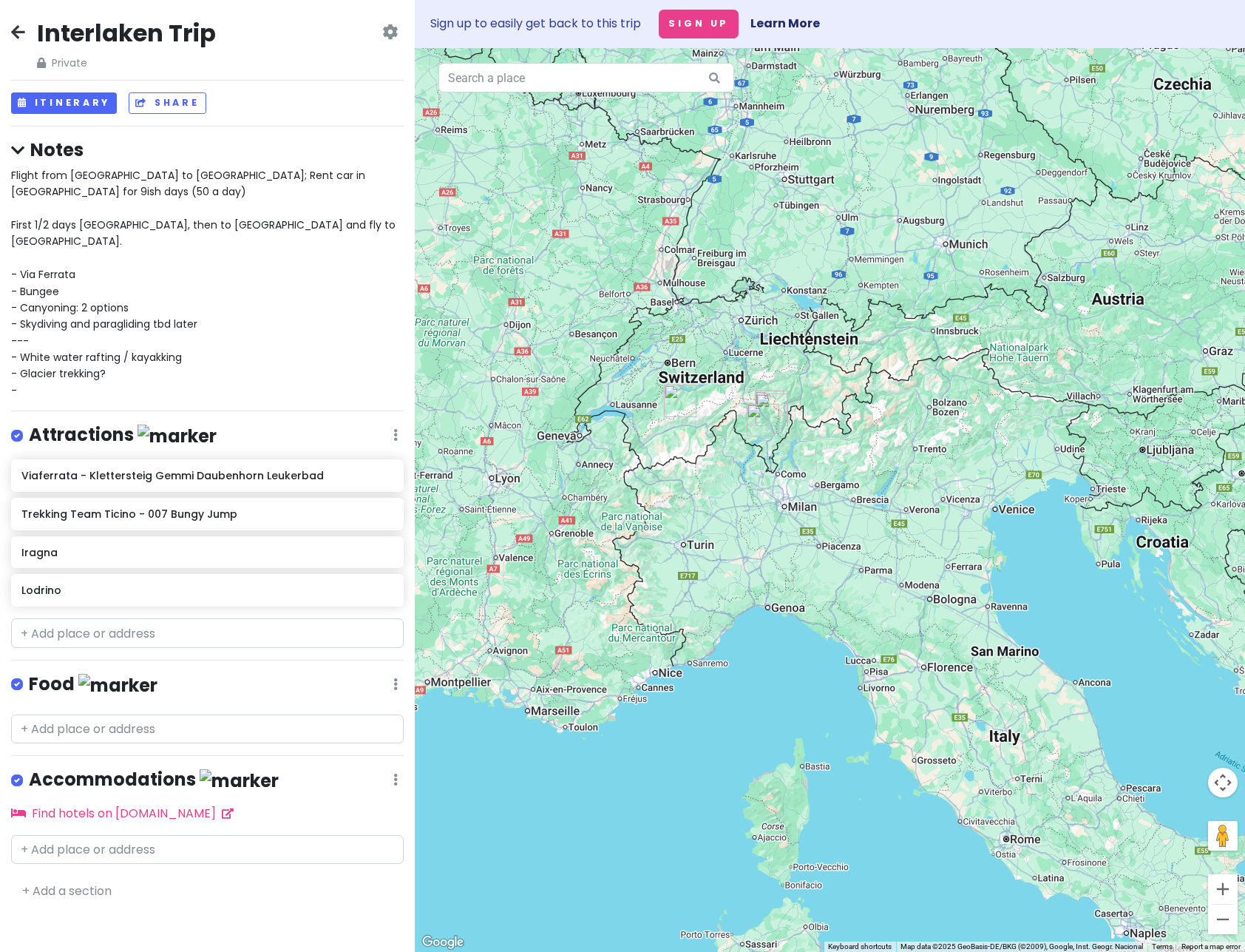
drag, startPoint x: 905, startPoint y: 669, endPoint x: 855, endPoint y: 510, distance: 166.7
click at [855, 510] on div at bounding box center [829, 500] width 830 height 904
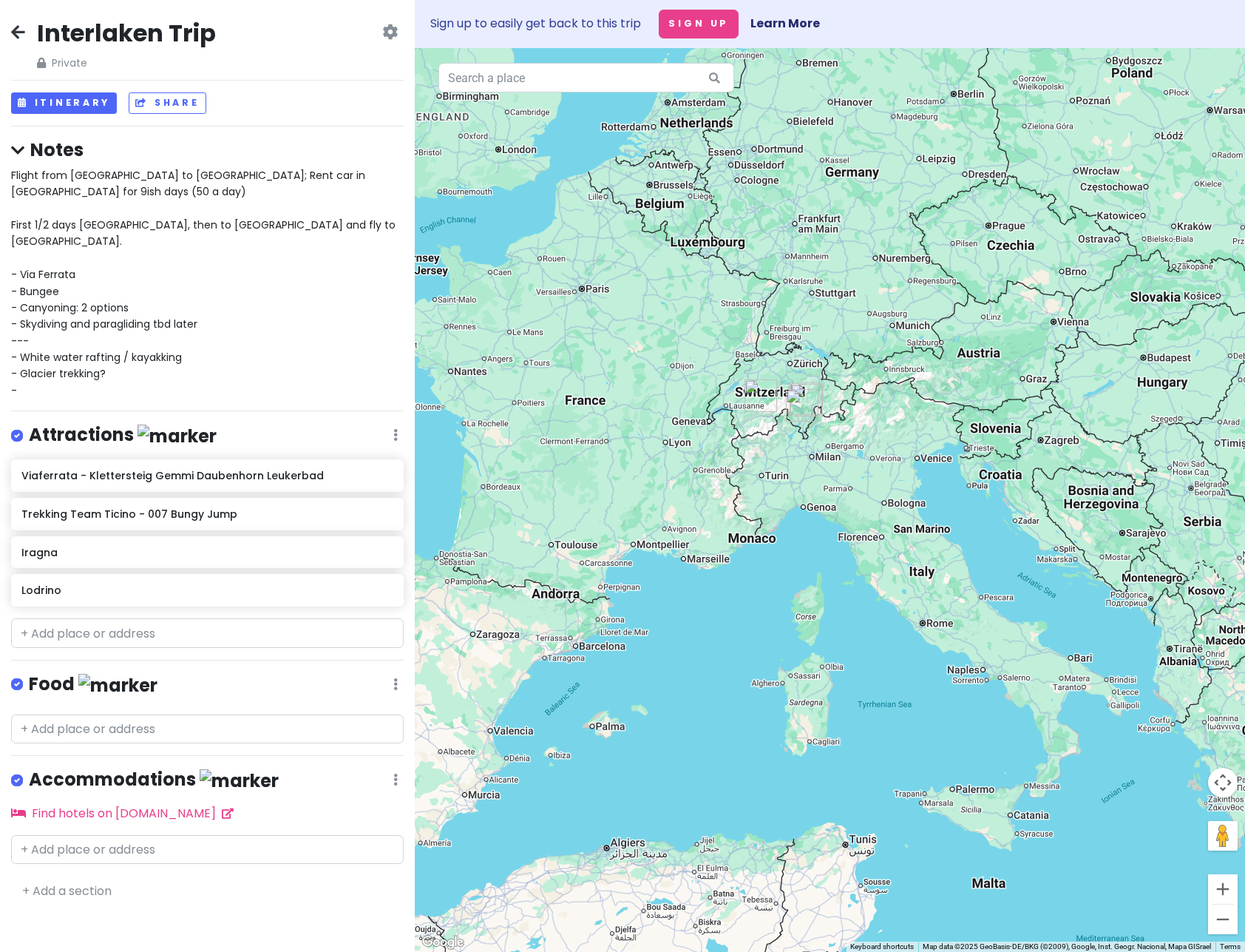
drag, startPoint x: 596, startPoint y: 459, endPoint x: 795, endPoint y: 471, distance: 199.4
click at [795, 471] on div at bounding box center [829, 500] width 830 height 904
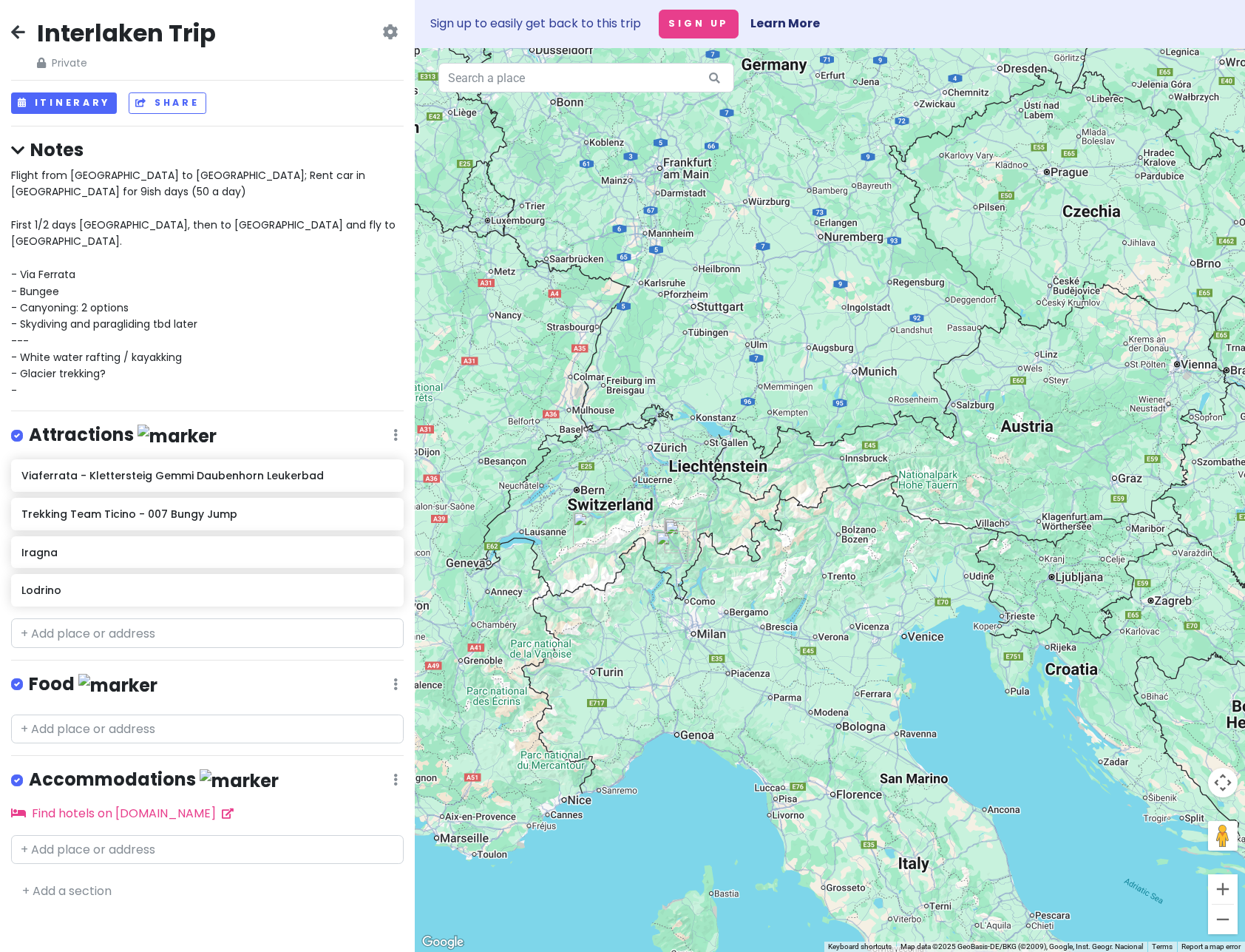
drag, startPoint x: 601, startPoint y: 458, endPoint x: 593, endPoint y: 603, distance: 145.2
click at [595, 609] on div at bounding box center [829, 500] width 830 height 904
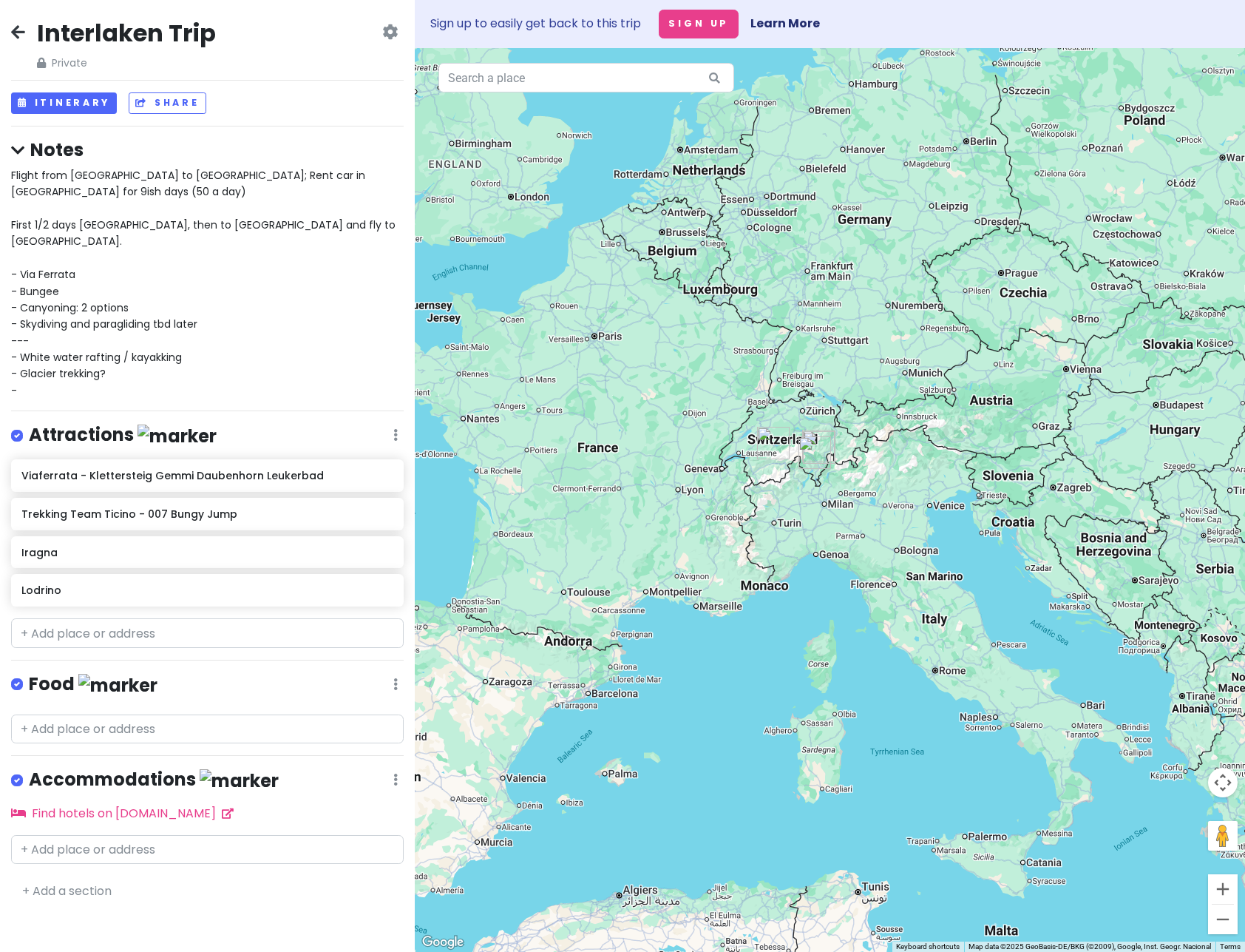
click at [189, 354] on div "Flight from [GEOGRAPHIC_DATA] to [GEOGRAPHIC_DATA]; Rent car in [GEOGRAPHIC_DAT…" at bounding box center [207, 282] width 392 height 231
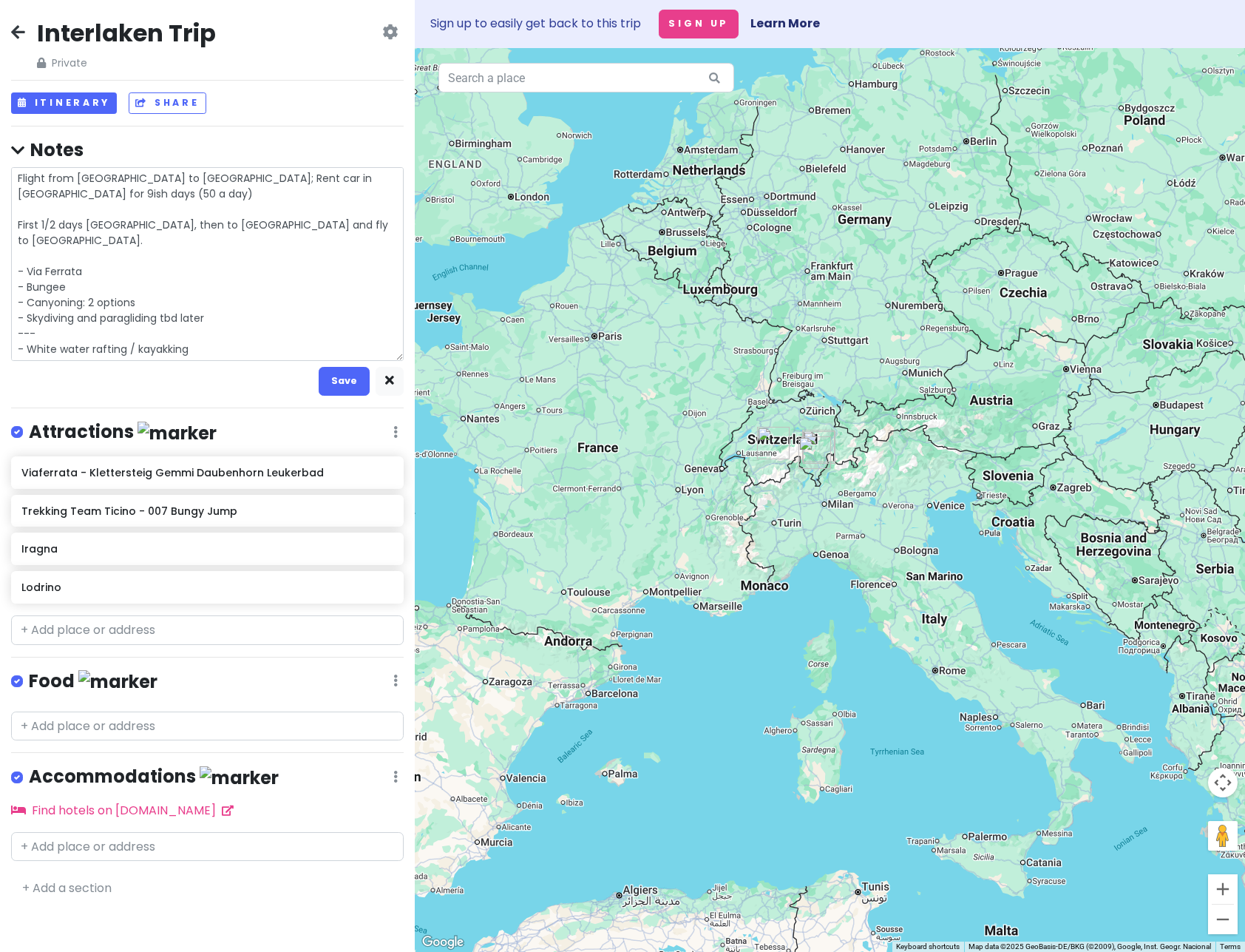
click at [176, 353] on textarea "Flight from [GEOGRAPHIC_DATA] to [GEOGRAPHIC_DATA]; Rent car in [GEOGRAPHIC_DAT…" at bounding box center [207, 264] width 392 height 193
click at [90, 348] on textarea "Flight from [GEOGRAPHIC_DATA] to [GEOGRAPHIC_DATA]; Rent car in [GEOGRAPHIC_DAT…" at bounding box center [207, 264] width 392 height 193
